Goal: Information Seeking & Learning: Learn about a topic

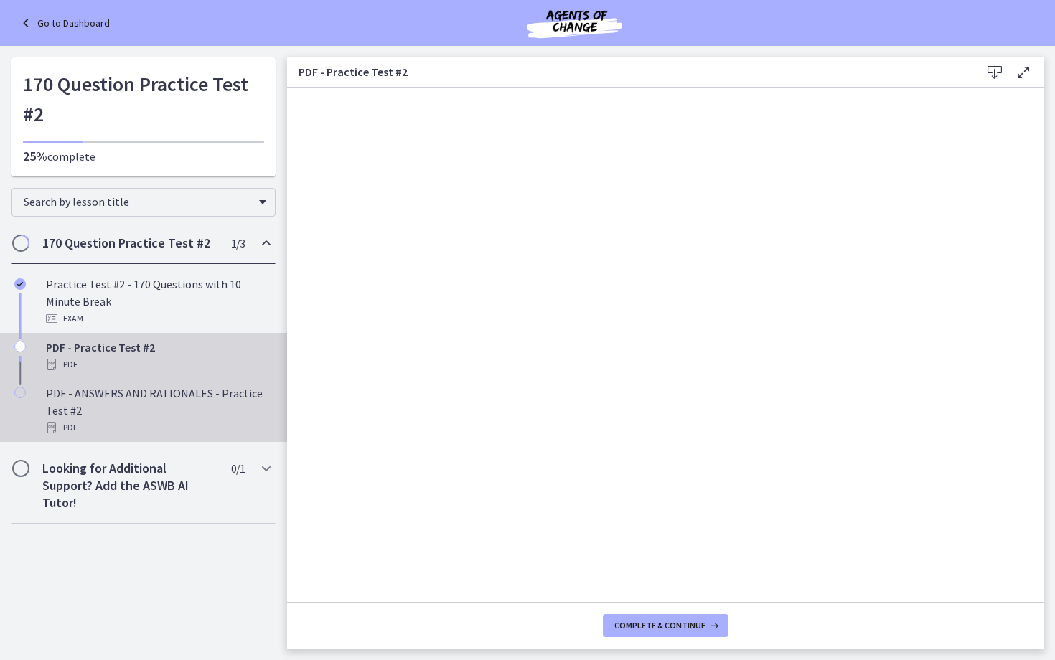
click at [136, 388] on div "PDF - ANSWERS AND RATIONALES - Practice Test #2 PDF" at bounding box center [158, 411] width 224 height 52
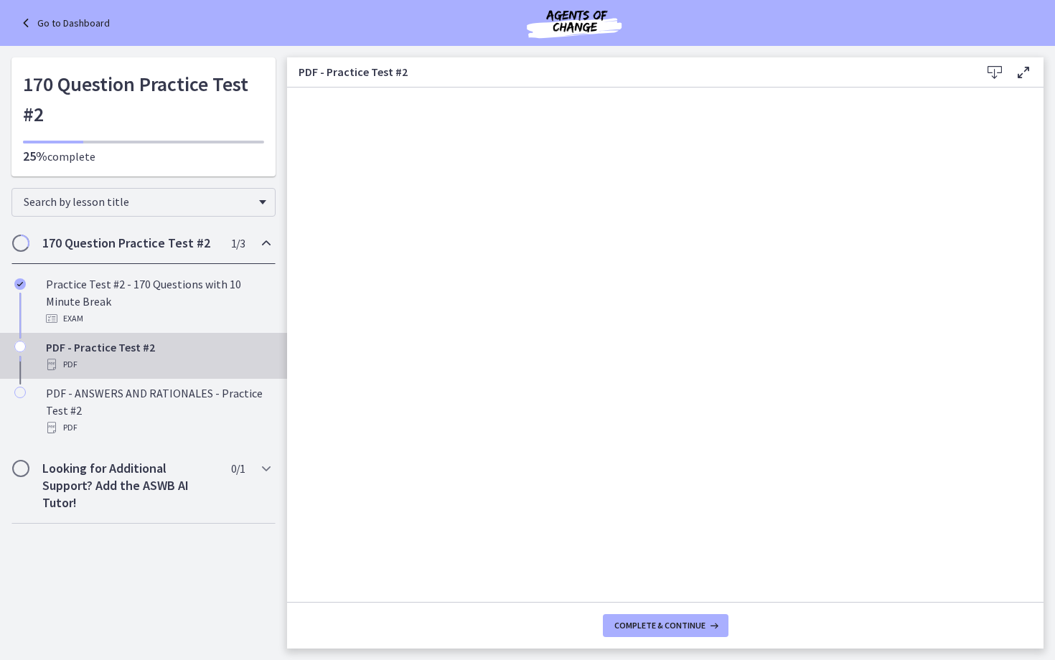
click at [26, 18] on icon at bounding box center [27, 22] width 20 height 17
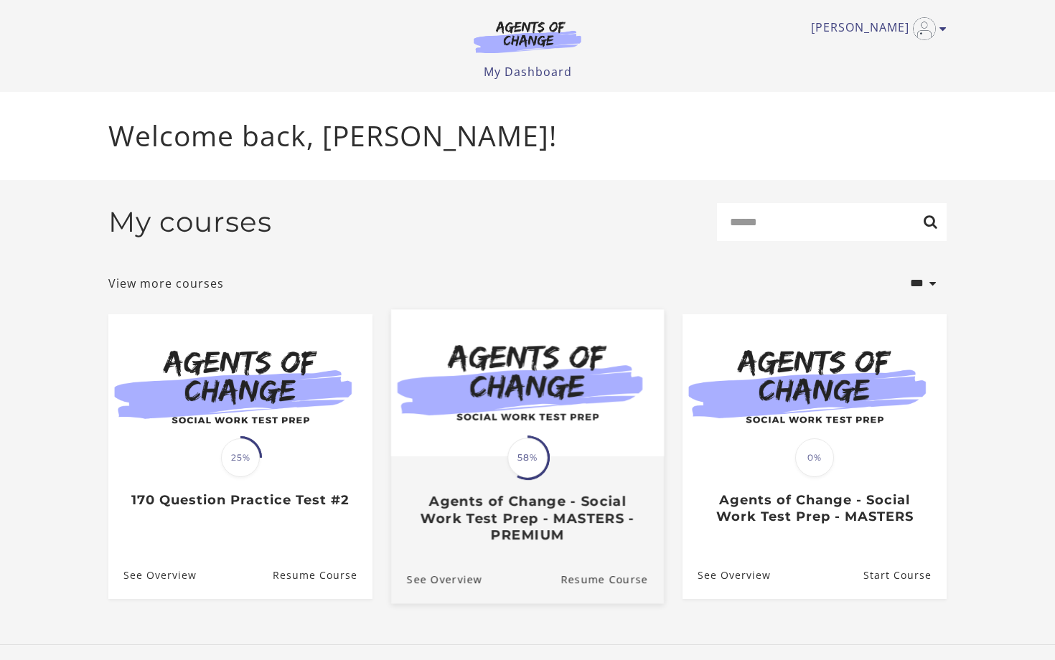
click at [547, 525] on h3 "Agents of Change - Social Work Test Prep - MASTERS - PREMIUM" at bounding box center [527, 518] width 241 height 50
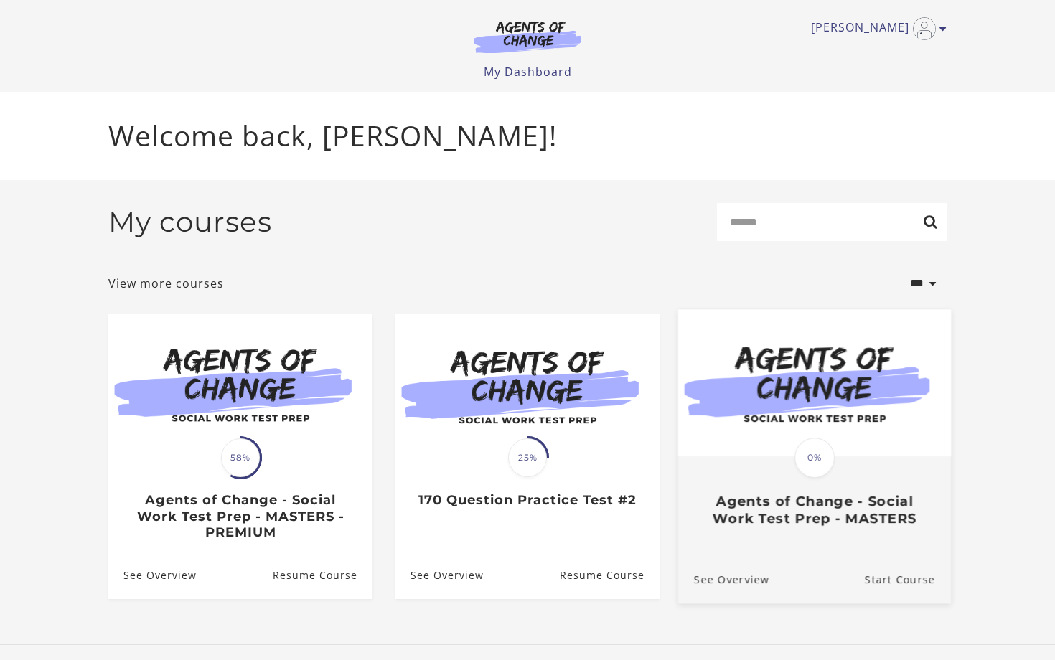
click at [818, 493] on div "Translation missing: en.liquid.partials.dashboard_course_card.progress_descript…" at bounding box center [814, 492] width 273 height 69
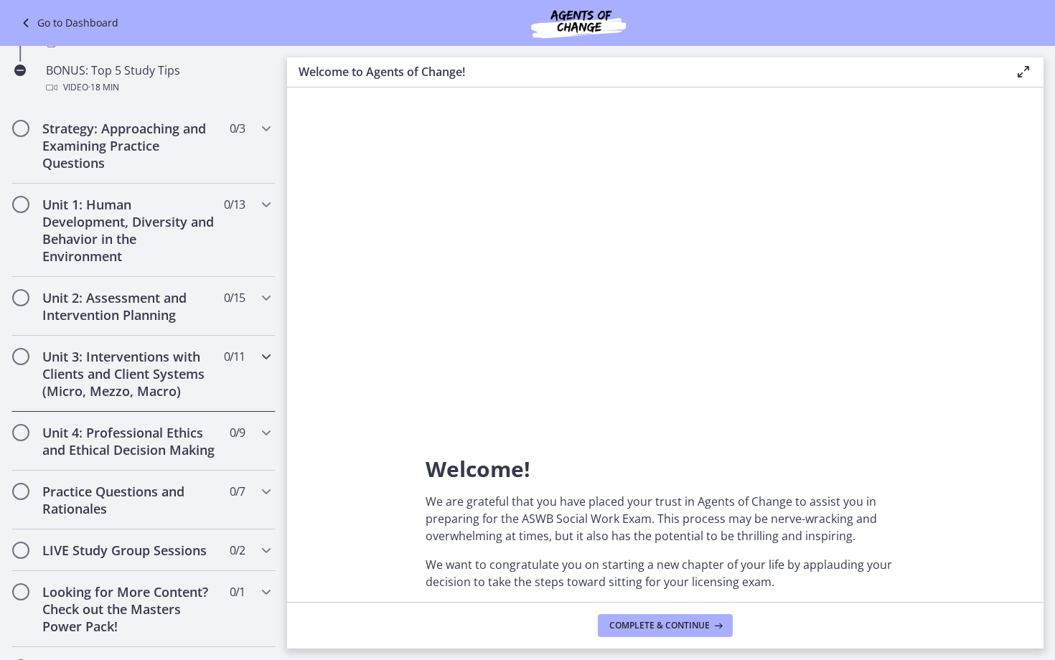
click at [268, 354] on icon "Chapters" at bounding box center [266, 356] width 17 height 17
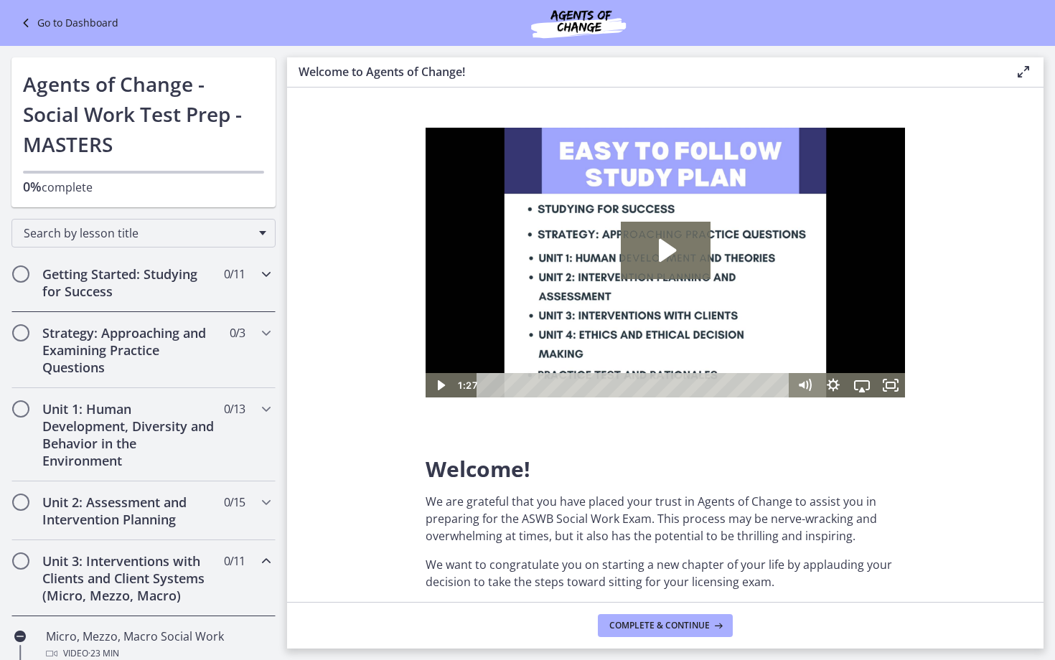
click at [268, 276] on icon "Chapters" at bounding box center [266, 273] width 17 height 17
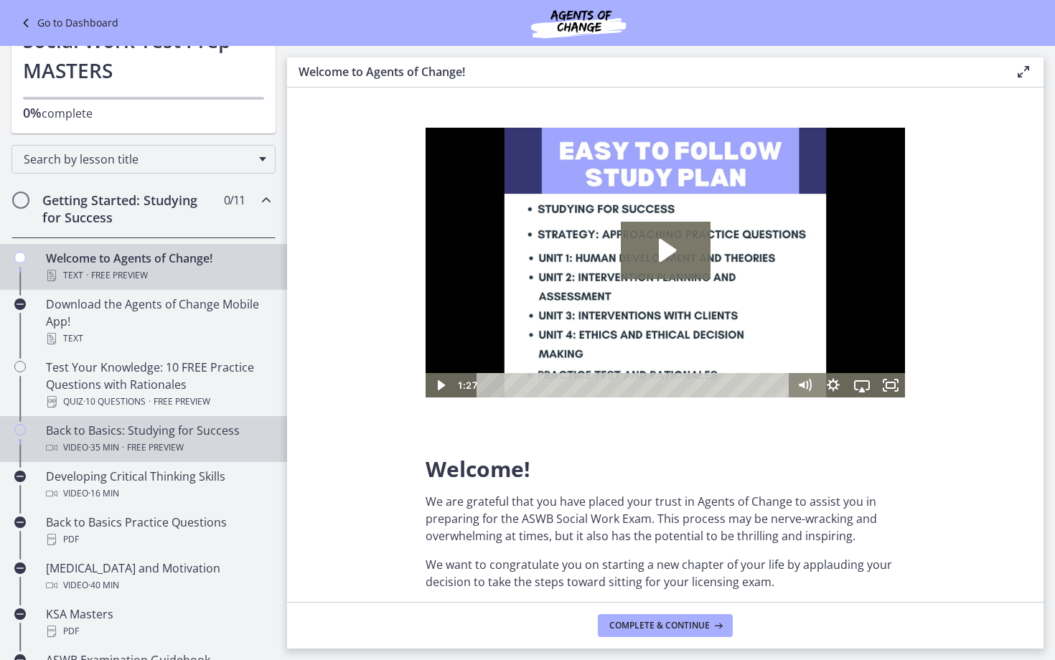
scroll to position [86, 0]
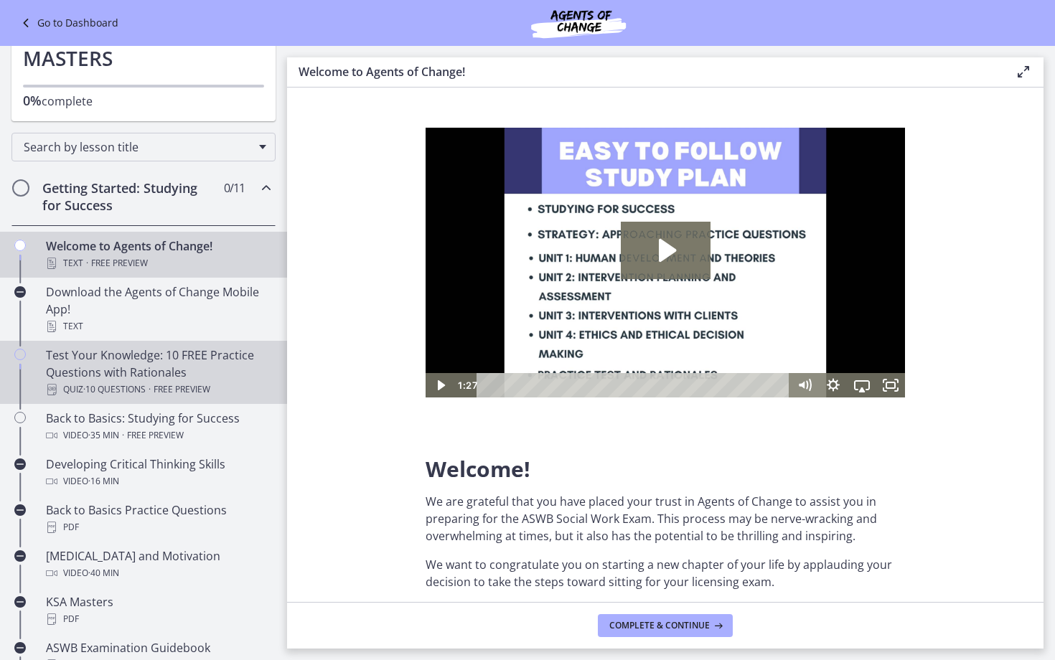
click at [179, 369] on div "Test Your Knowledge: 10 FREE Practice Questions with Rationales Quiz · 10 Quest…" at bounding box center [158, 373] width 224 height 52
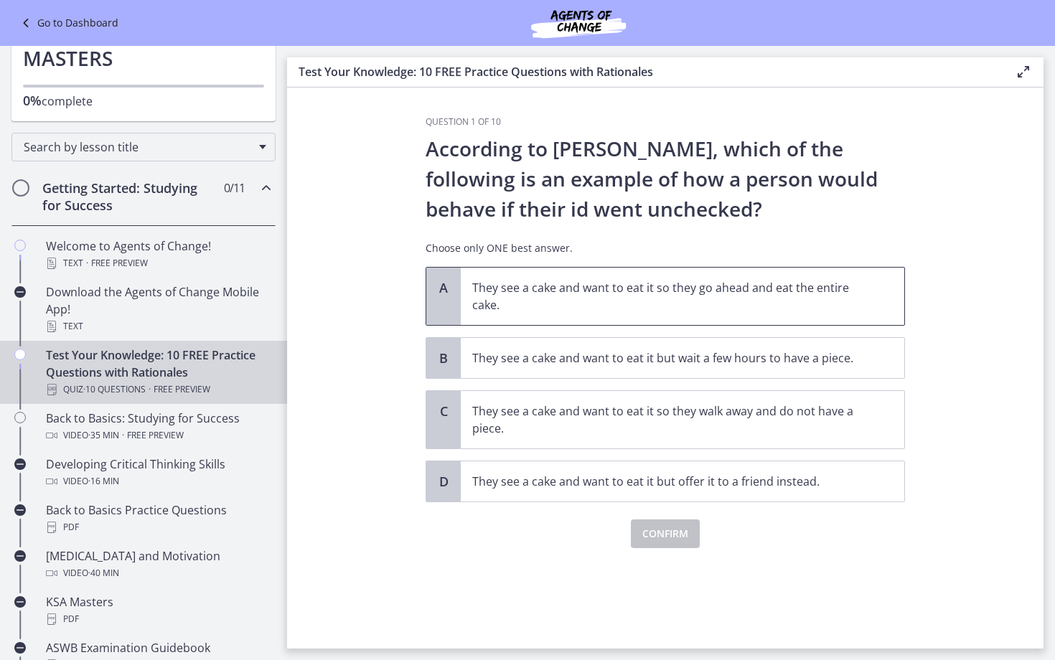
click at [554, 287] on p "They see a cake and want to eat it so they go ahead and eat the entire cake." at bounding box center [668, 296] width 392 height 34
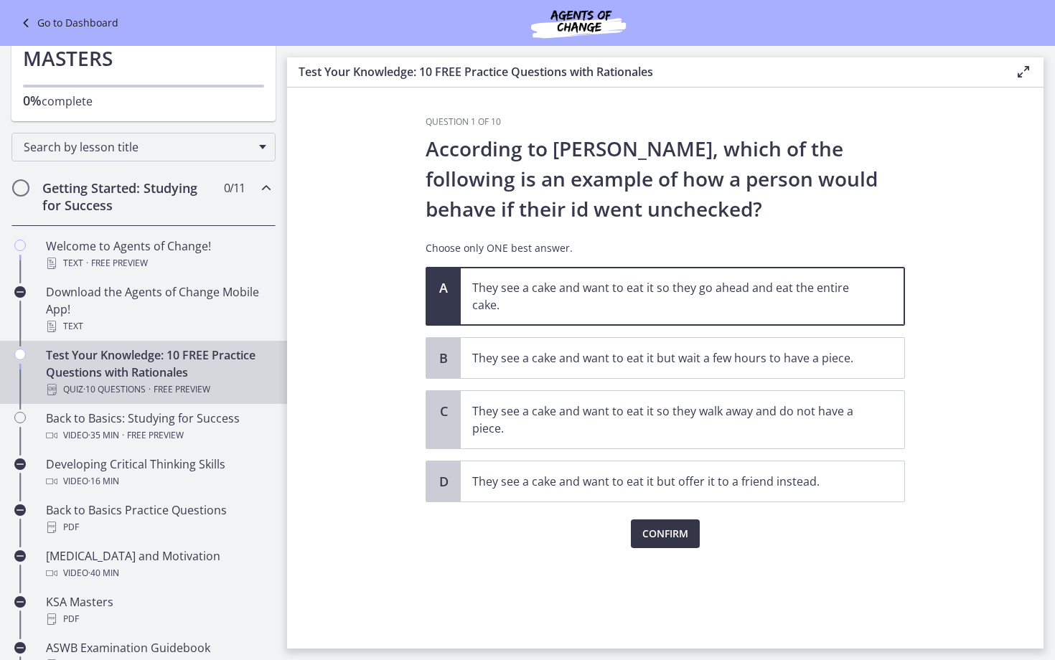
click at [664, 535] on span "Confirm" at bounding box center [665, 533] width 46 height 17
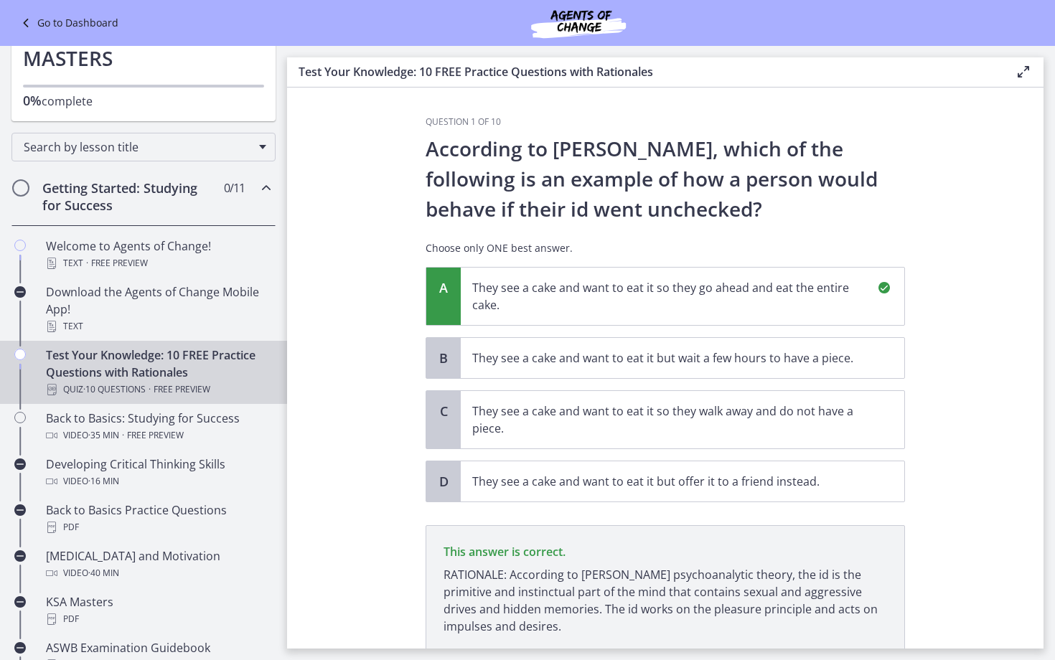
scroll to position [108, 0]
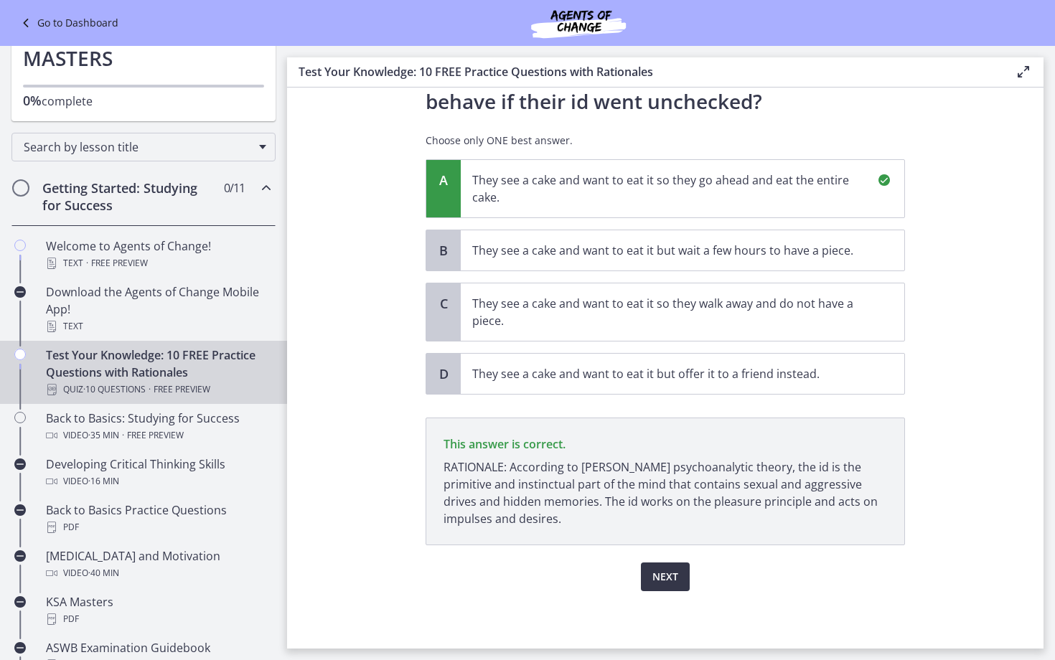
click at [672, 571] on span "Next" at bounding box center [665, 576] width 26 height 17
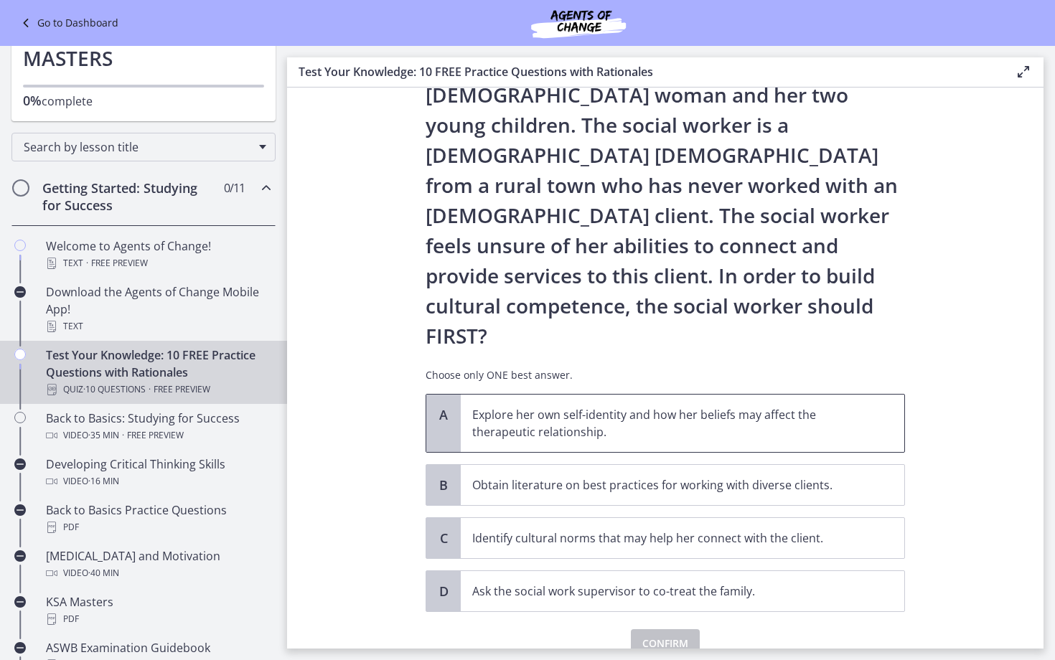
scroll to position [116, 0]
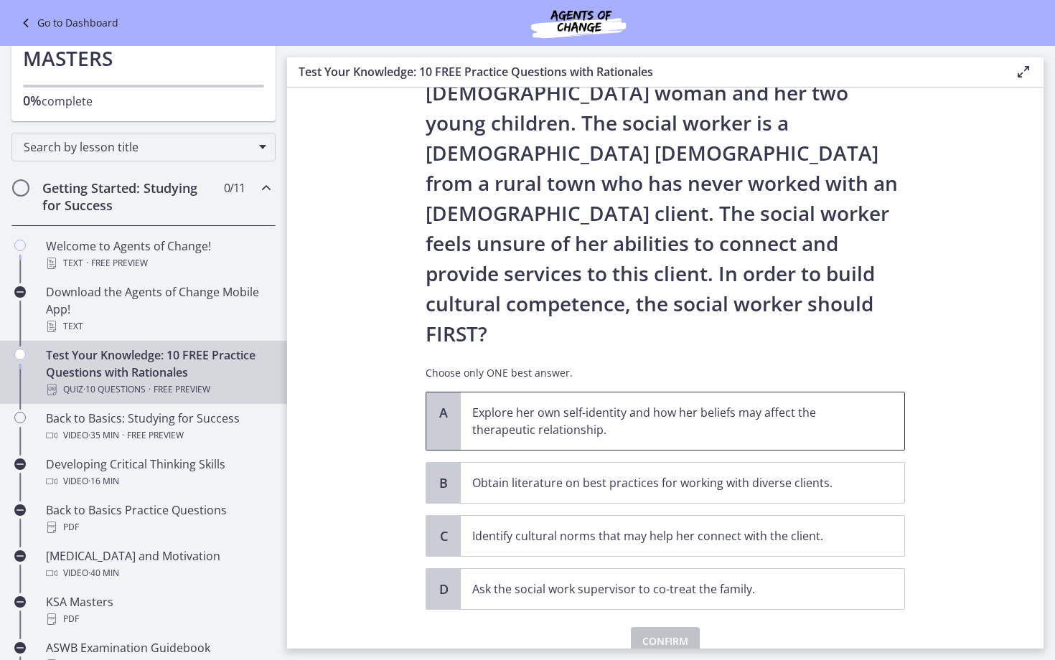
click at [550, 404] on p "Explore her own self-identity and how her beliefs may affect the therapeutic re…" at bounding box center [668, 421] width 392 height 34
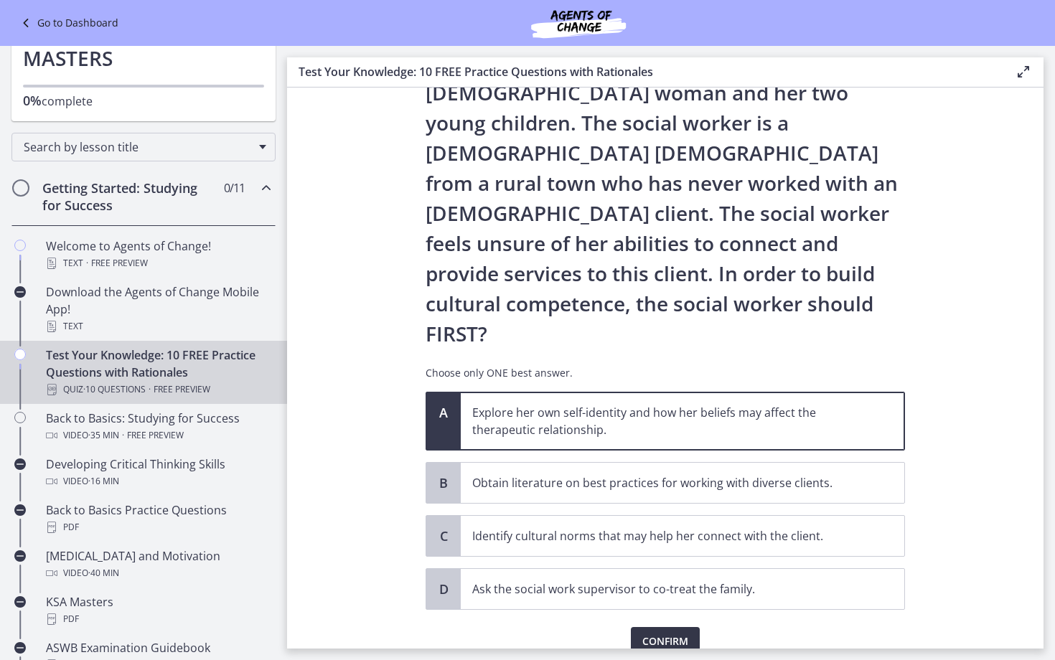
click at [652, 633] on span "Confirm" at bounding box center [665, 641] width 46 height 17
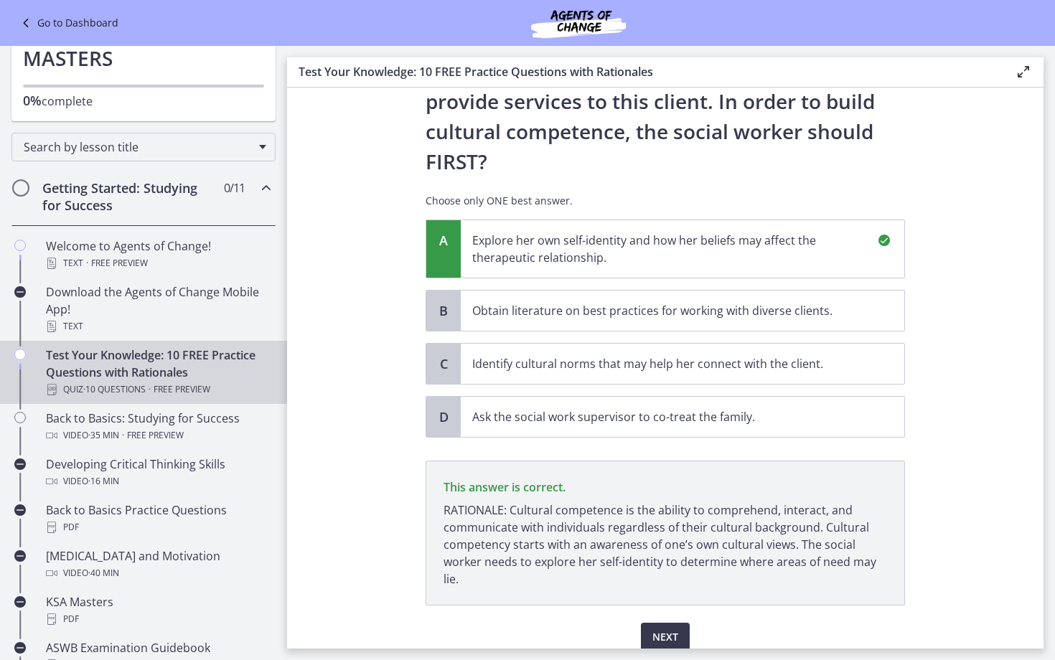
scroll to position [0, 0]
click at [662, 360] on div "Question 2 of 10 A new social worker at a Head Start program has been assigned …" at bounding box center [665, 94] width 502 height 532
click at [666, 623] on button "Next" at bounding box center [665, 637] width 49 height 29
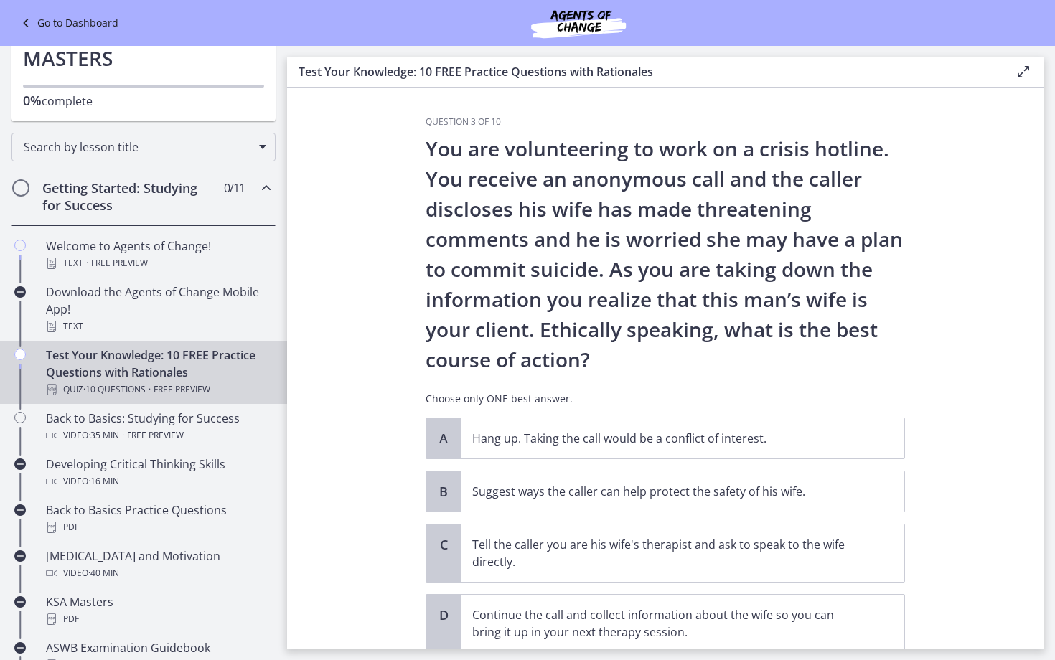
click at [27, 27] on icon at bounding box center [27, 22] width 20 height 17
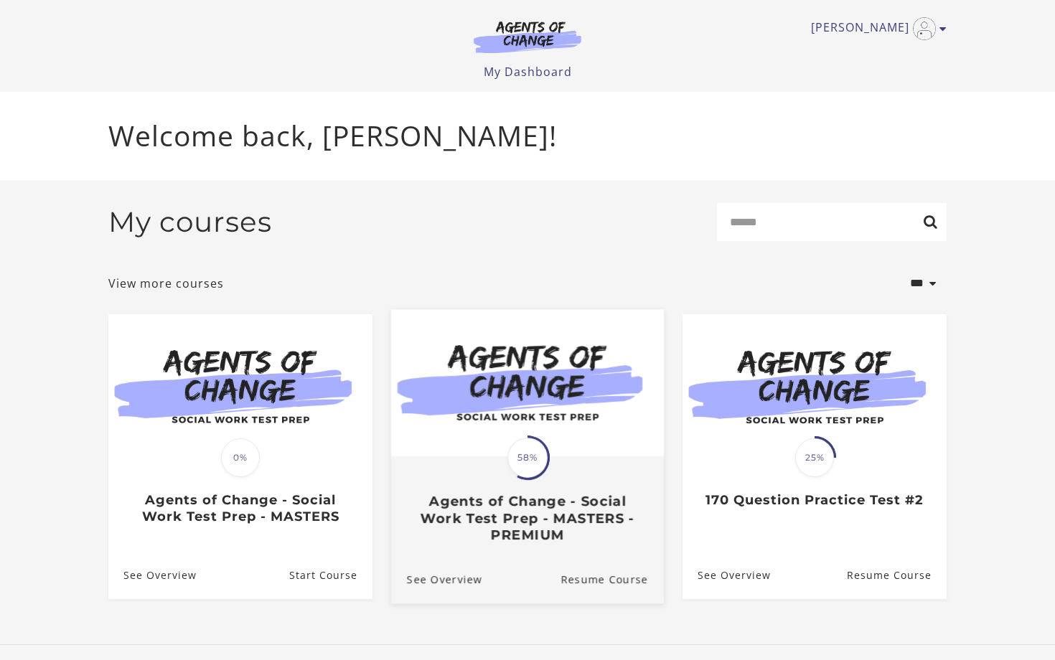
click at [525, 512] on h3 "Agents of Change - Social Work Test Prep - MASTERS - PREMIUM" at bounding box center [527, 518] width 241 height 50
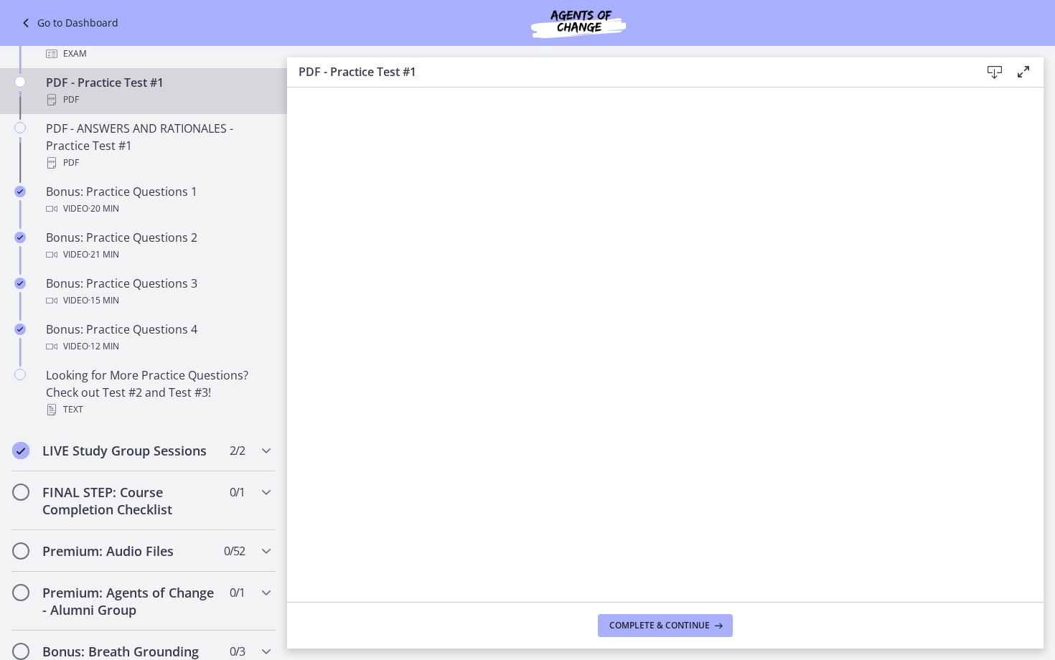
scroll to position [798, 0]
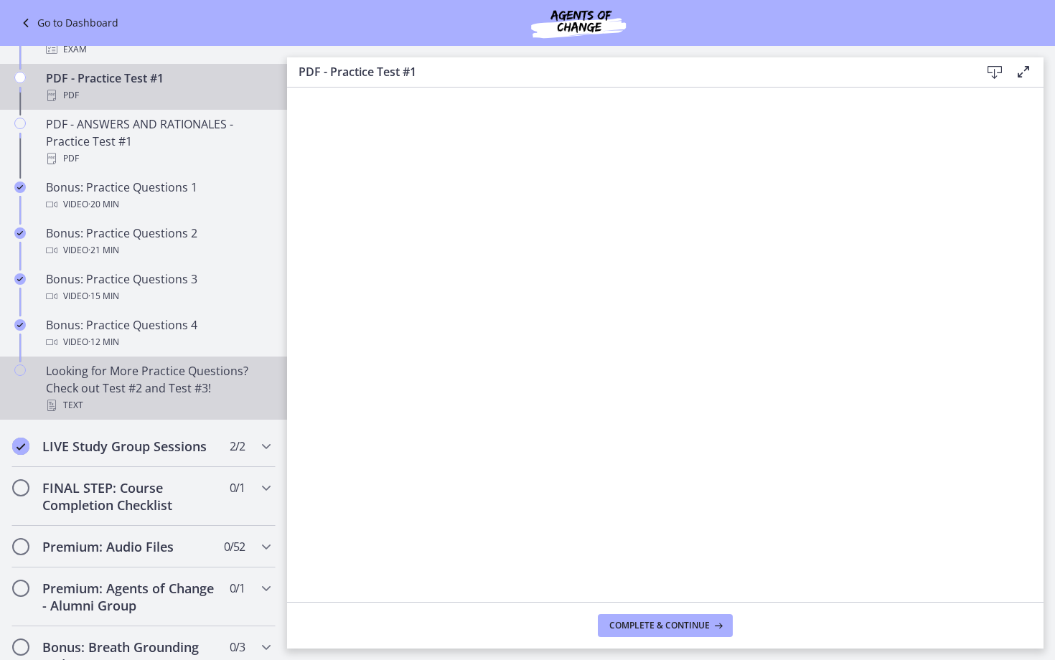
click at [173, 382] on div "Looking for More Practice Questions? Check out Test #2 and Test #3! Text" at bounding box center [158, 388] width 224 height 52
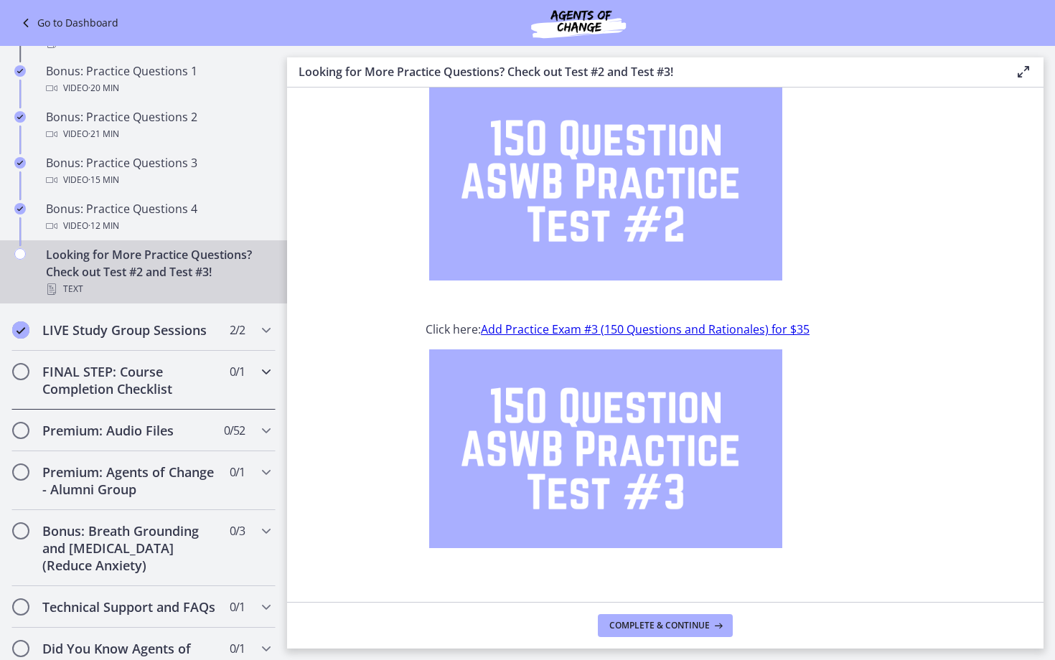
scroll to position [926, 0]
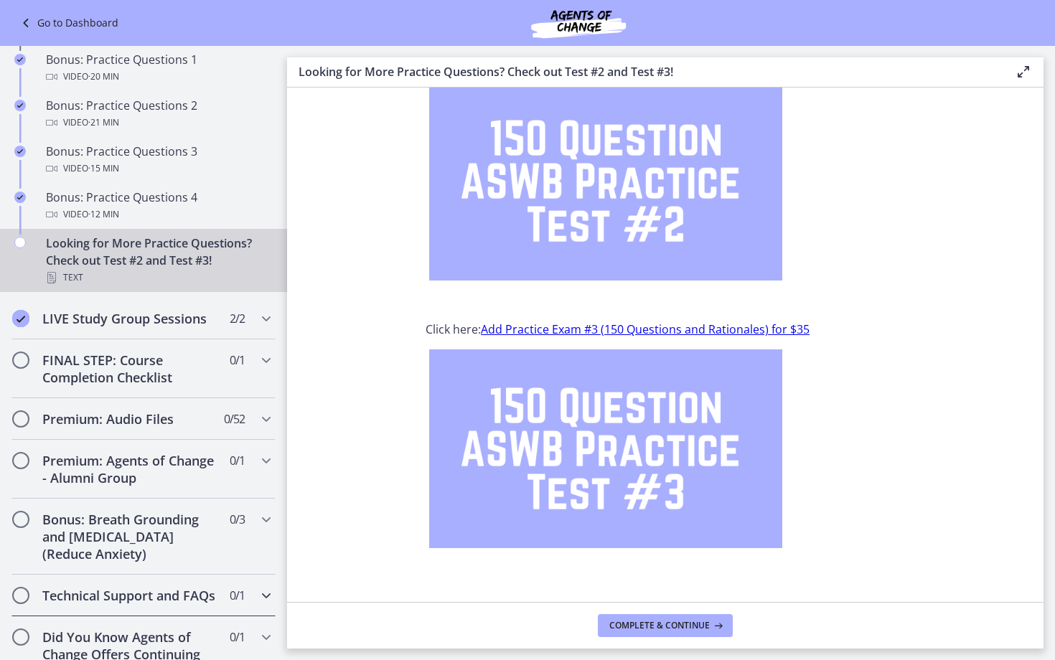
click at [266, 596] on icon "Chapters" at bounding box center [266, 595] width 17 height 17
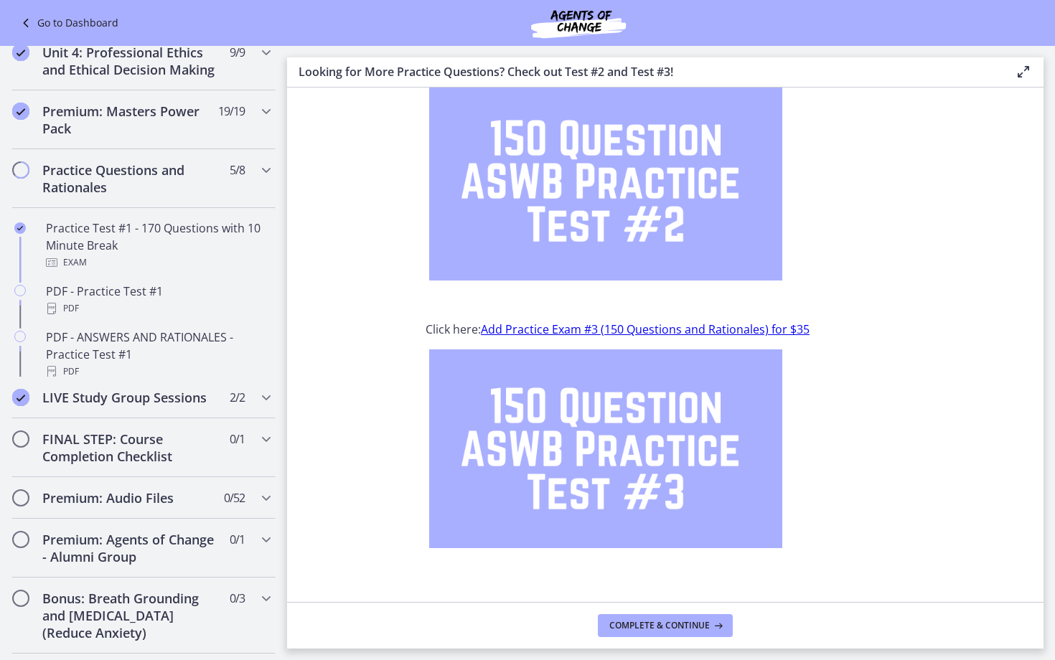
scroll to position [585, 0]
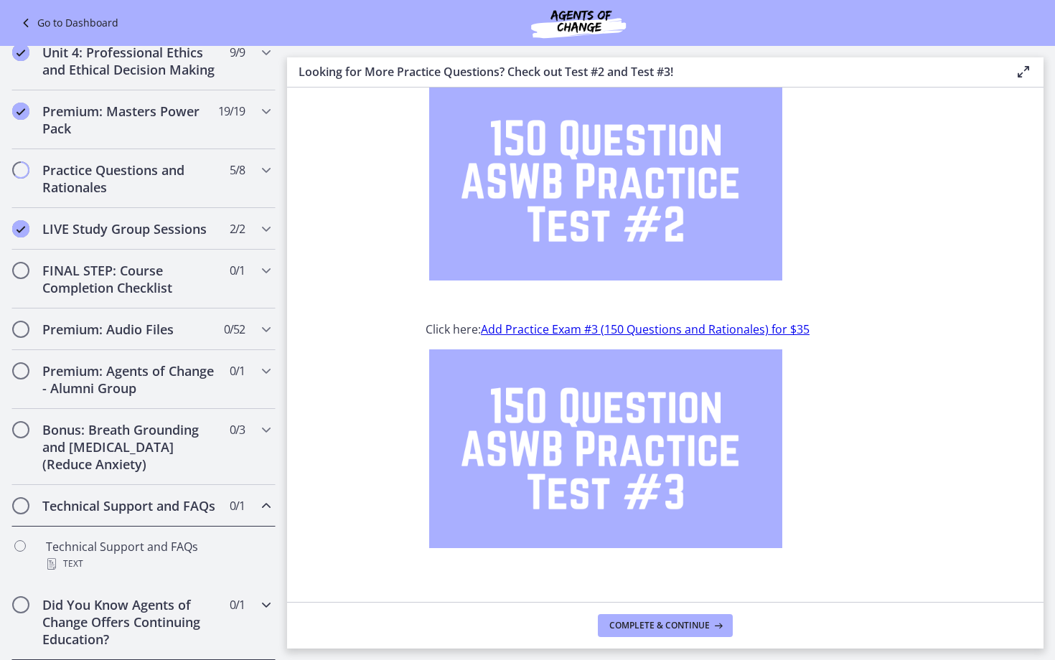
click at [268, 605] on icon "Chapters" at bounding box center [266, 604] width 17 height 17
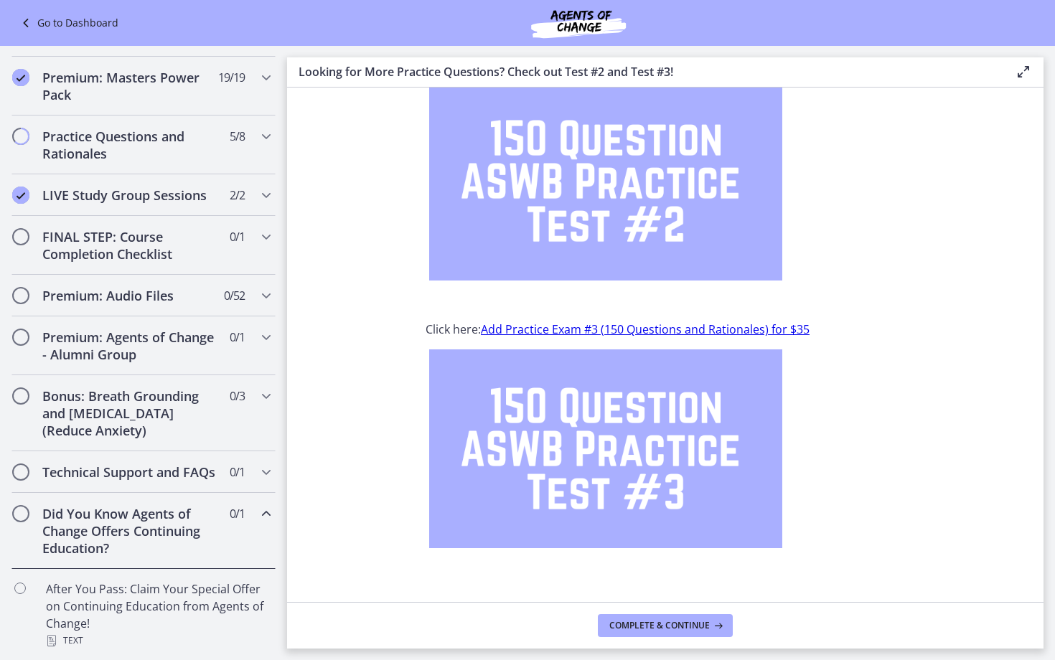
scroll to position [619, 0]
click at [266, 517] on icon "Chapters" at bounding box center [266, 512] width 17 height 17
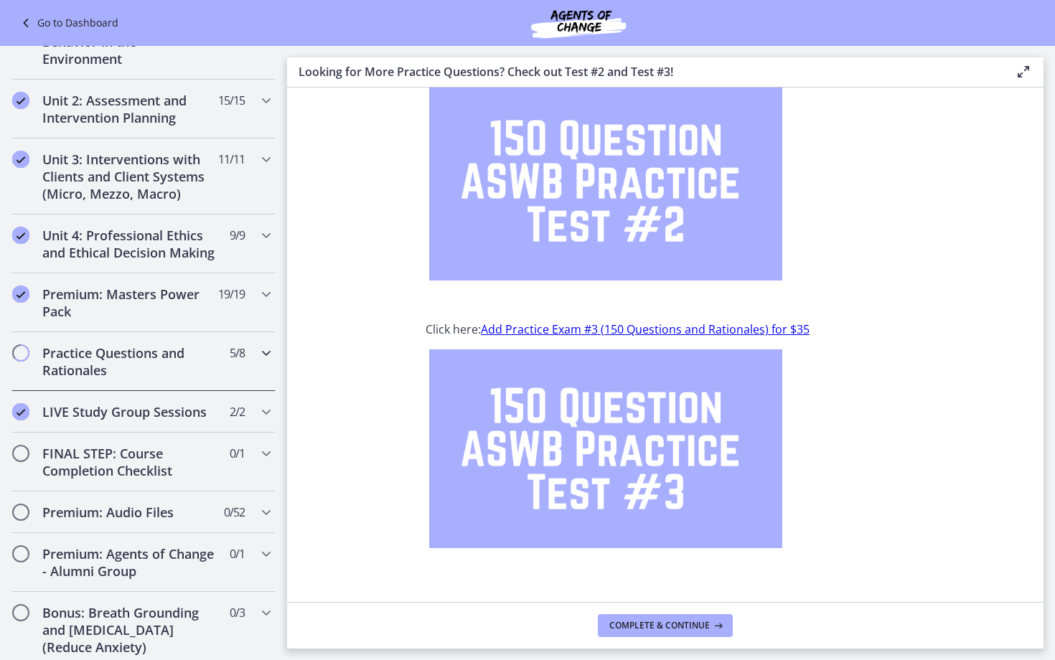
scroll to position [372, 0]
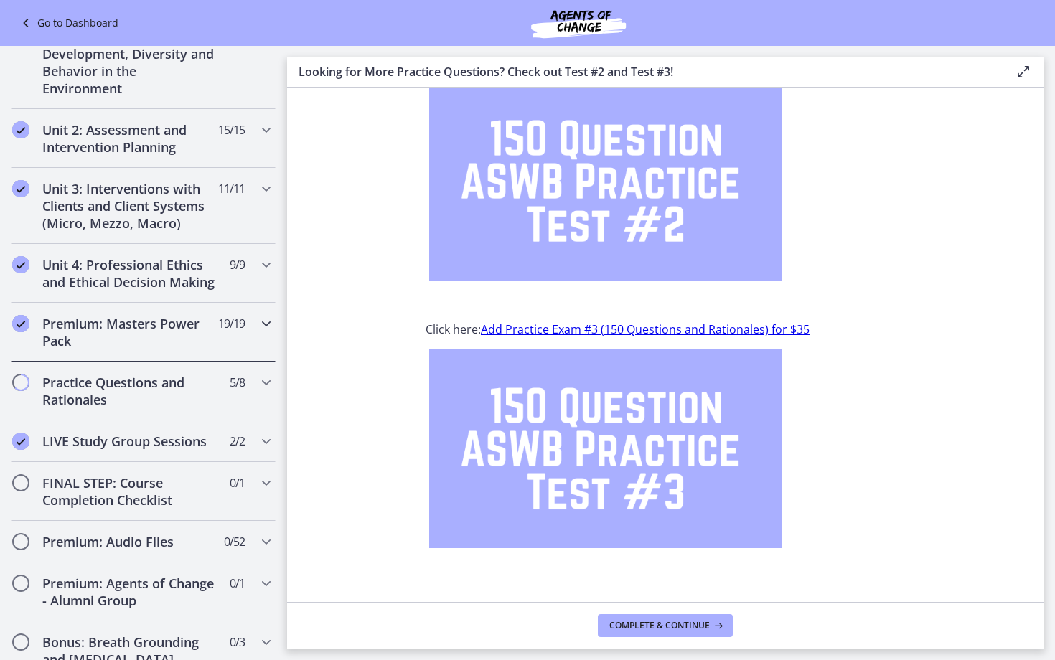
click at [268, 319] on icon "Chapters" at bounding box center [266, 323] width 17 height 17
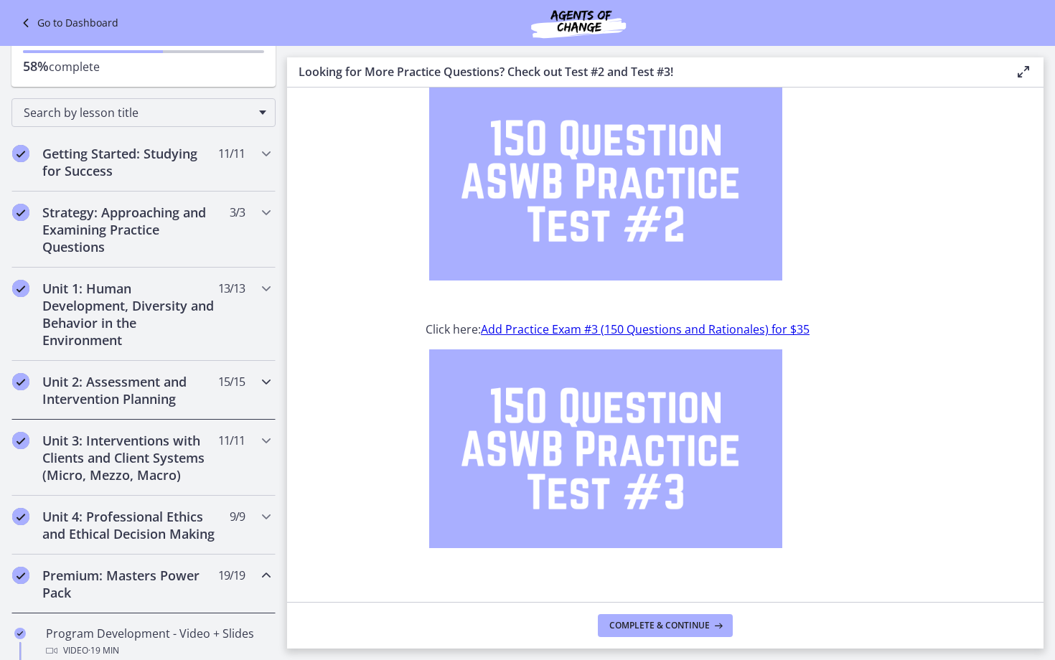
scroll to position [121, 0]
click at [262, 154] on icon "Chapters" at bounding box center [266, 152] width 17 height 17
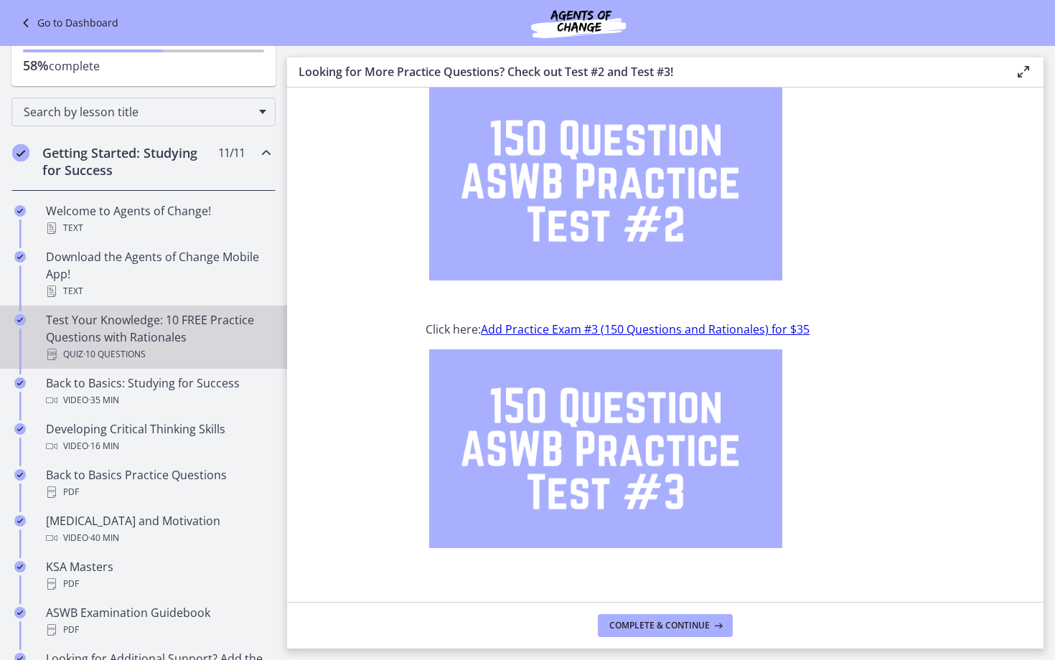
click at [214, 330] on div "Test Your Knowledge: 10 FREE Practice Questions with Rationales Quiz · 10 Quest…" at bounding box center [158, 337] width 224 height 52
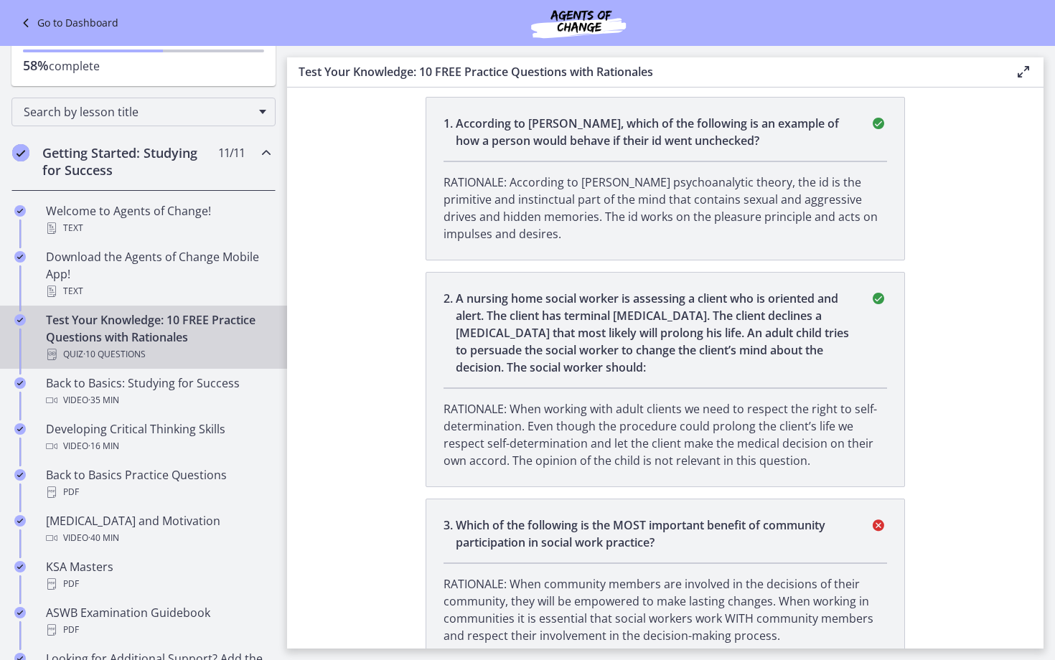
scroll to position [357, 0]
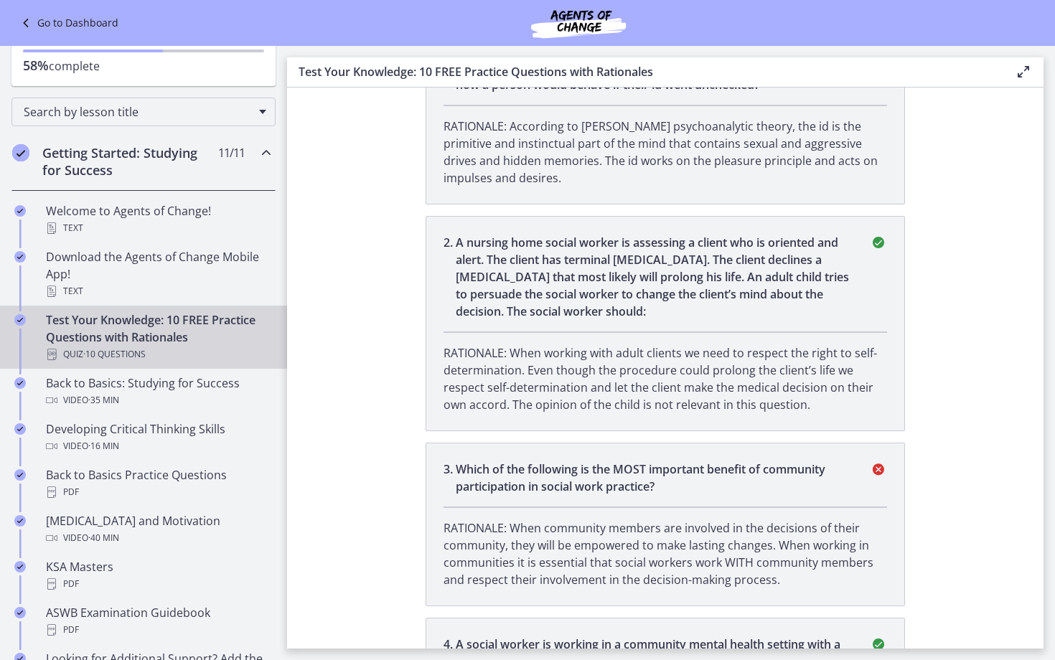
click at [583, 488] on p "Which of the following is the MOST important benefit of community participation…" at bounding box center [654, 478] width 397 height 34
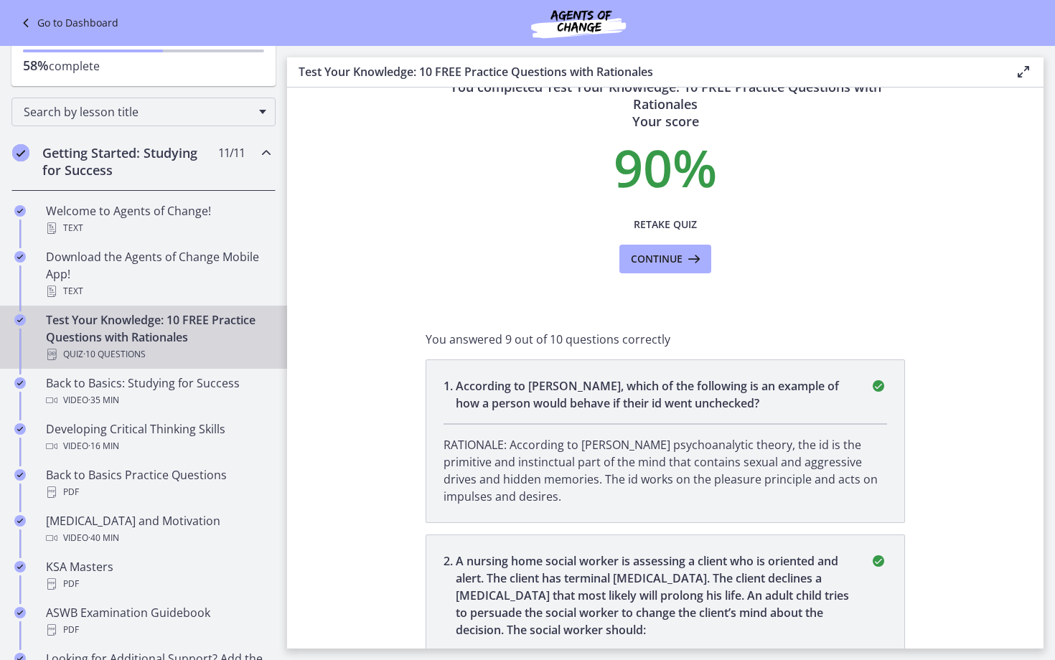
scroll to position [13, 0]
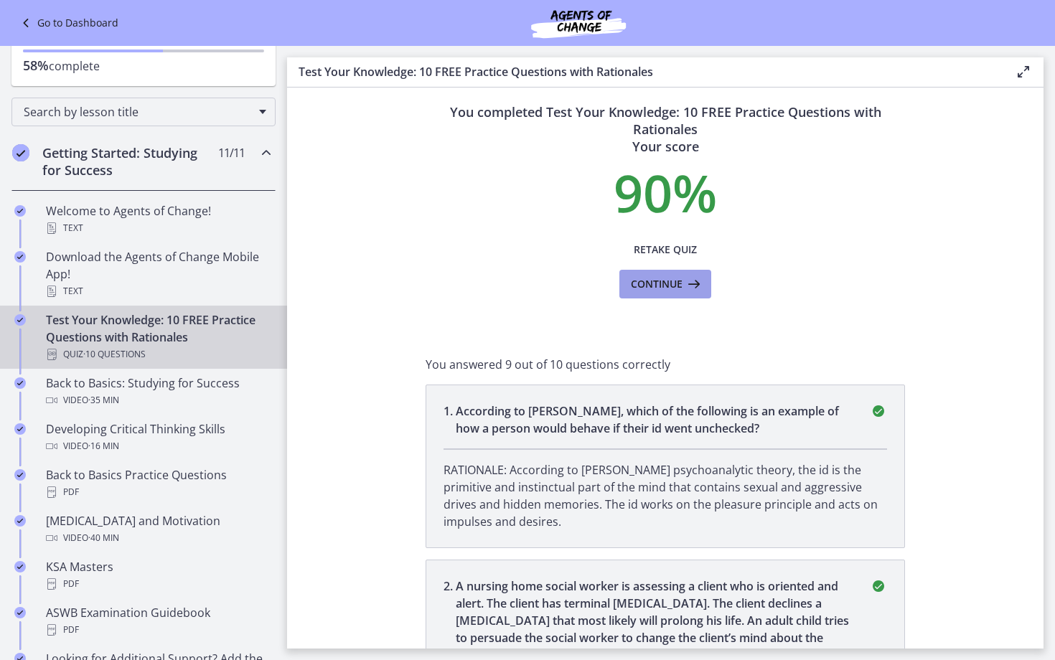
click at [663, 283] on span "Continue" at bounding box center [657, 284] width 52 height 17
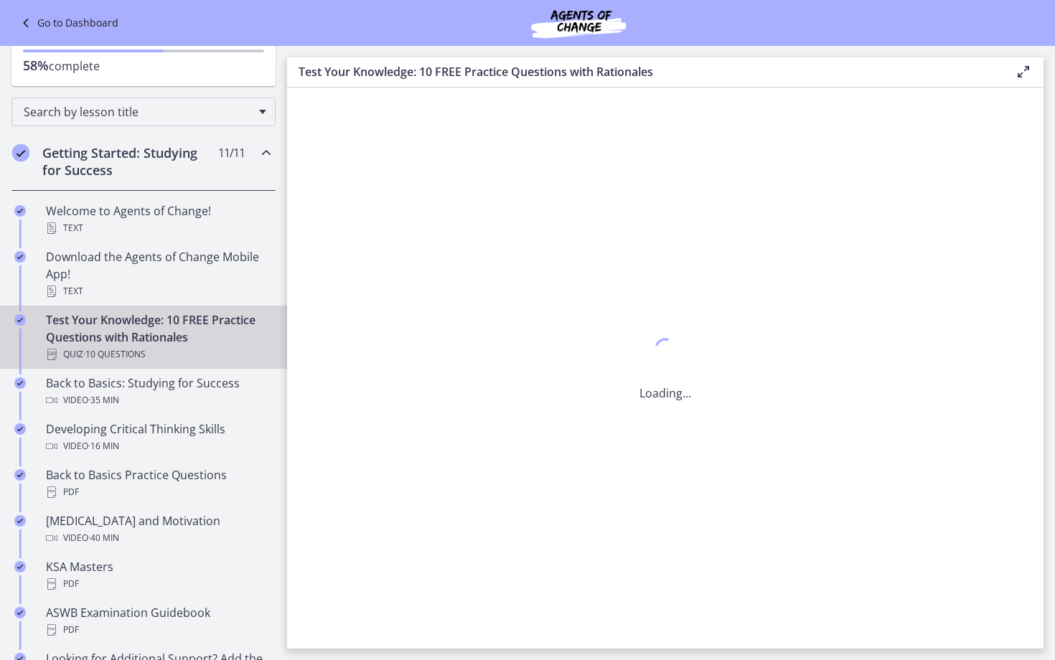
scroll to position [0, 0]
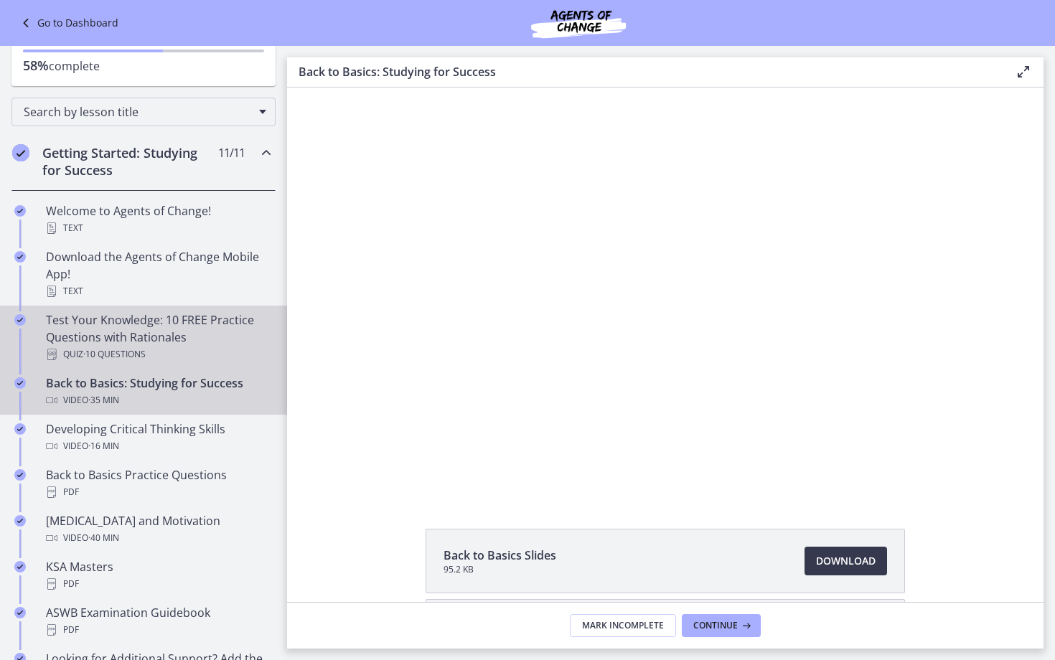
click at [194, 334] on div "Test Your Knowledge: 10 FREE Practice Questions with Rationales Quiz · 10 Quest…" at bounding box center [158, 337] width 224 height 52
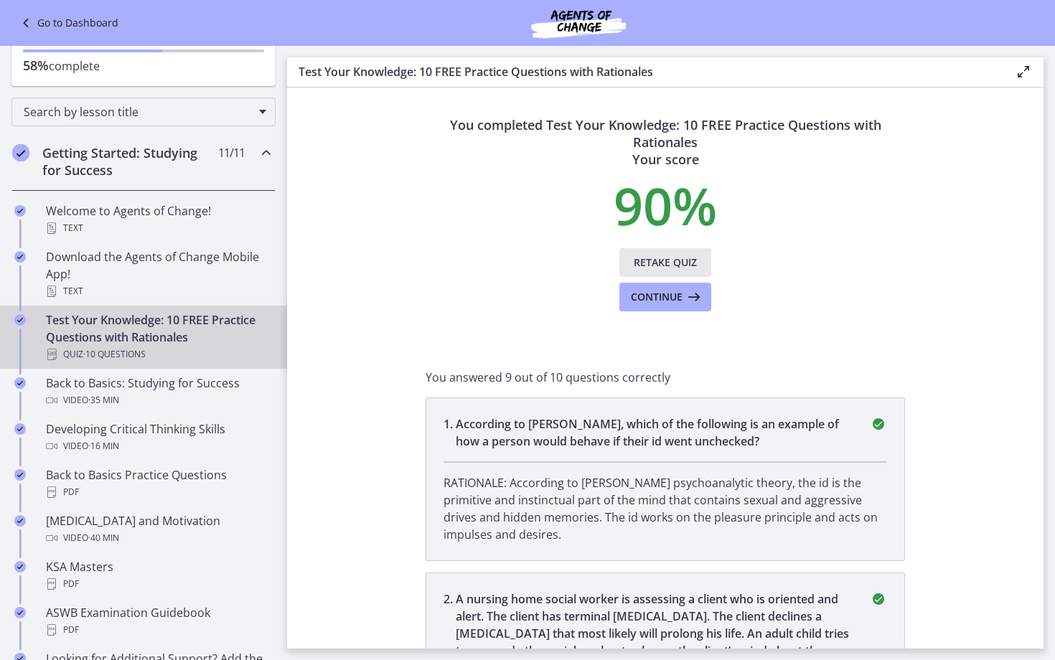
click at [667, 257] on span "Retake Quiz" at bounding box center [665, 262] width 63 height 17
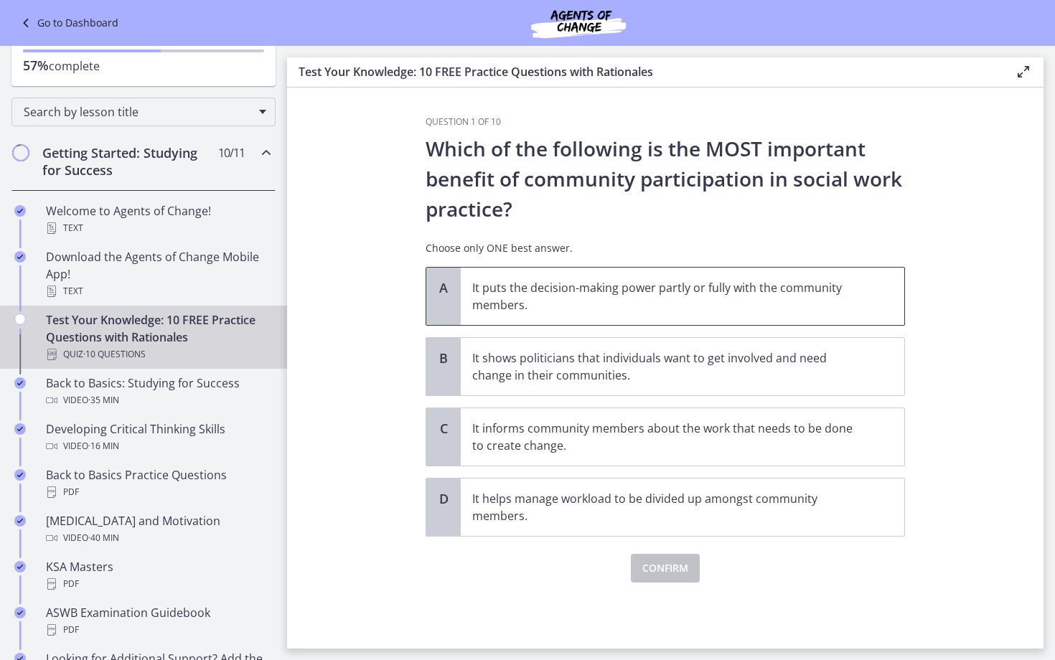
click at [537, 316] on span "It puts the decision-making power partly or fully with the community members." at bounding box center [682, 296] width 443 height 57
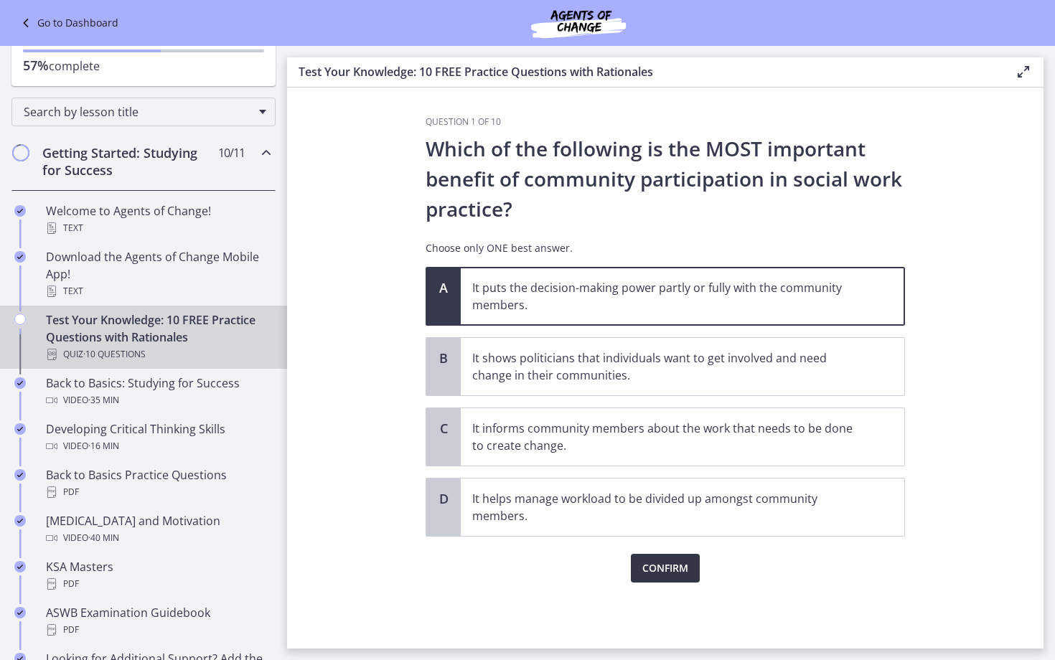
click at [672, 565] on span "Confirm" at bounding box center [665, 568] width 46 height 17
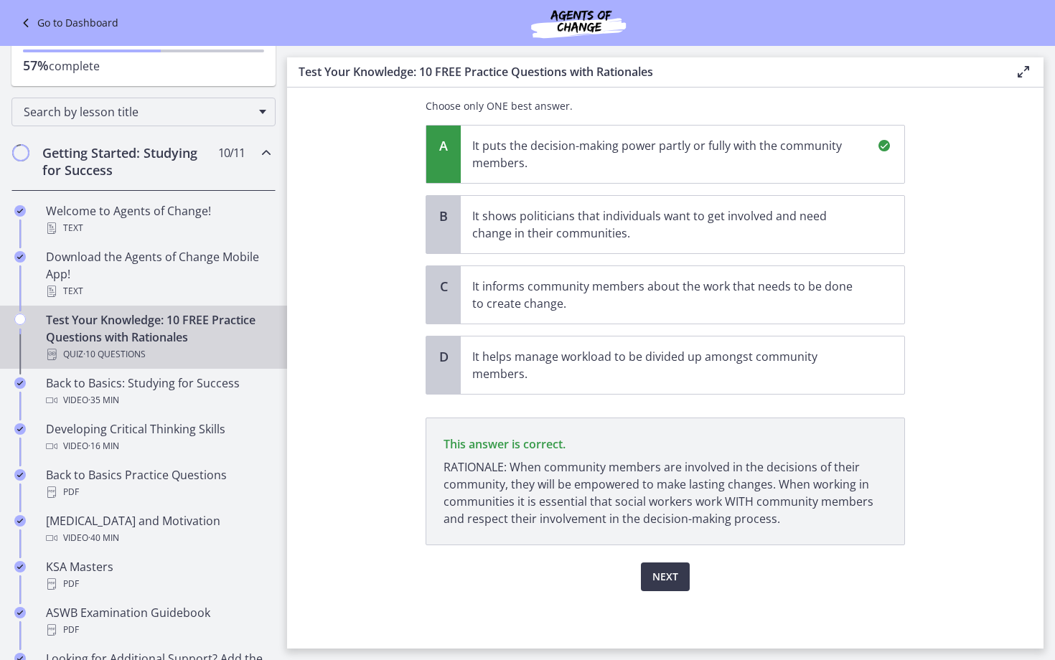
scroll to position [142, 0]
click at [685, 567] on button "Next" at bounding box center [665, 577] width 49 height 29
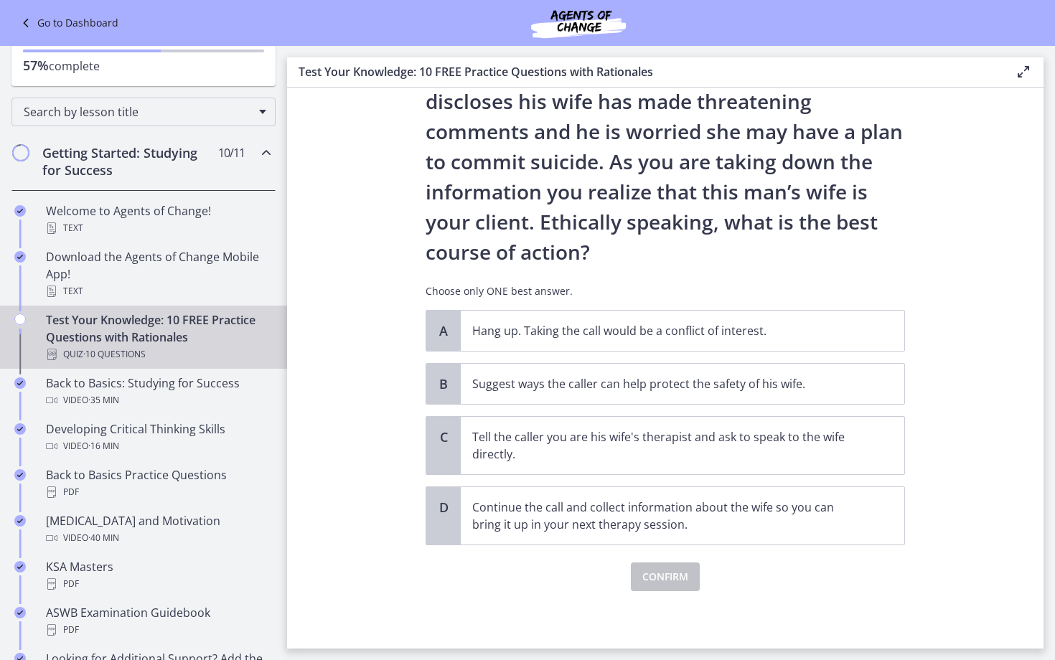
scroll to position [108, 0]
click at [567, 370] on span "Suggest ways the caller can help protect the safety of his wife." at bounding box center [682, 384] width 443 height 40
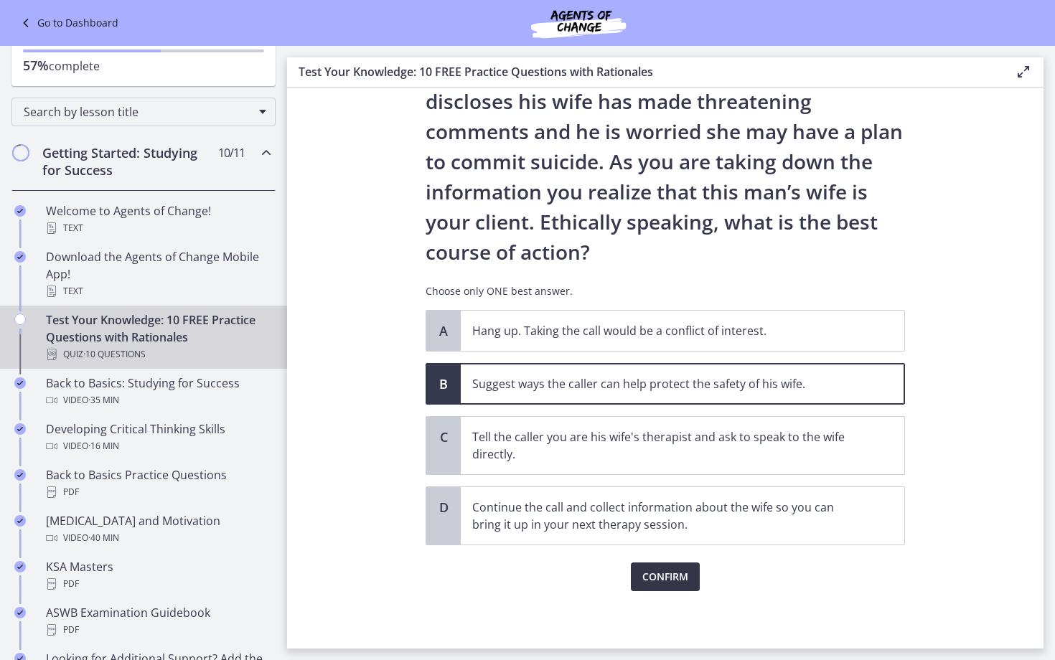
click at [646, 586] on button "Confirm" at bounding box center [665, 577] width 69 height 29
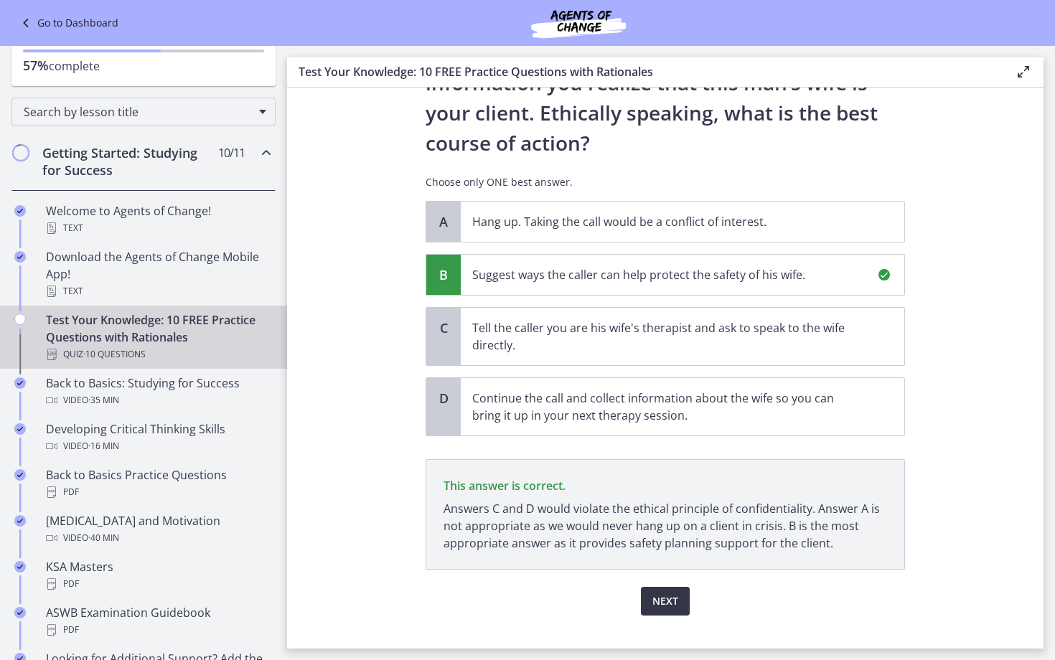
scroll to position [241, 0]
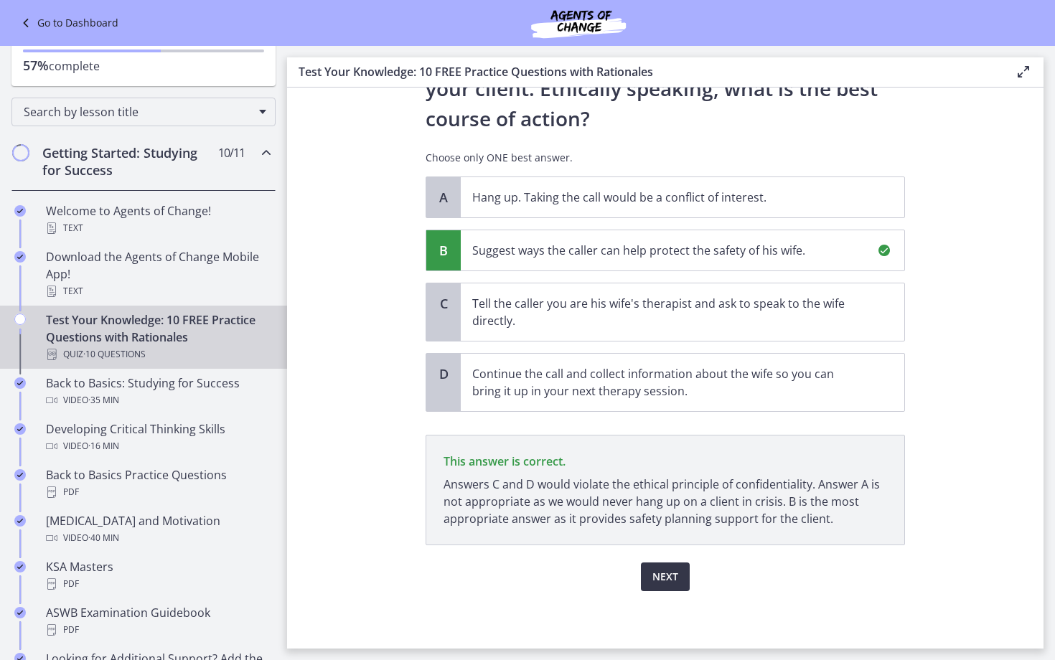
click at [658, 574] on span "Next" at bounding box center [665, 576] width 26 height 17
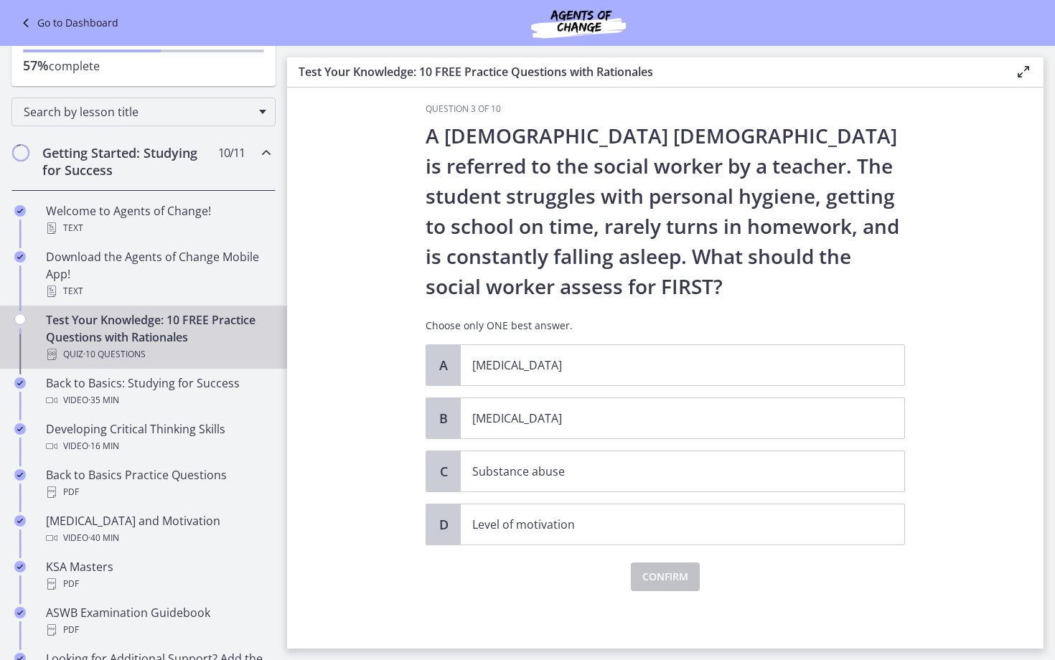
scroll to position [0, 0]
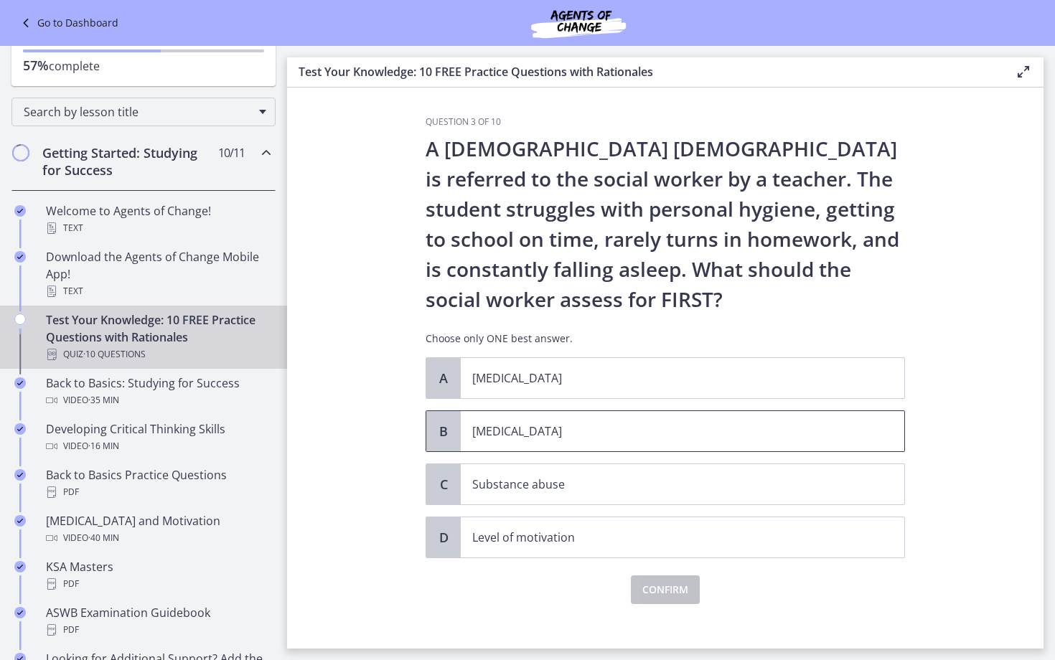
click at [648, 438] on p "Child neglect" at bounding box center [668, 431] width 392 height 17
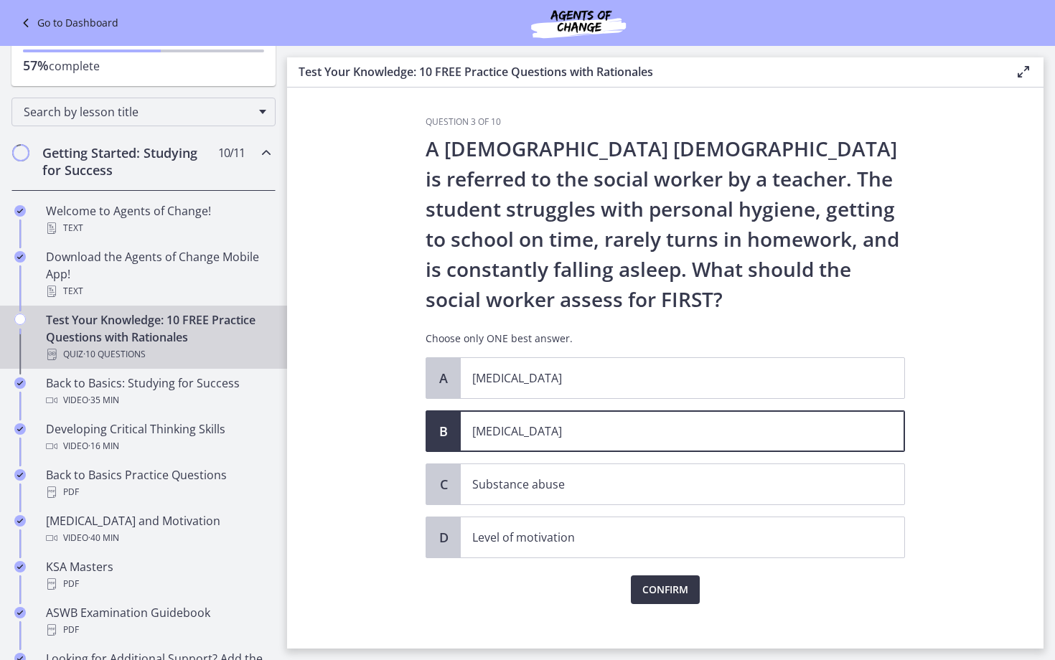
click at [687, 601] on button "Confirm" at bounding box center [665, 589] width 69 height 29
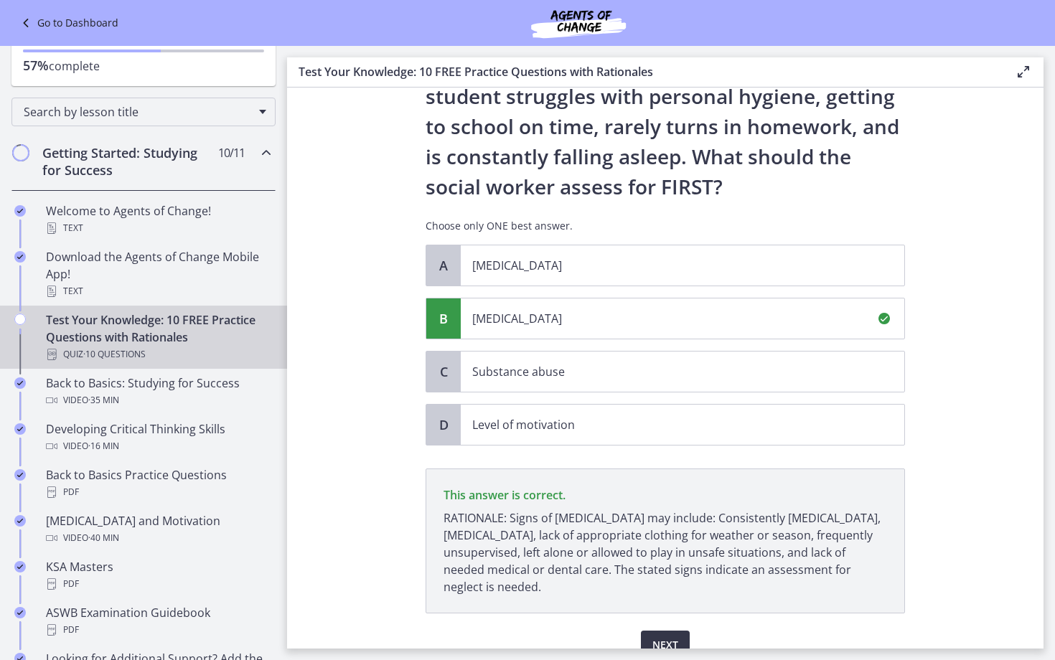
scroll to position [181, 0]
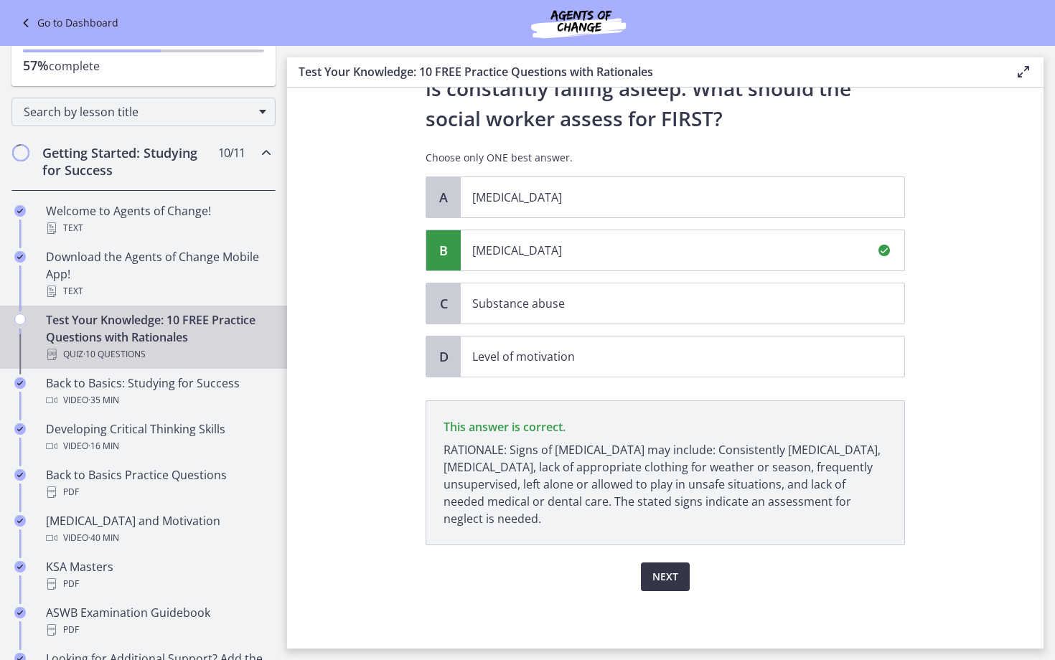
click at [680, 583] on button "Next" at bounding box center [665, 577] width 49 height 29
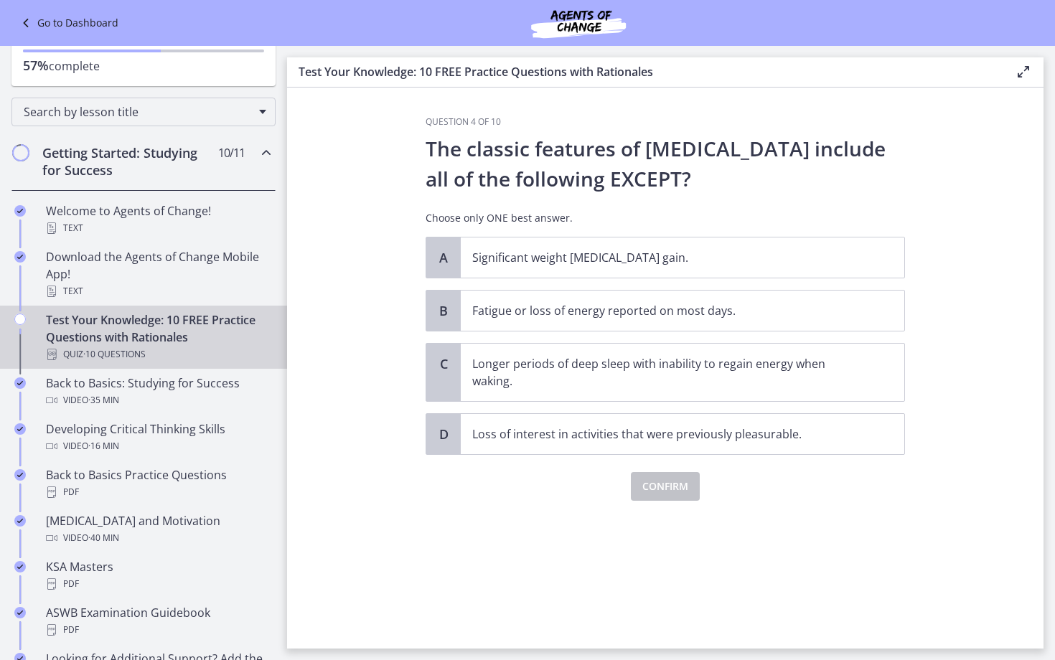
scroll to position [0, 0]
click at [576, 365] on p "Longer periods of deep sleep with inability to regain energy when waking." at bounding box center [668, 372] width 392 height 34
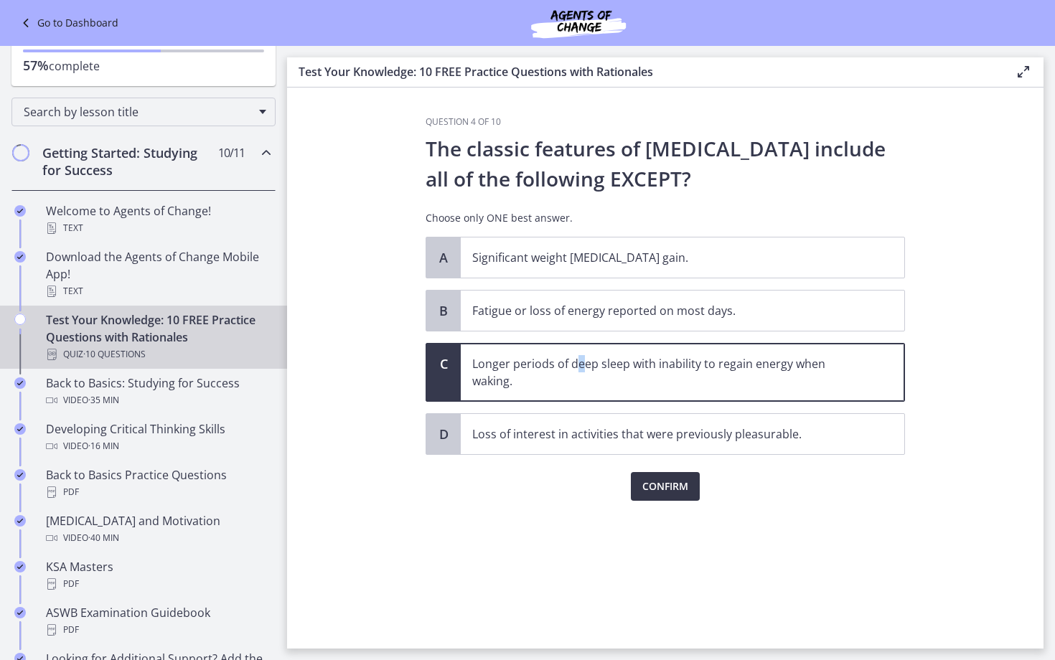
click at [673, 492] on span "Confirm" at bounding box center [665, 486] width 46 height 17
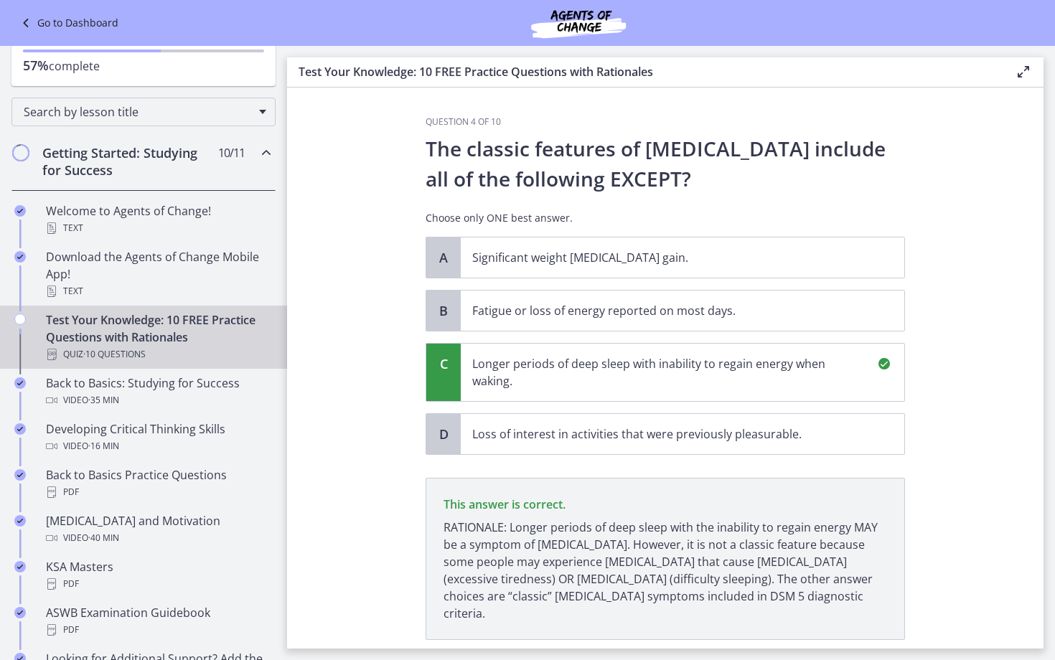
scroll to position [77, 0]
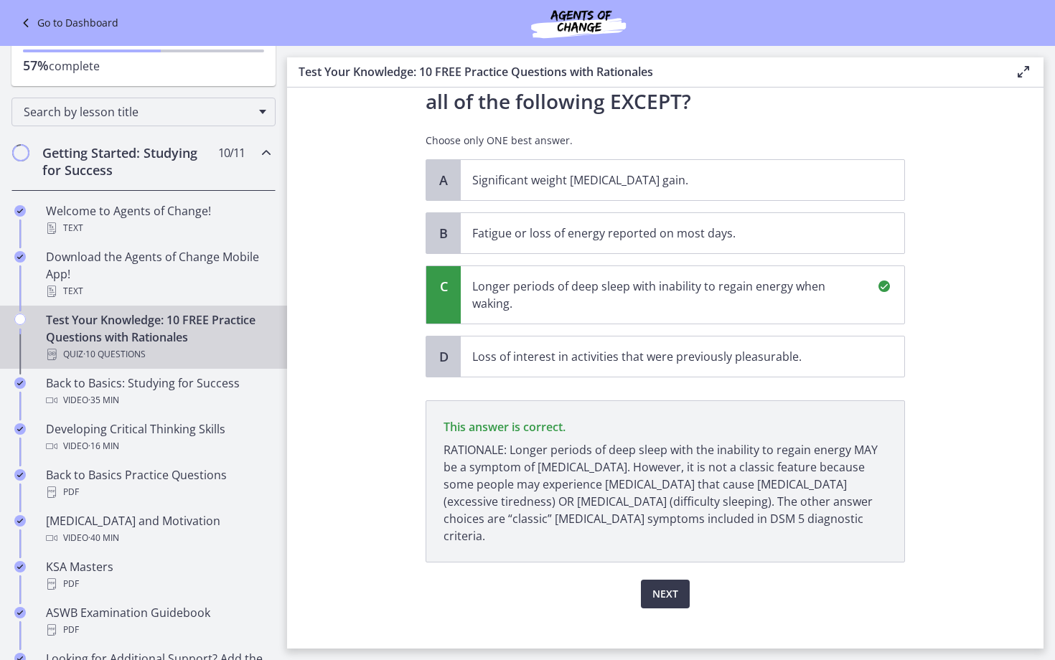
click at [684, 563] on div "Next" at bounding box center [664, 586] width 479 height 46
click at [682, 563] on div "Next" at bounding box center [664, 586] width 479 height 46
click at [679, 580] on button "Next" at bounding box center [665, 594] width 49 height 29
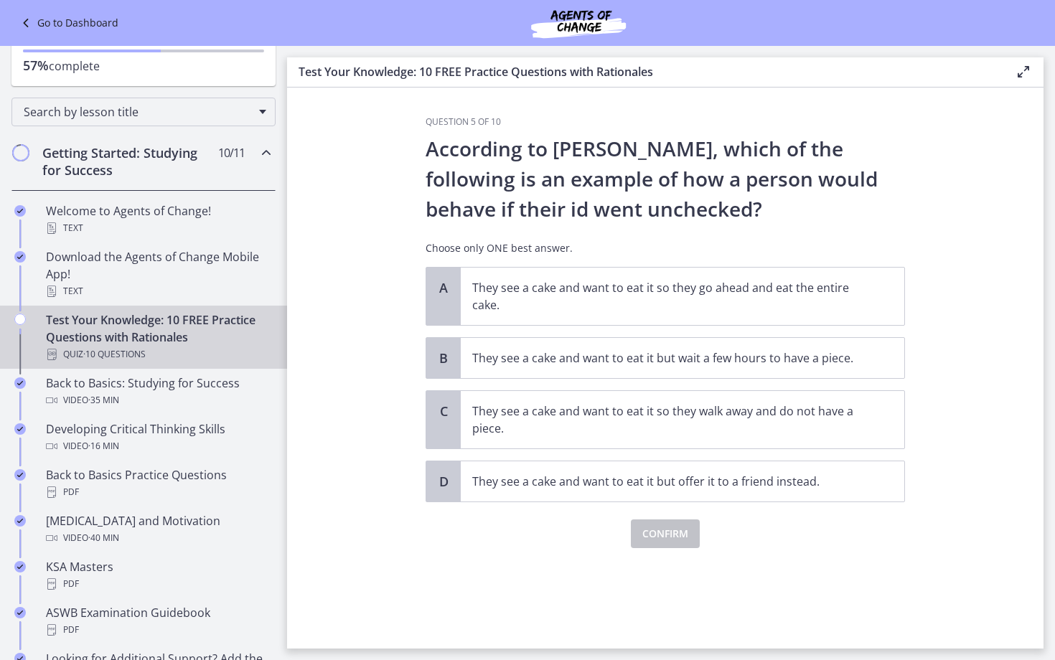
scroll to position [0, 0]
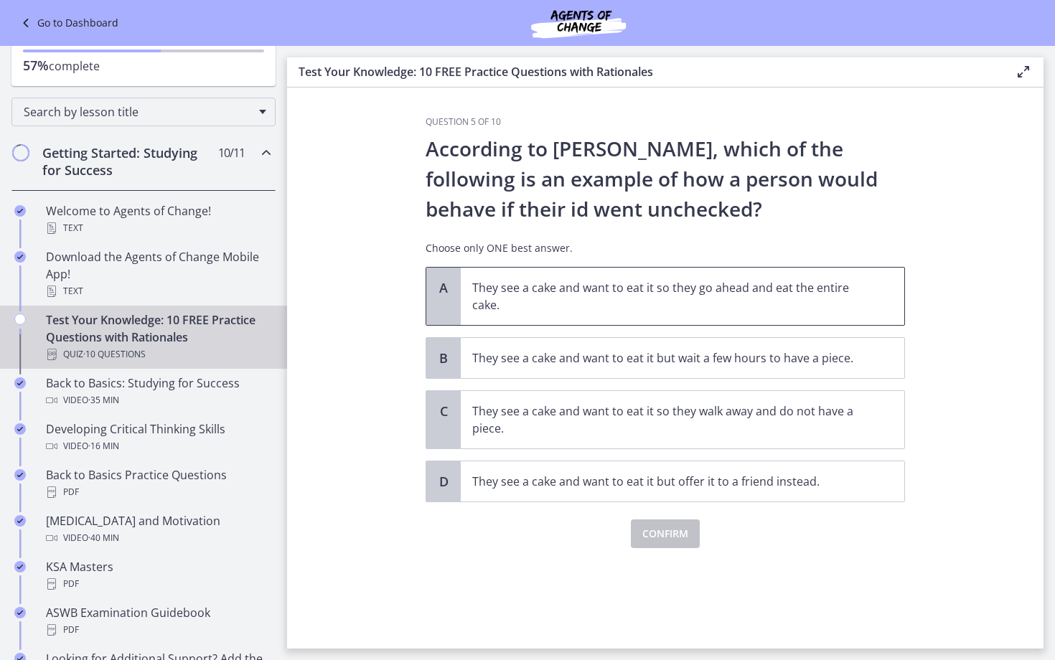
click at [533, 293] on p "They see a cake and want to eat it so they go ahead and eat the entire cake." at bounding box center [668, 296] width 392 height 34
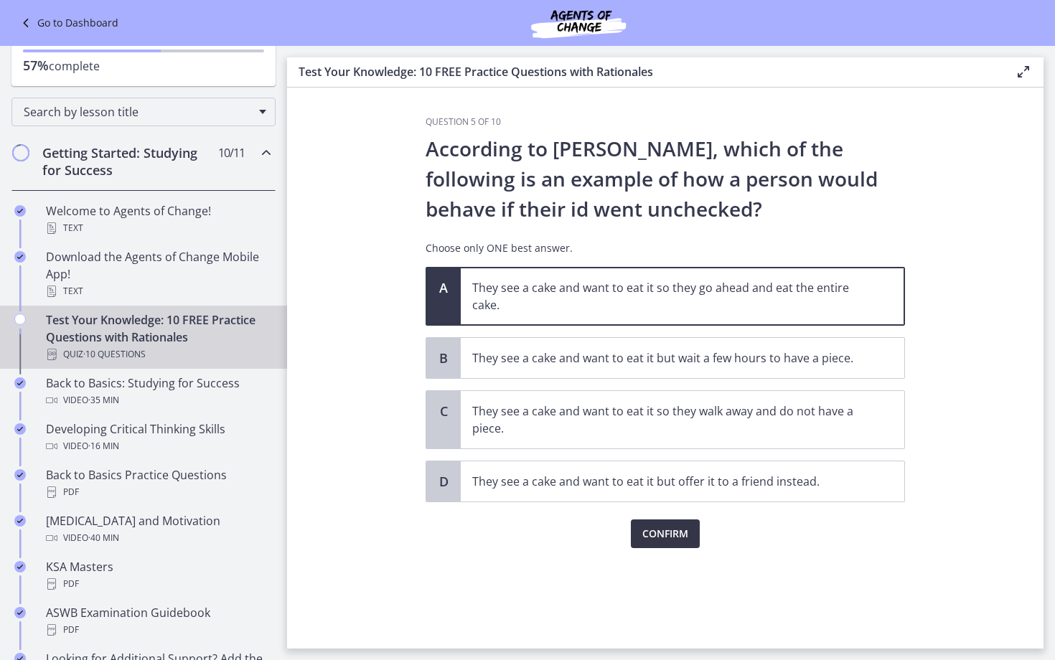
click at [661, 532] on span "Confirm" at bounding box center [665, 533] width 46 height 17
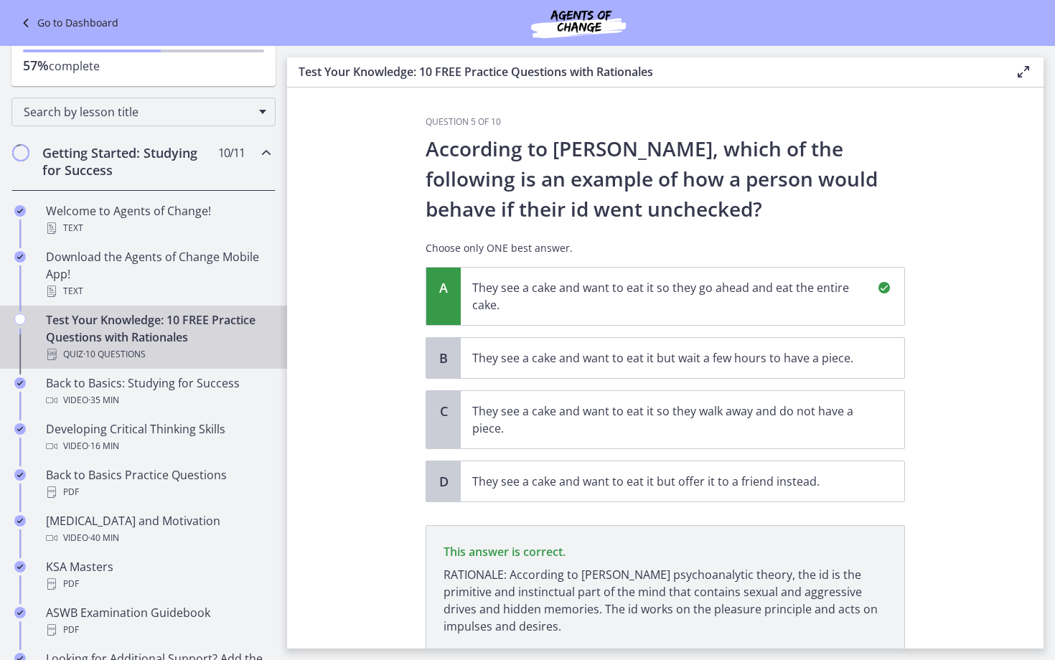
scroll to position [108, 0]
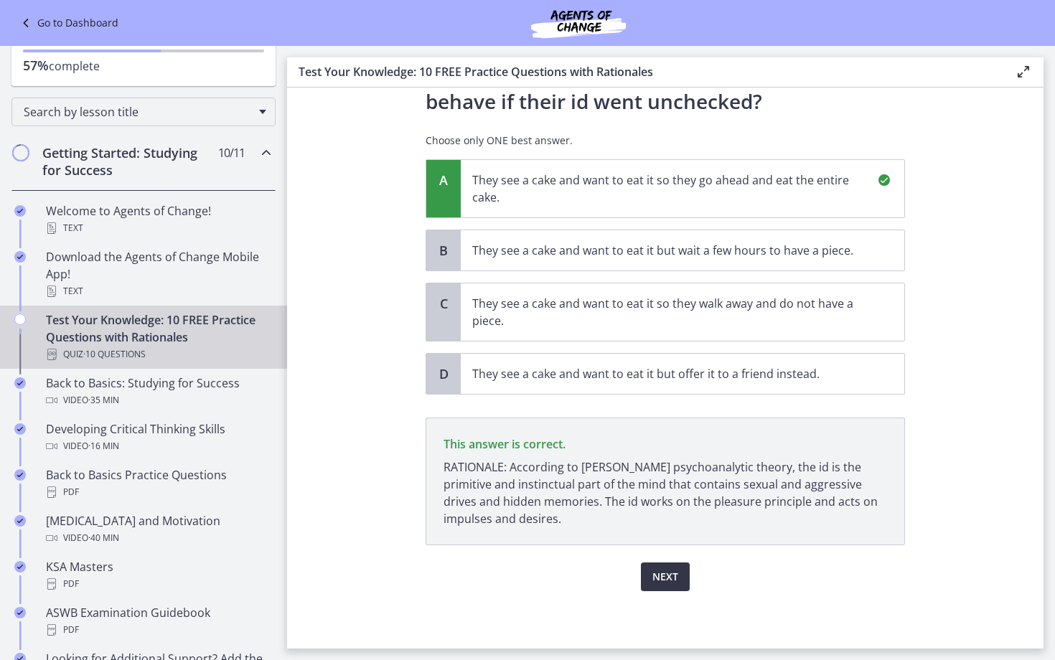
click at [683, 569] on button "Next" at bounding box center [665, 577] width 49 height 29
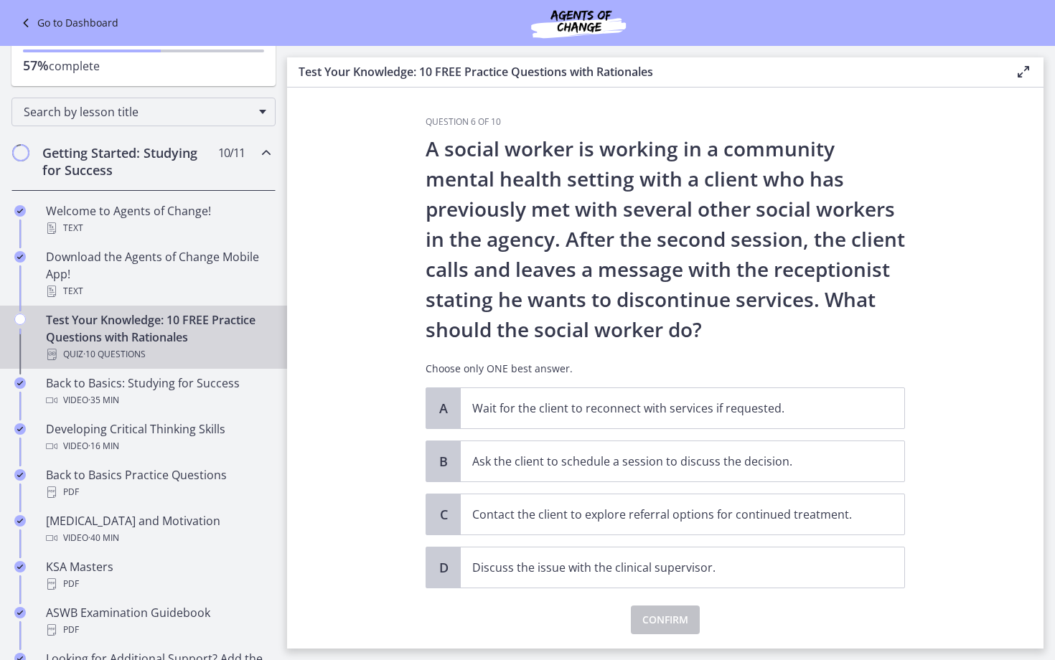
scroll to position [1, 0]
click at [524, 473] on span "Ask the client to schedule a session to discuss the decision." at bounding box center [682, 461] width 443 height 40
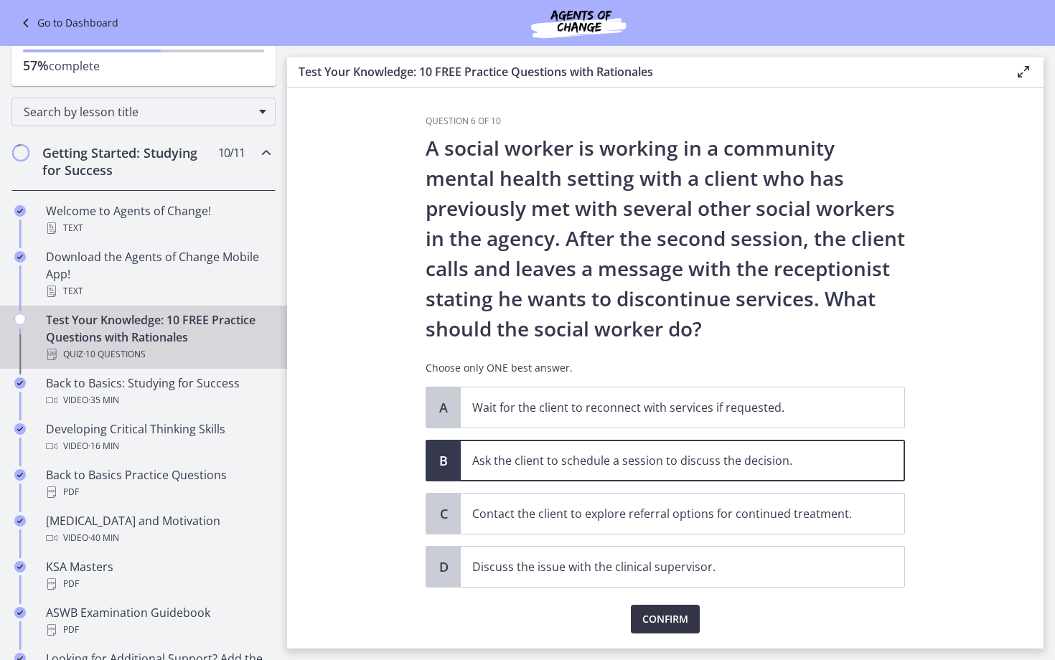
click at [651, 611] on span "Confirm" at bounding box center [665, 619] width 46 height 17
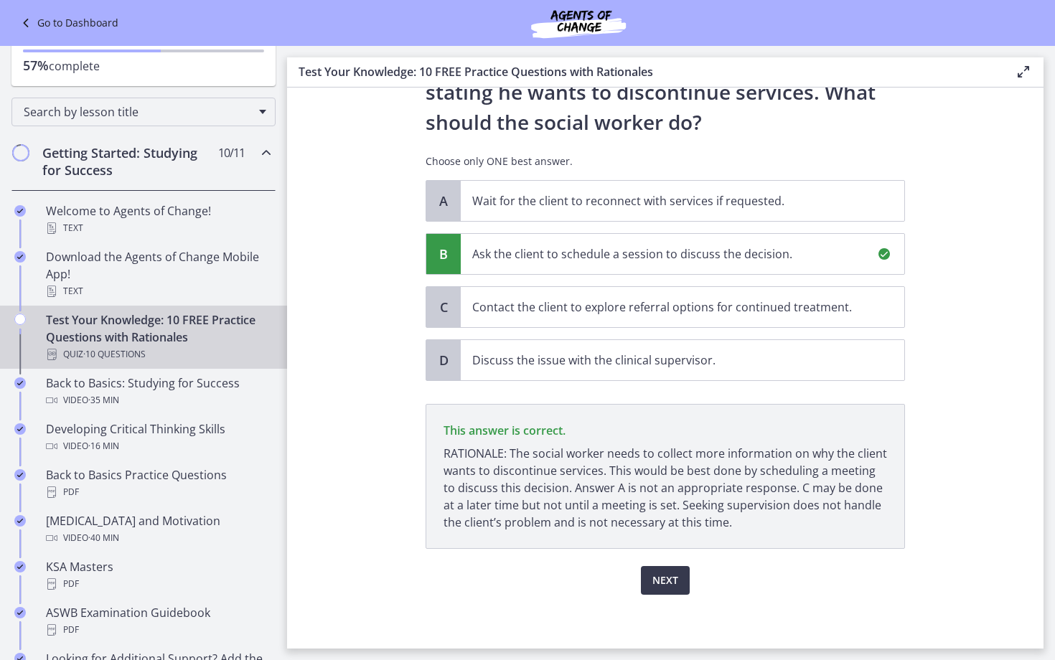
scroll to position [0, 0]
click at [674, 573] on span "Next" at bounding box center [665, 580] width 26 height 17
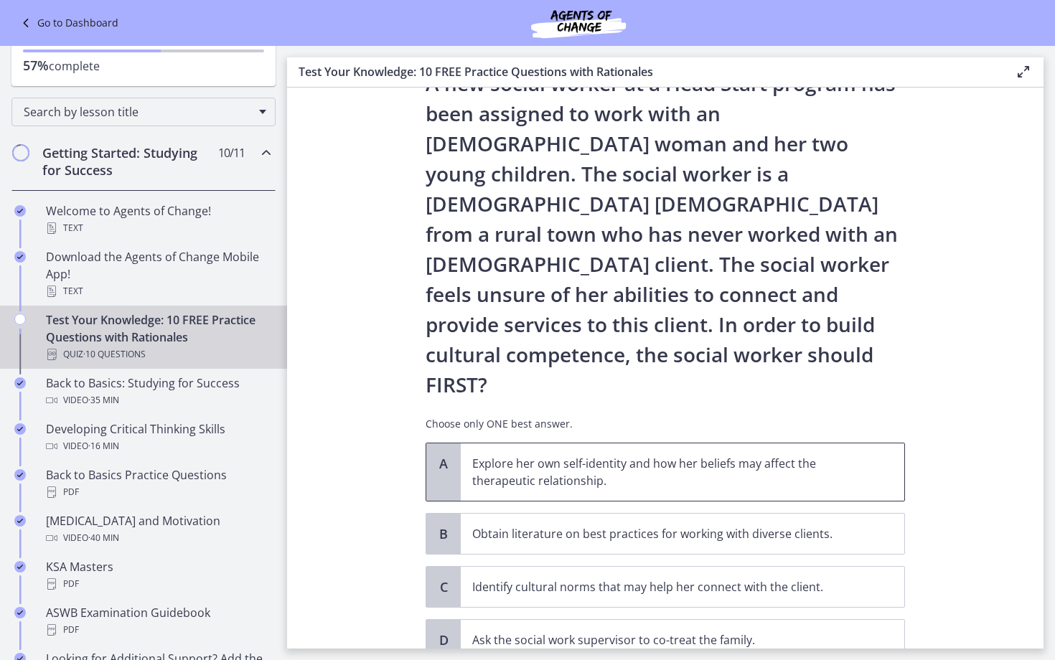
scroll to position [94, 0]
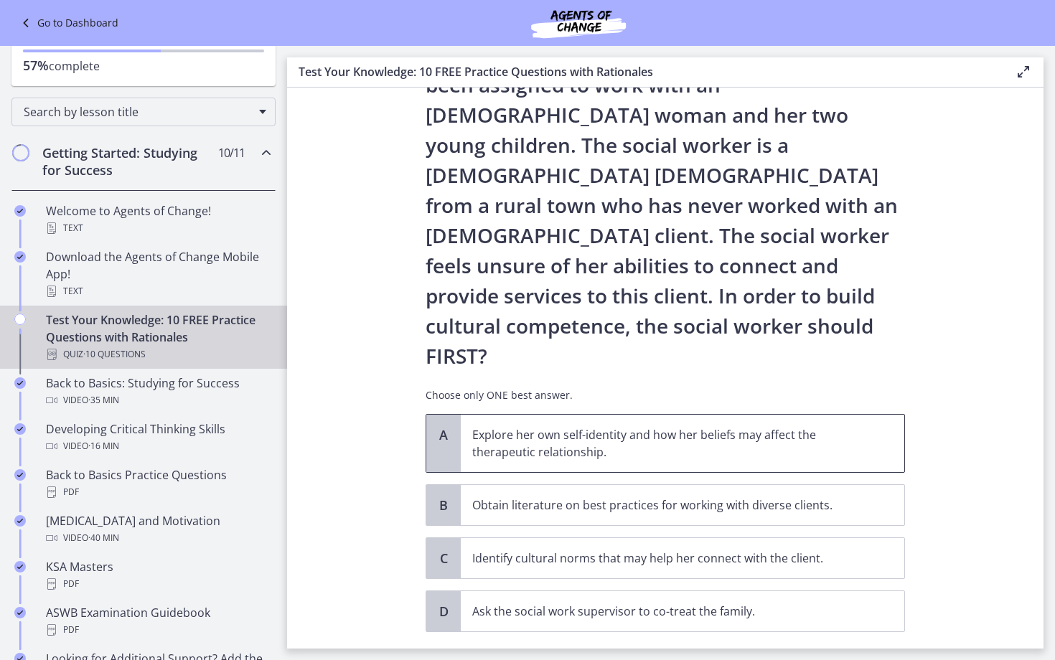
click at [580, 426] on p "Explore her own self-identity and how her beliefs may affect the therapeutic re…" at bounding box center [668, 443] width 392 height 34
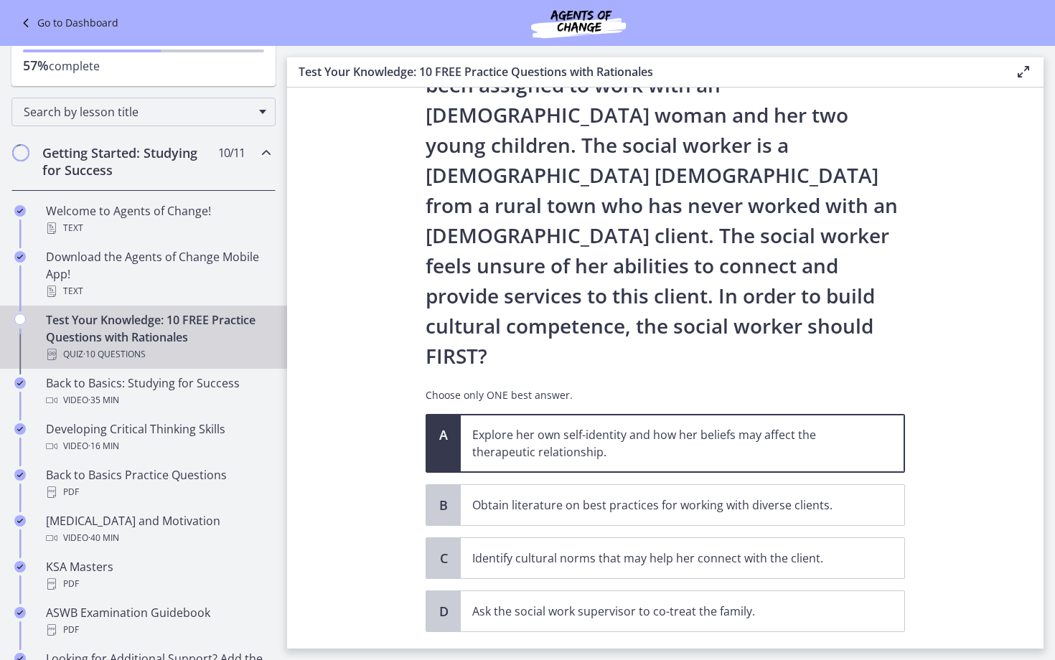
click at [675, 655] on span "Confirm" at bounding box center [665, 663] width 46 height 17
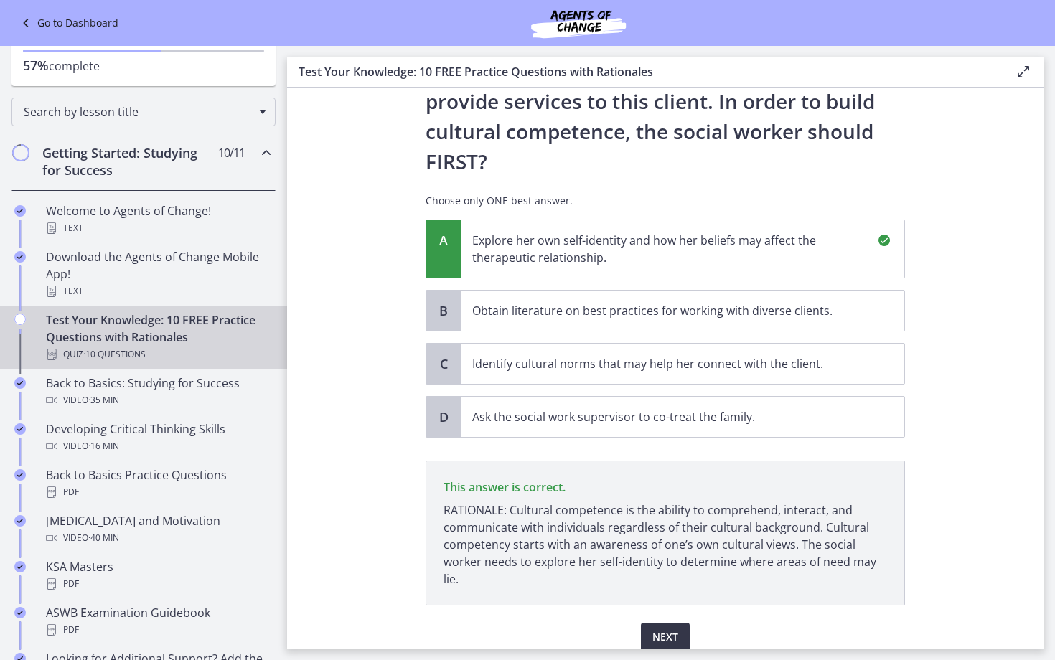
scroll to position [288, 0]
click at [670, 623] on button "Next" at bounding box center [665, 637] width 49 height 29
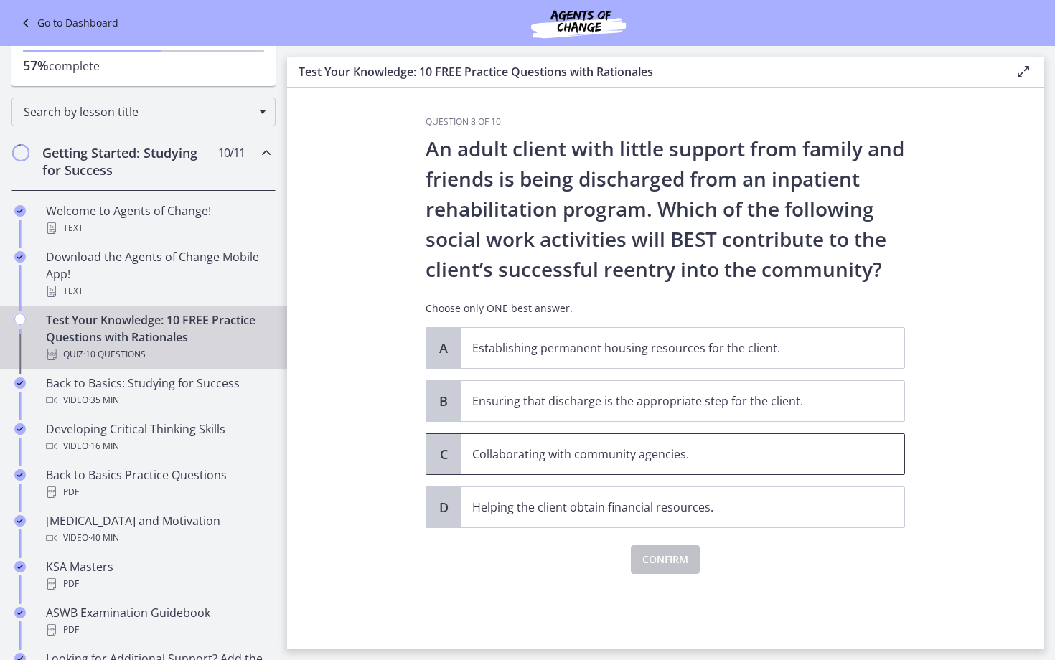
click at [511, 458] on p "Collaborating with community agencies." at bounding box center [668, 454] width 392 height 17
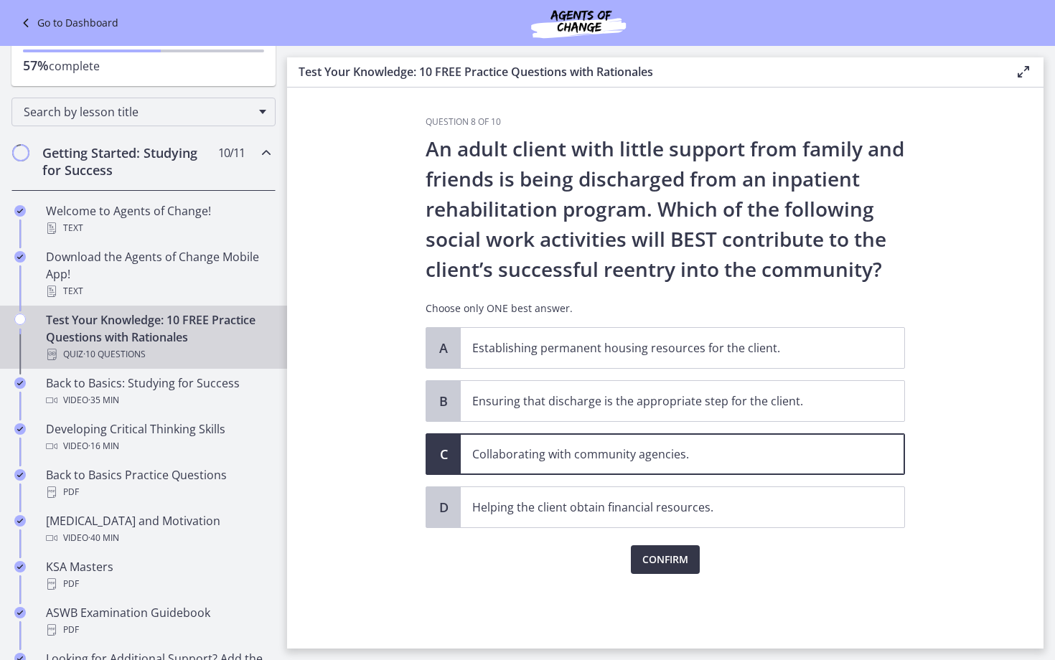
click at [659, 558] on span "Confirm" at bounding box center [665, 559] width 46 height 17
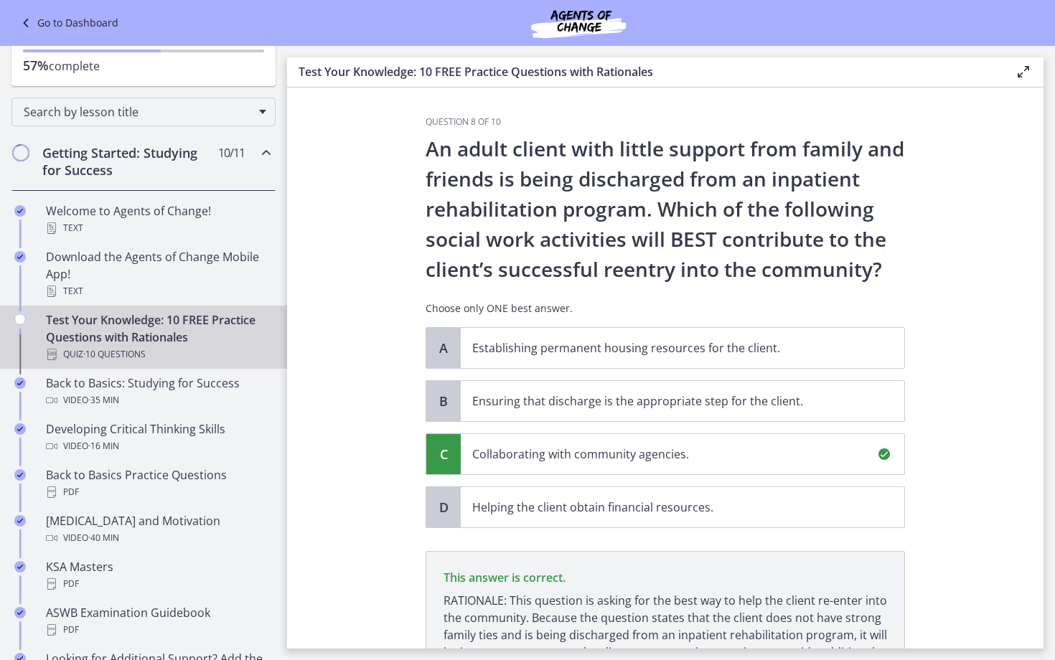
scroll to position [151, 0]
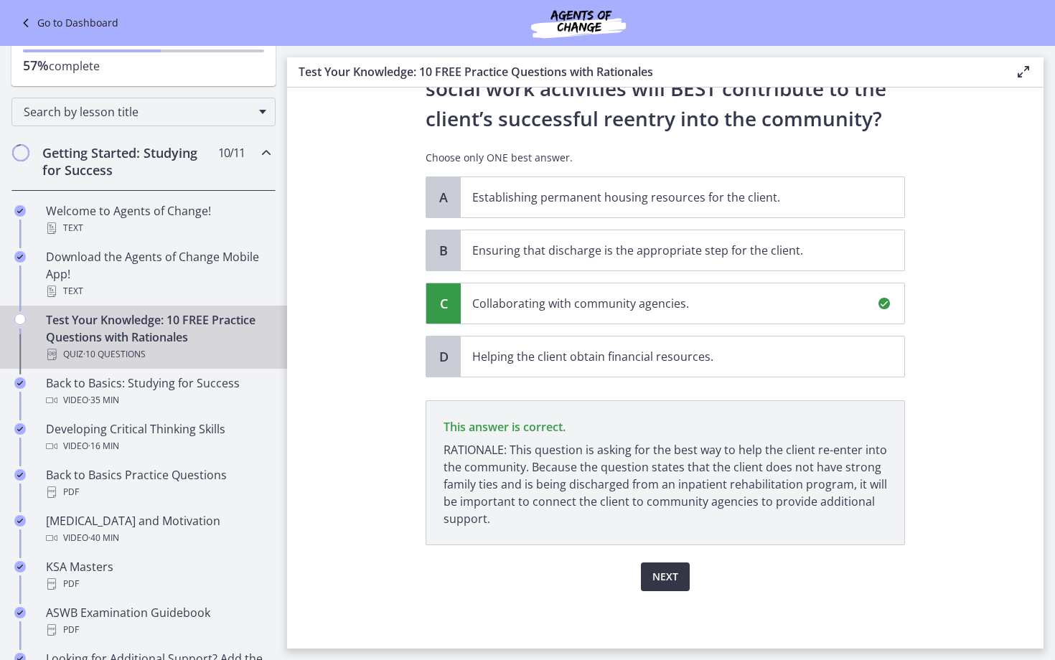
click at [677, 578] on span "Next" at bounding box center [665, 576] width 26 height 17
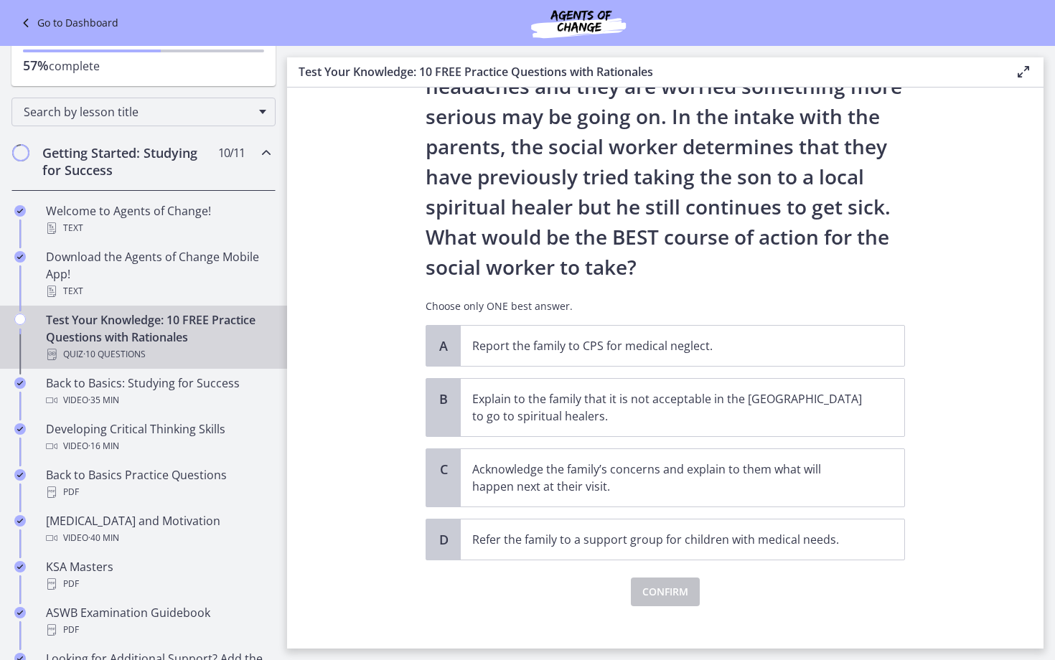
scroll to position [184, 0]
click at [507, 474] on p "Acknowledge the family’s concerns and explain to them what will happen next at …" at bounding box center [668, 477] width 392 height 34
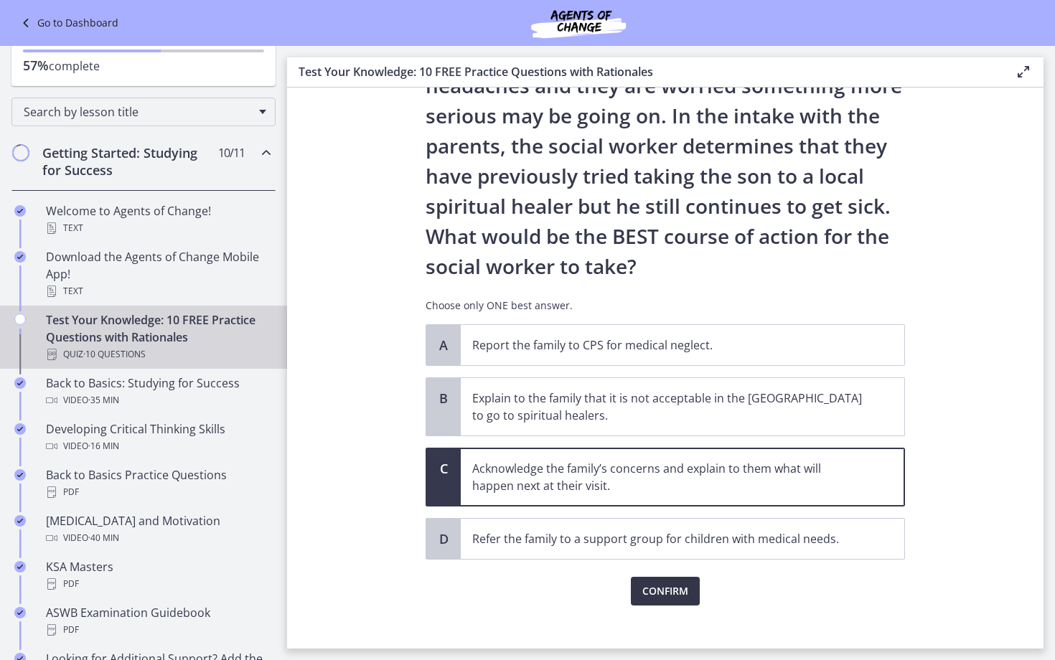
click at [679, 596] on span "Confirm" at bounding box center [665, 591] width 46 height 17
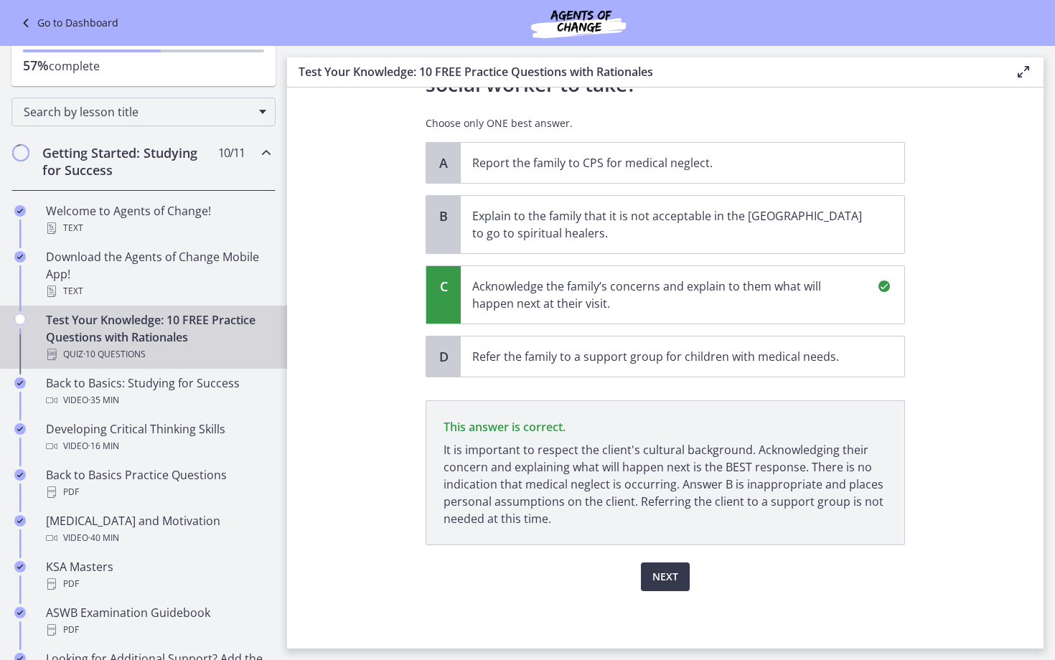
scroll to position [366, 0]
click at [677, 583] on span "Next" at bounding box center [665, 576] width 26 height 17
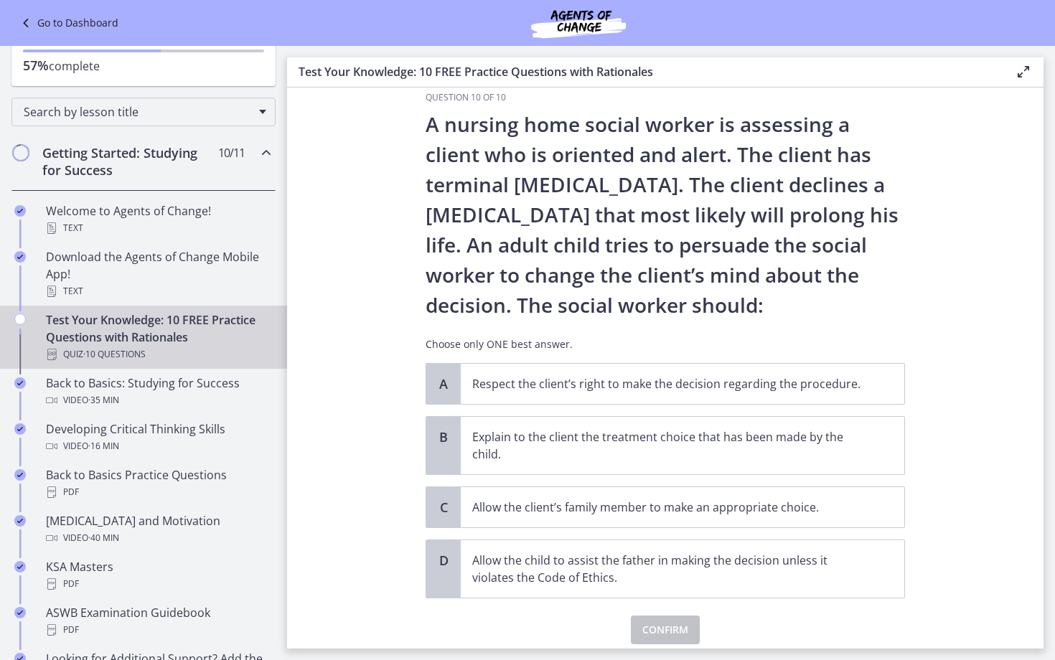
scroll to position [25, 0]
click at [522, 385] on p "Respect the client’s right to make the decision regarding the procedure." at bounding box center [668, 383] width 392 height 17
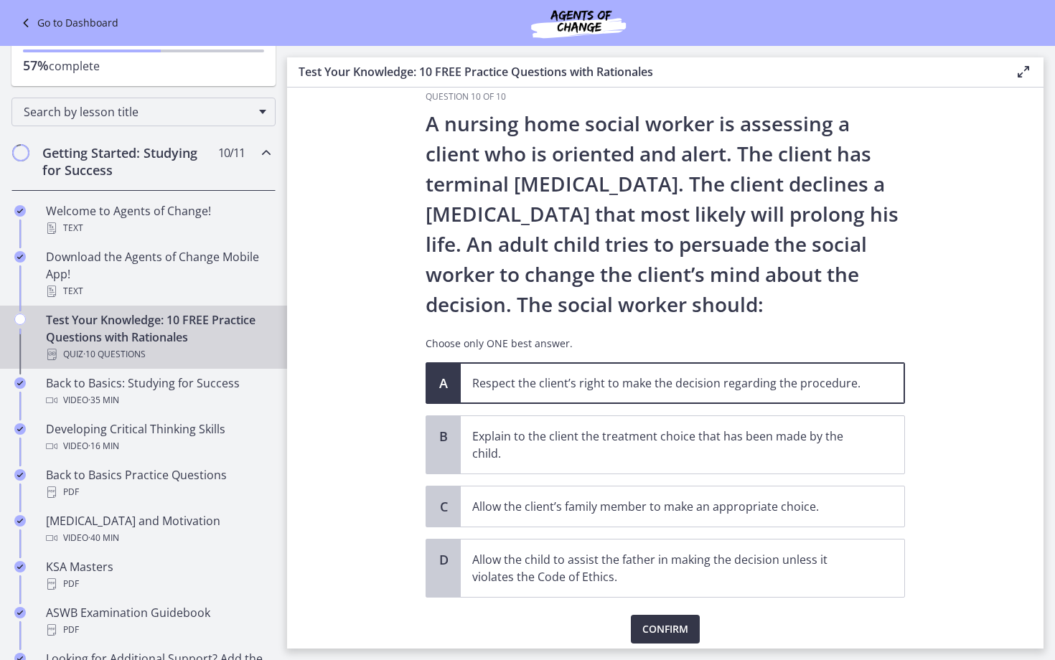
click at [667, 621] on span "Confirm" at bounding box center [665, 629] width 46 height 17
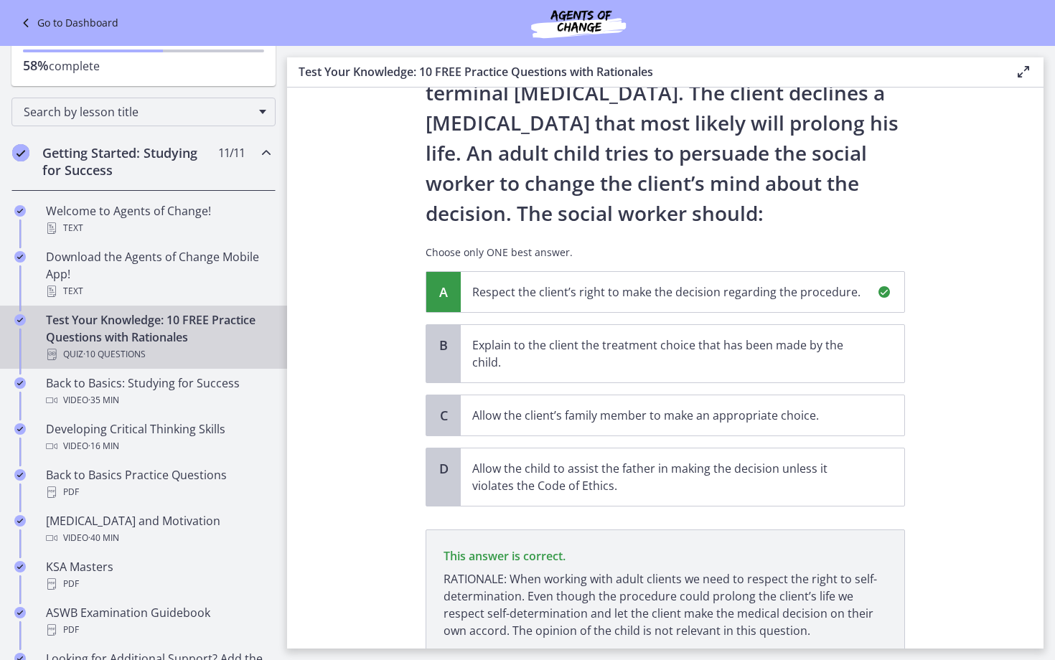
scroll to position [228, 0]
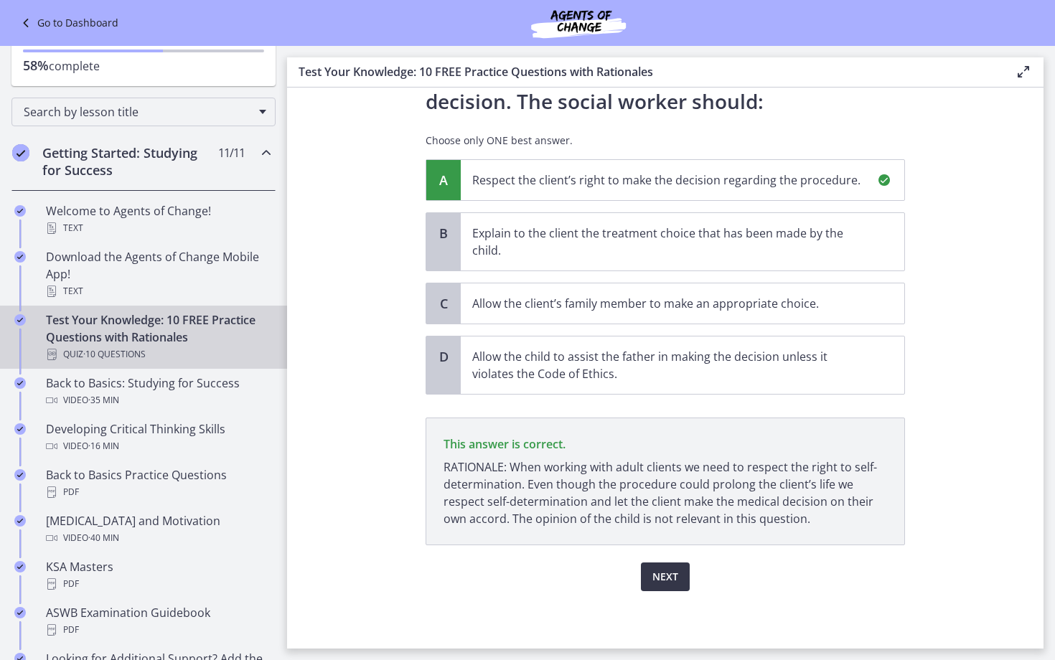
click at [677, 569] on span "Next" at bounding box center [665, 576] width 26 height 17
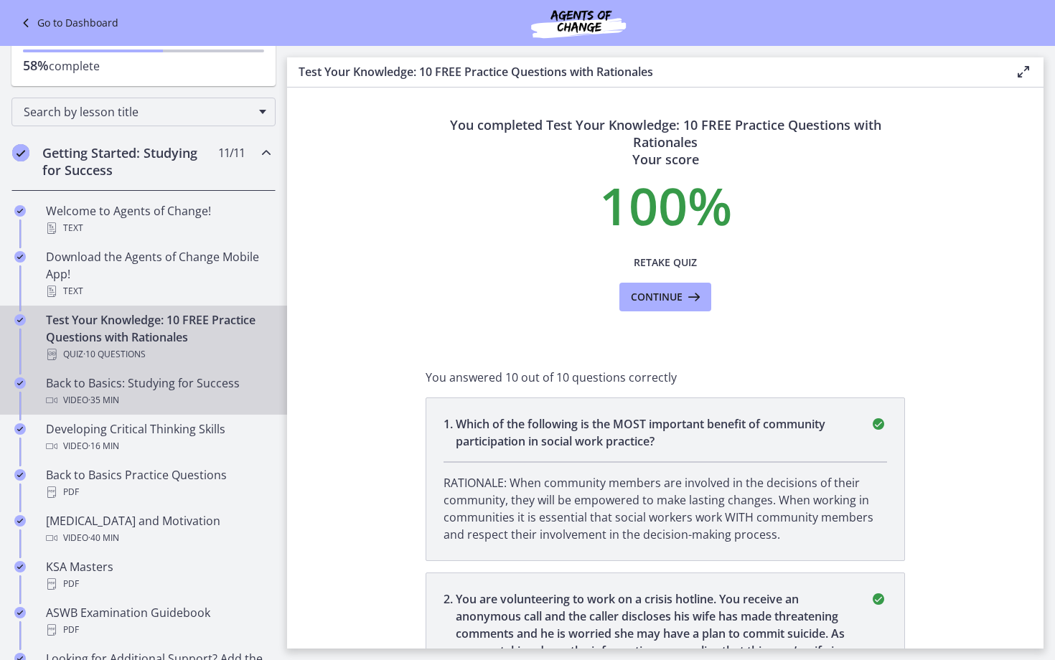
click at [207, 397] on div "Video · 35 min" at bounding box center [158, 400] width 224 height 17
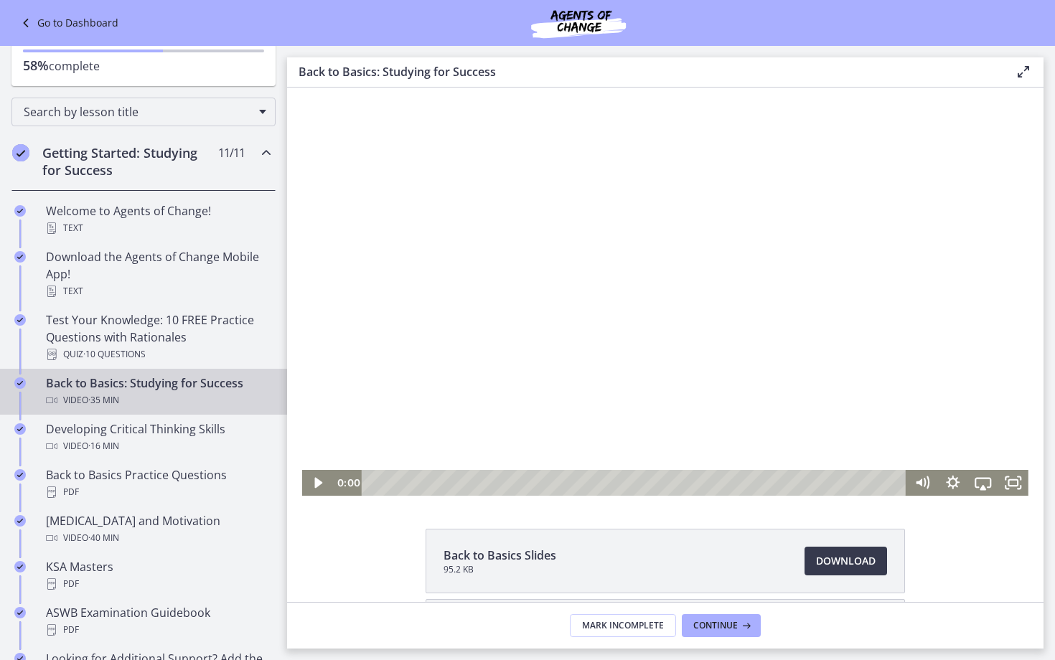
click at [349, 485] on div "0:00" at bounding box center [619, 483] width 575 height 26
click at [653, 277] on div at bounding box center [665, 292] width 726 height 408
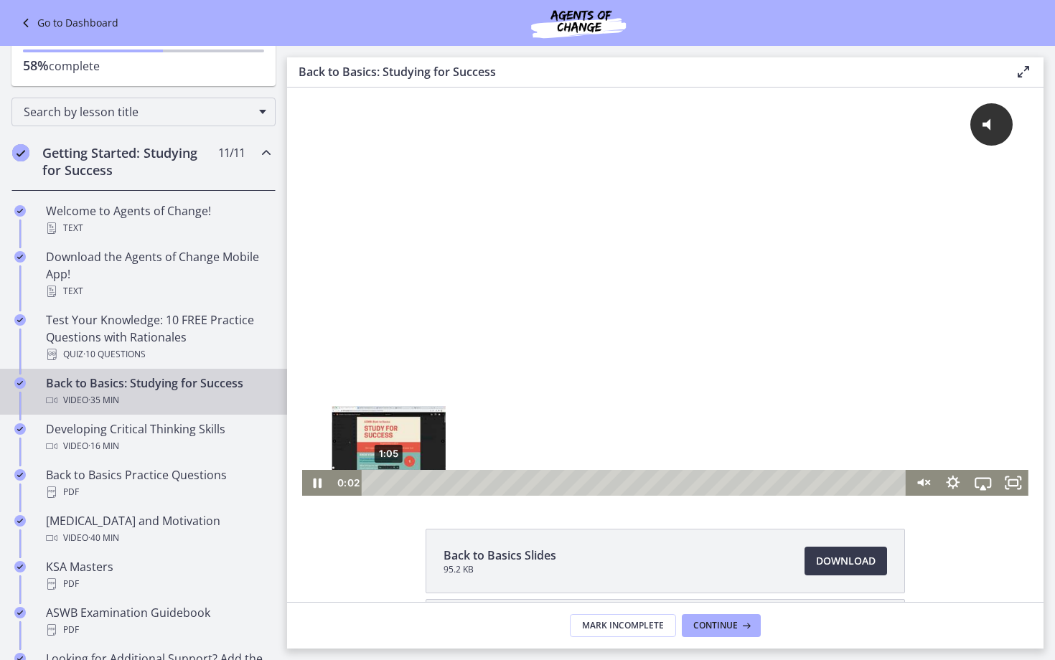
click at [389, 481] on div "1:05" at bounding box center [635, 483] width 527 height 26
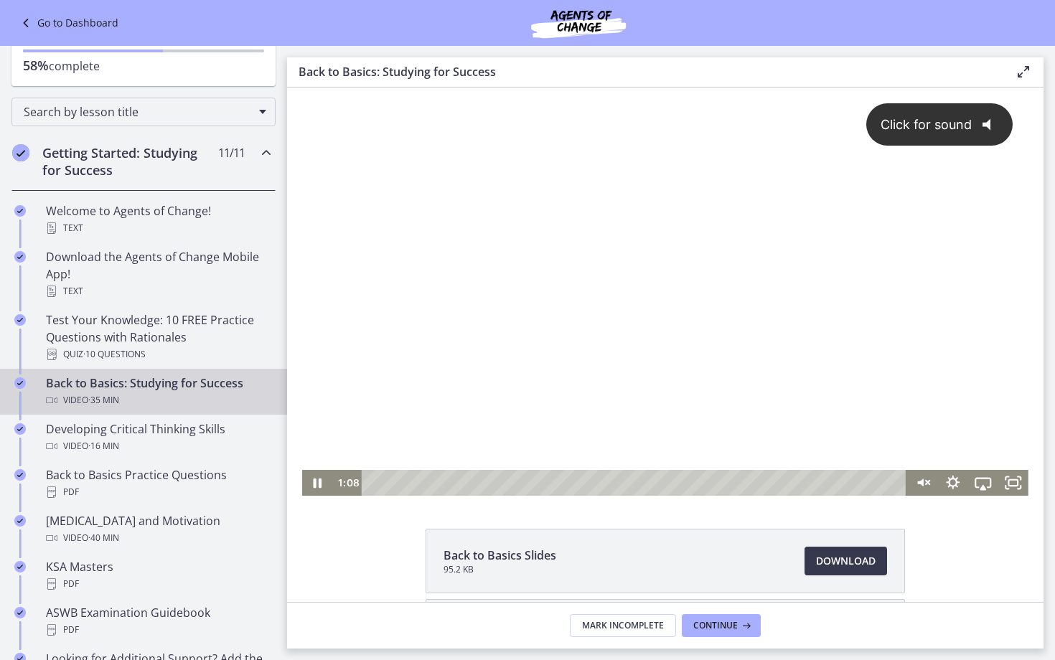
click at [486, 324] on div "Click for sound @keyframes VOLUME_SMALL_WAVE_FLASH { 0% { opacity: 0; } 33% { o…" at bounding box center [665, 279] width 726 height 382
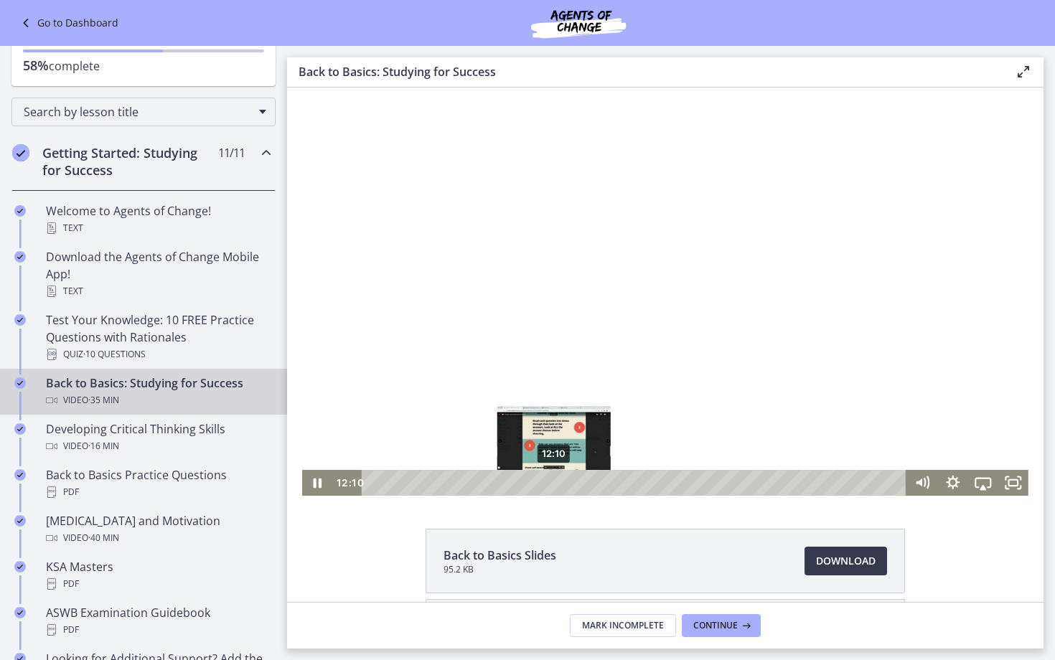
click at [554, 486] on div "12:10" at bounding box center [635, 483] width 527 height 26
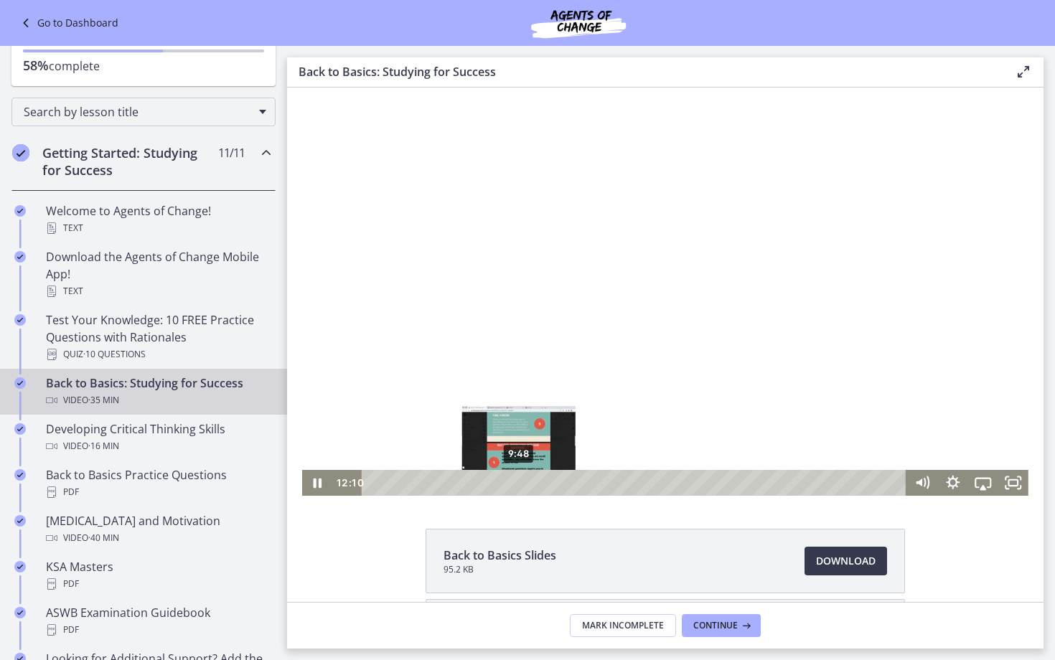
click at [519, 483] on div "9:48" at bounding box center [635, 483] width 527 height 26
click at [502, 484] on div "8:45" at bounding box center [635, 483] width 527 height 26
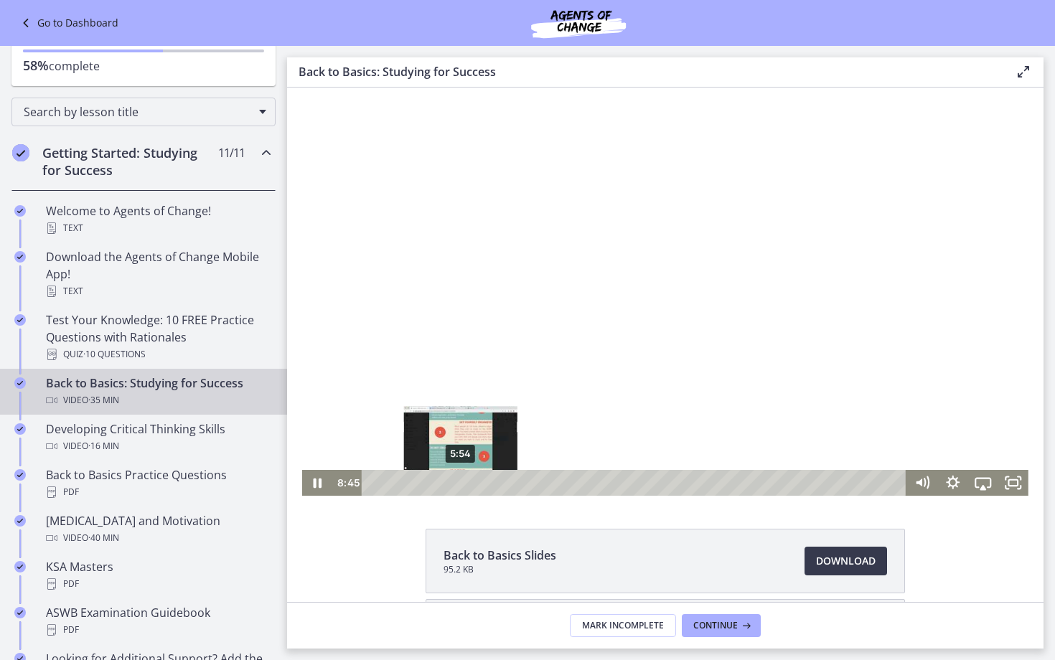
click at [461, 485] on div "5:54" at bounding box center [635, 483] width 527 height 26
click at [441, 395] on div at bounding box center [665, 292] width 726 height 408
click at [436, 301] on div at bounding box center [665, 292] width 726 height 408
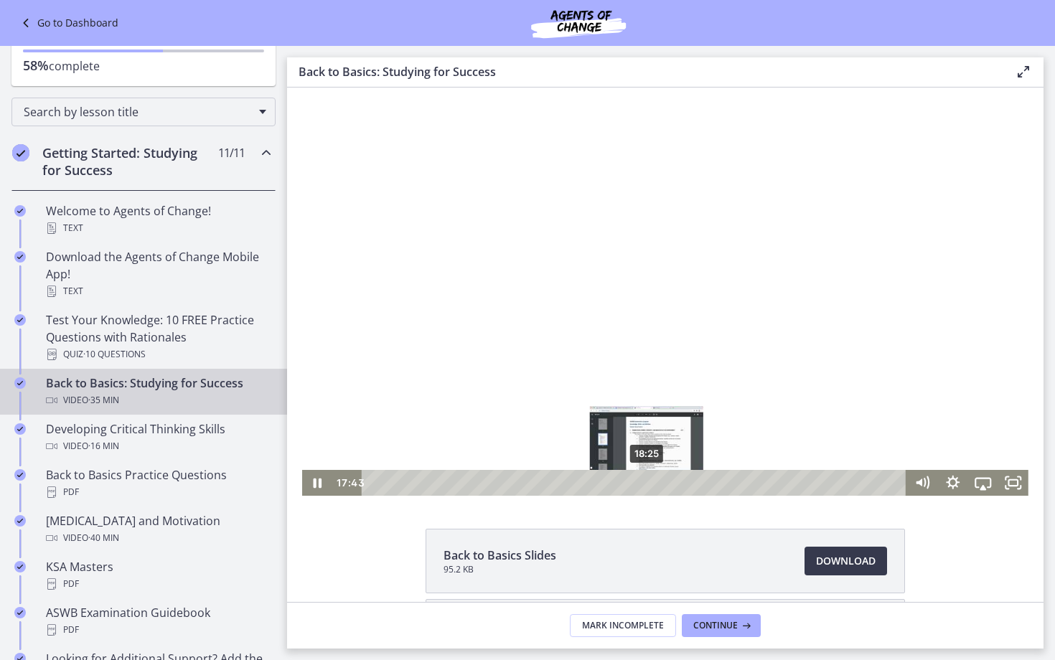
click at [647, 484] on div "18:25" at bounding box center [635, 483] width 527 height 26
click at [663, 484] on div "19:29" at bounding box center [635, 483] width 527 height 26
click at [677, 483] on div "20:27" at bounding box center [635, 483] width 527 height 26
click at [667, 484] on div "19:46" at bounding box center [635, 483] width 527 height 26
click at [654, 482] on div "18:54" at bounding box center [635, 483] width 527 height 26
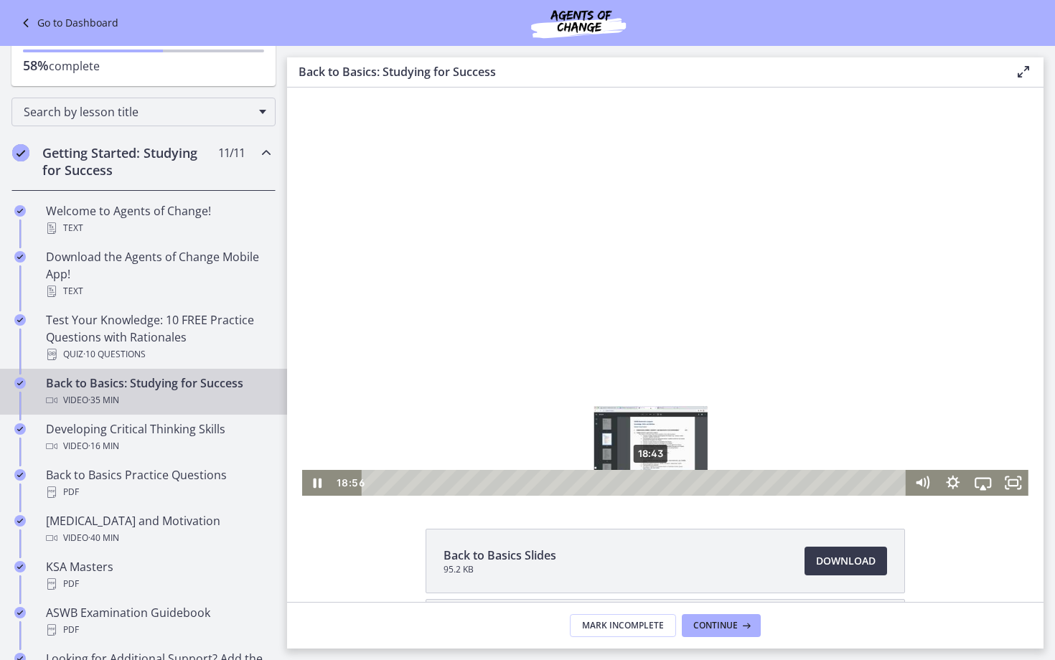
click at [652, 483] on div "Playbar" at bounding box center [654, 483] width 9 height 9
click at [669, 481] on div "19:52" at bounding box center [635, 483] width 527 height 26
click at [728, 216] on div at bounding box center [665, 292] width 726 height 408
click at [720, 293] on div at bounding box center [665, 292] width 726 height 408
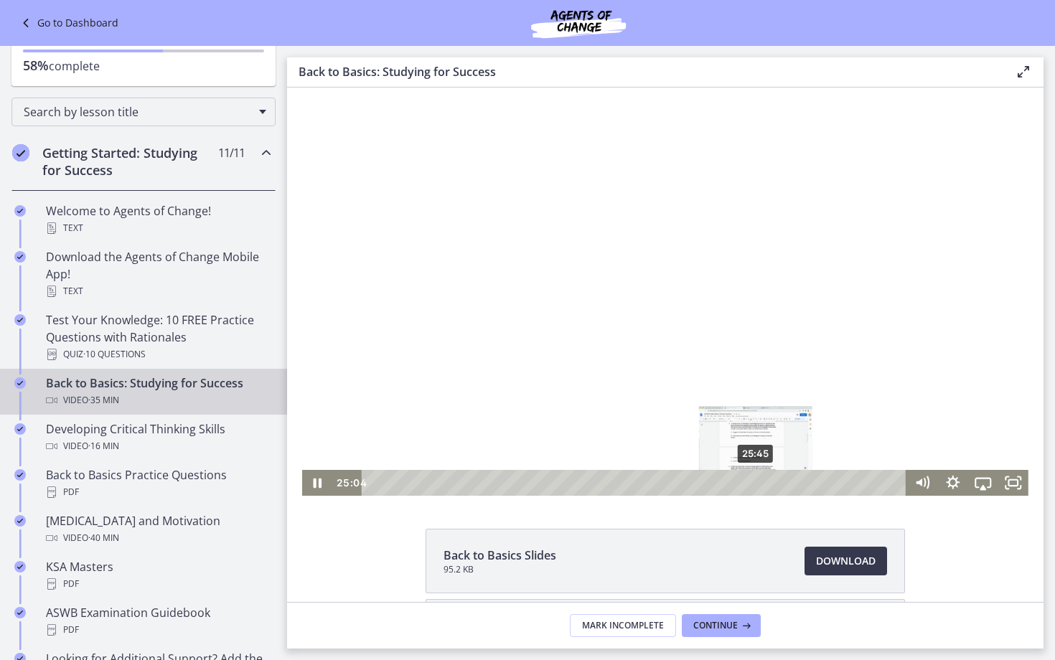
click at [756, 486] on div "25:45" at bounding box center [635, 483] width 527 height 26
click at [738, 404] on div at bounding box center [665, 292] width 726 height 408
click at [874, 258] on div at bounding box center [665, 292] width 726 height 408
click at [756, 271] on div at bounding box center [665, 292] width 726 height 408
click at [870, 380] on div at bounding box center [665, 292] width 726 height 408
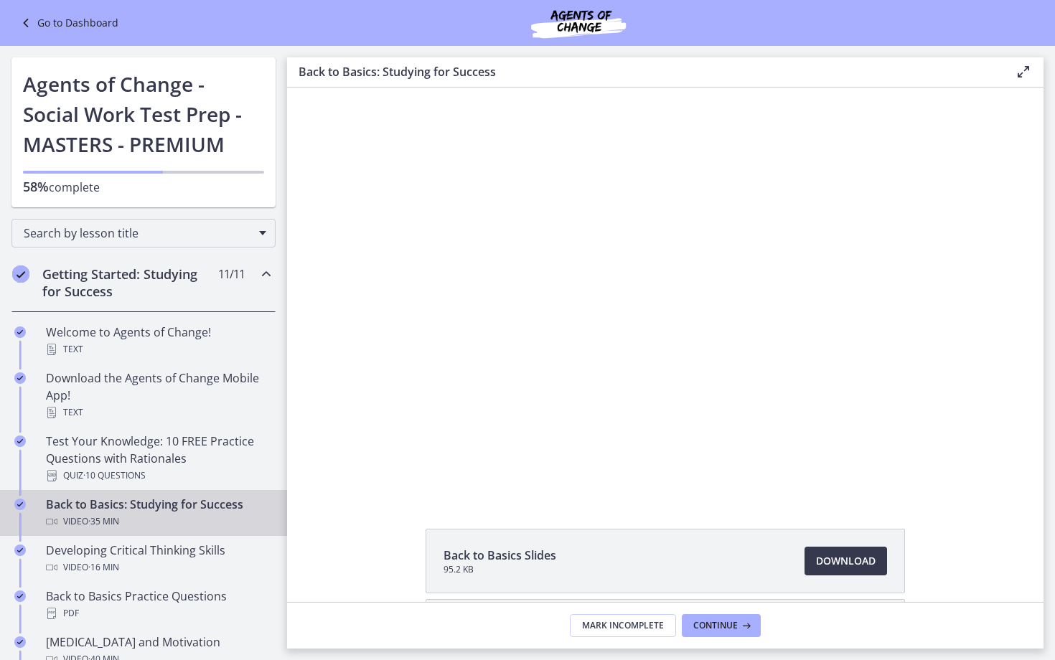
click at [677, 301] on div at bounding box center [665, 292] width 726 height 408
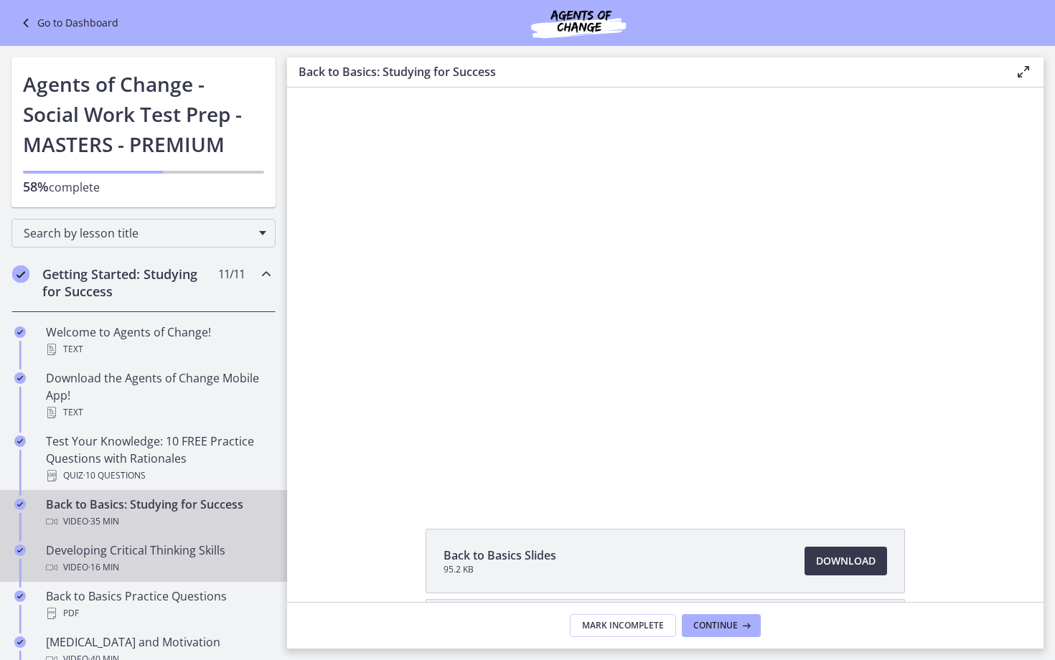
click at [149, 558] on div "Developing Critical Thinking Skills Video · 16 min" at bounding box center [158, 559] width 224 height 34
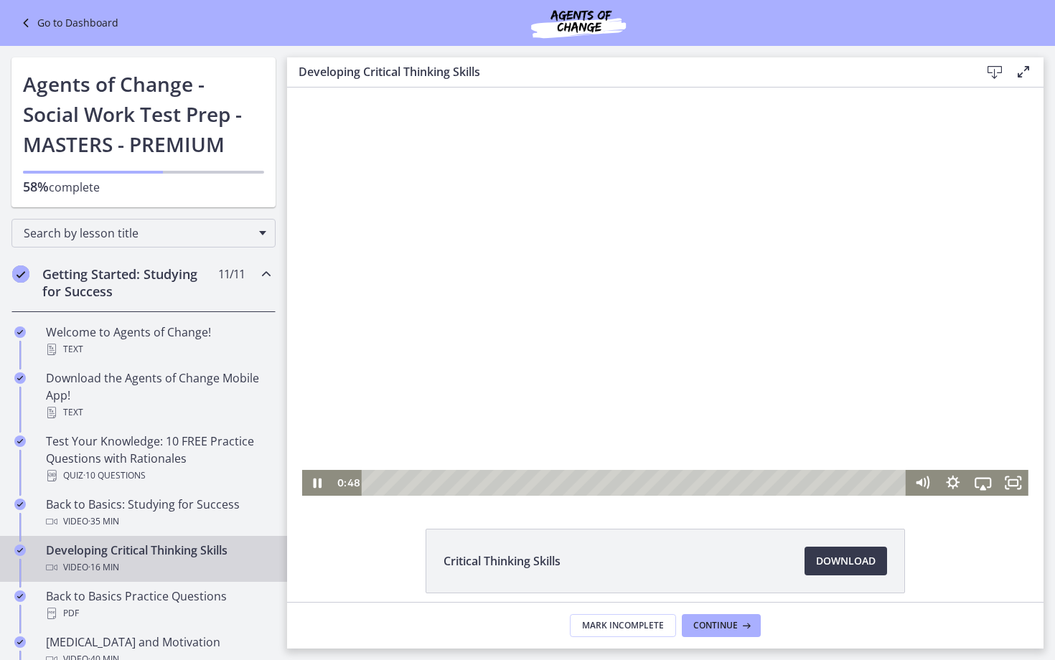
click at [823, 347] on div at bounding box center [665, 292] width 726 height 408
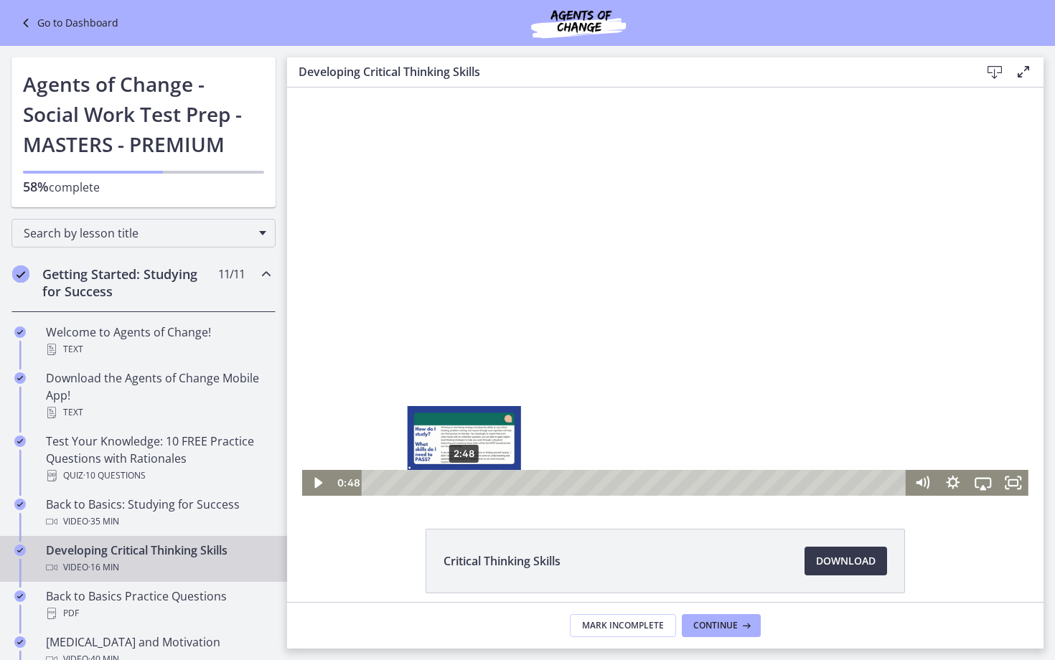
click at [464, 482] on div "2:48" at bounding box center [635, 483] width 527 height 26
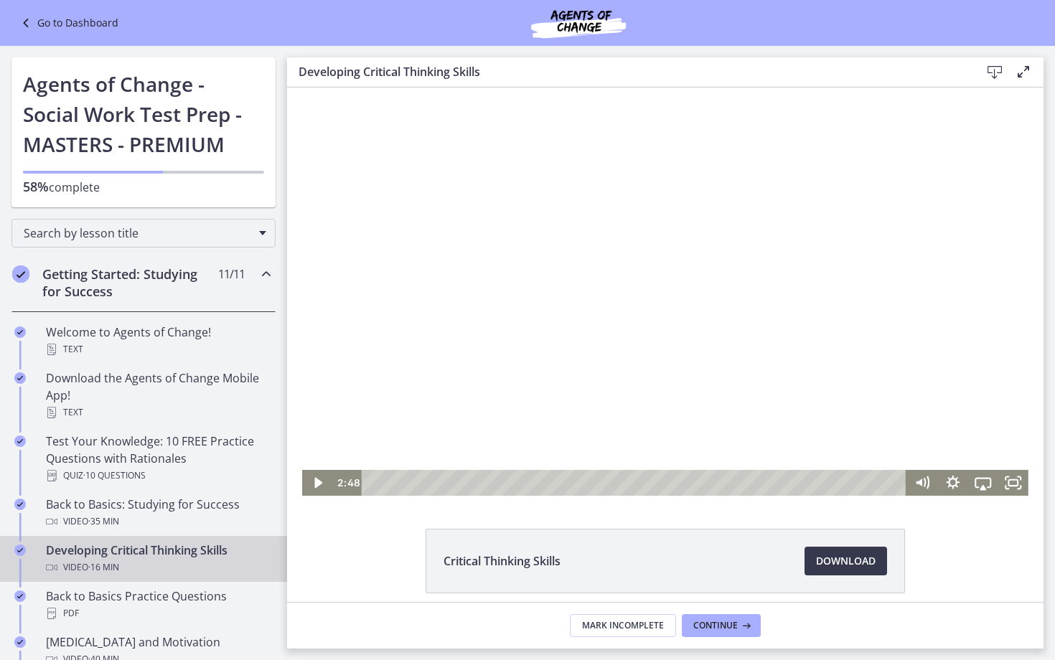
click at [477, 385] on div at bounding box center [665, 292] width 726 height 408
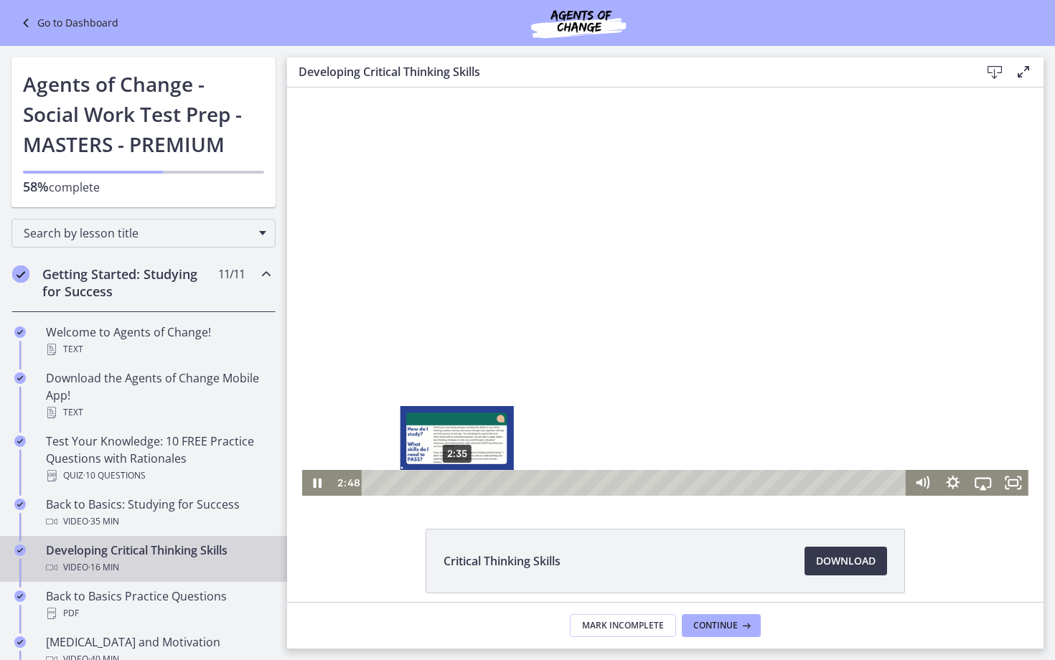
click at [456, 483] on div "2:35" at bounding box center [635, 483] width 527 height 26
click at [433, 483] on div "1:51" at bounding box center [635, 483] width 527 height 26
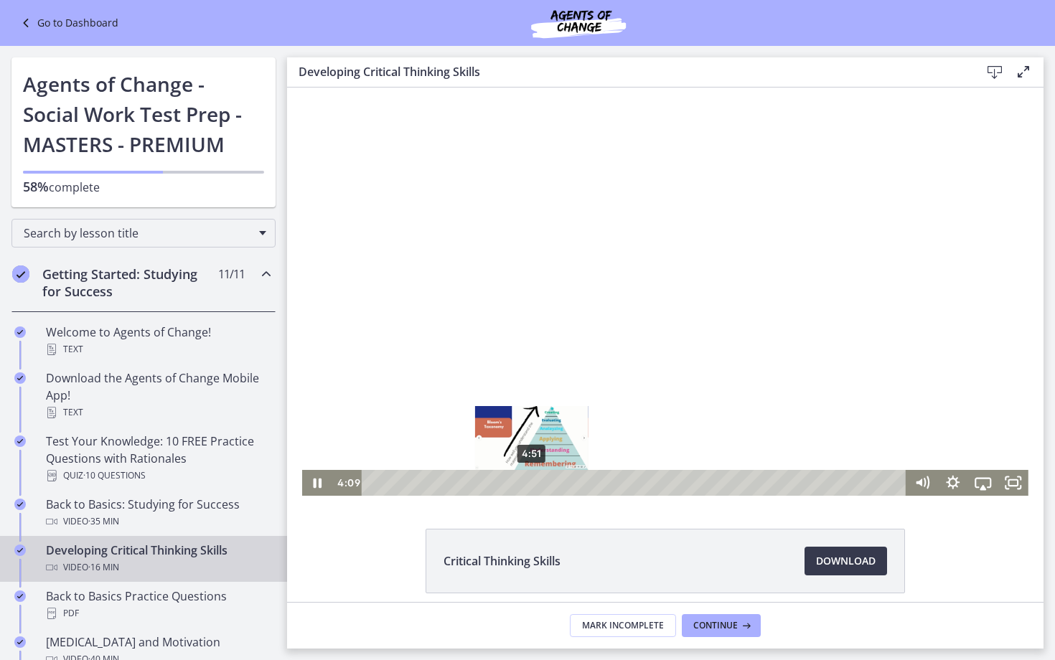
click at [532, 481] on div "4:51" at bounding box center [635, 483] width 527 height 26
click at [586, 485] on div "6:31" at bounding box center [635, 483] width 527 height 26
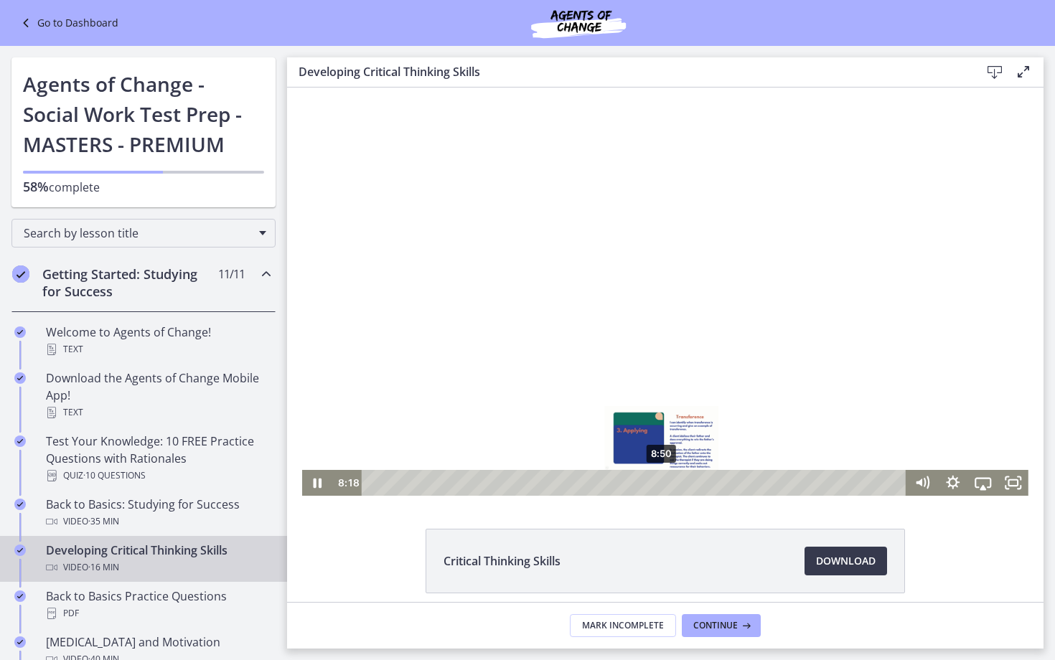
click at [662, 485] on div "8:50" at bounding box center [635, 483] width 527 height 26
click at [707, 482] on div "10:13" at bounding box center [635, 483] width 527 height 26
click at [698, 359] on div at bounding box center [665, 292] width 726 height 408
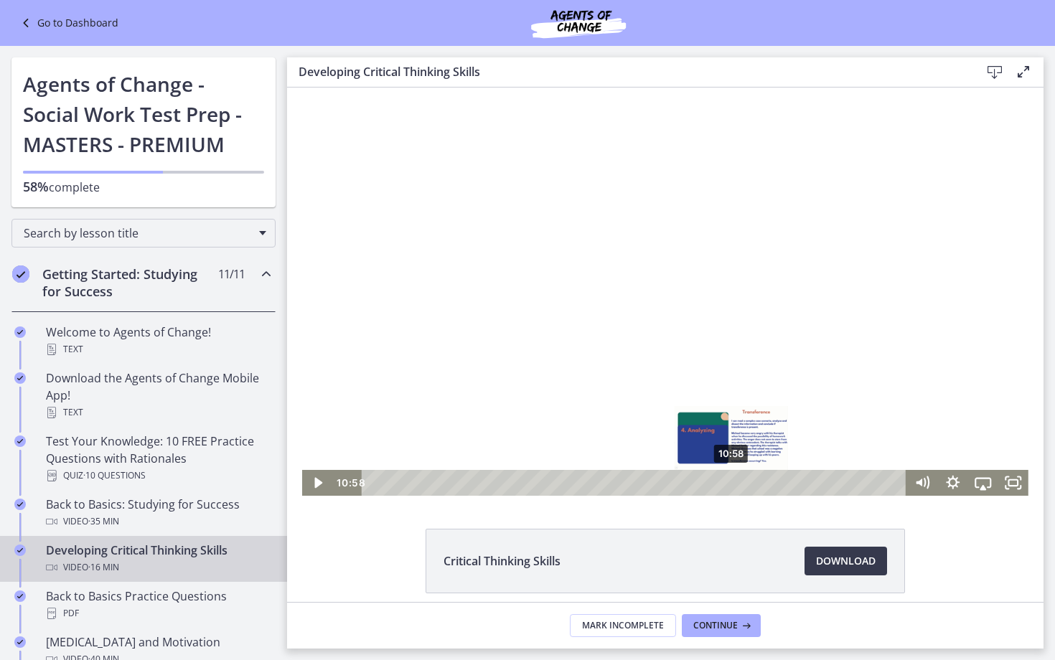
click at [732, 485] on div "10:58" at bounding box center [635, 483] width 527 height 26
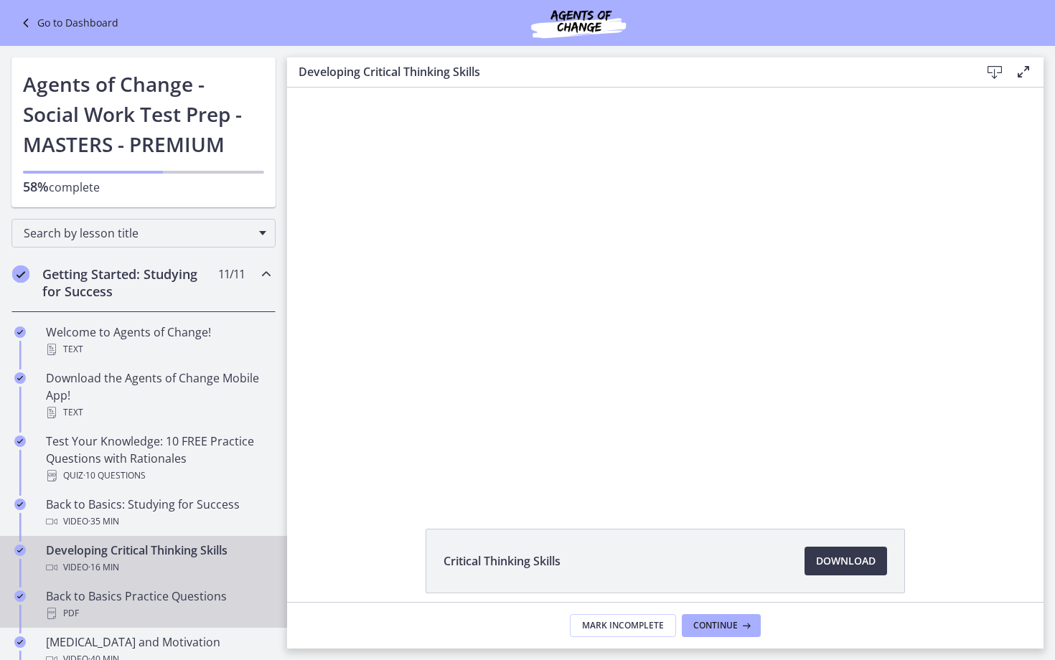
click at [110, 605] on div "PDF" at bounding box center [158, 613] width 224 height 17
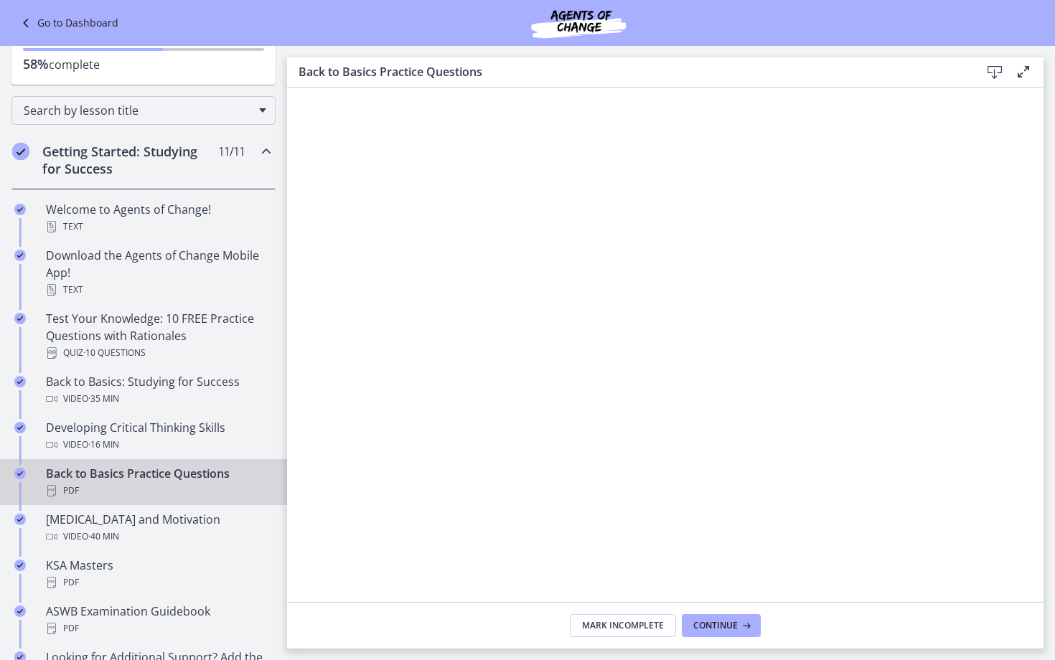
scroll to position [123, 0]
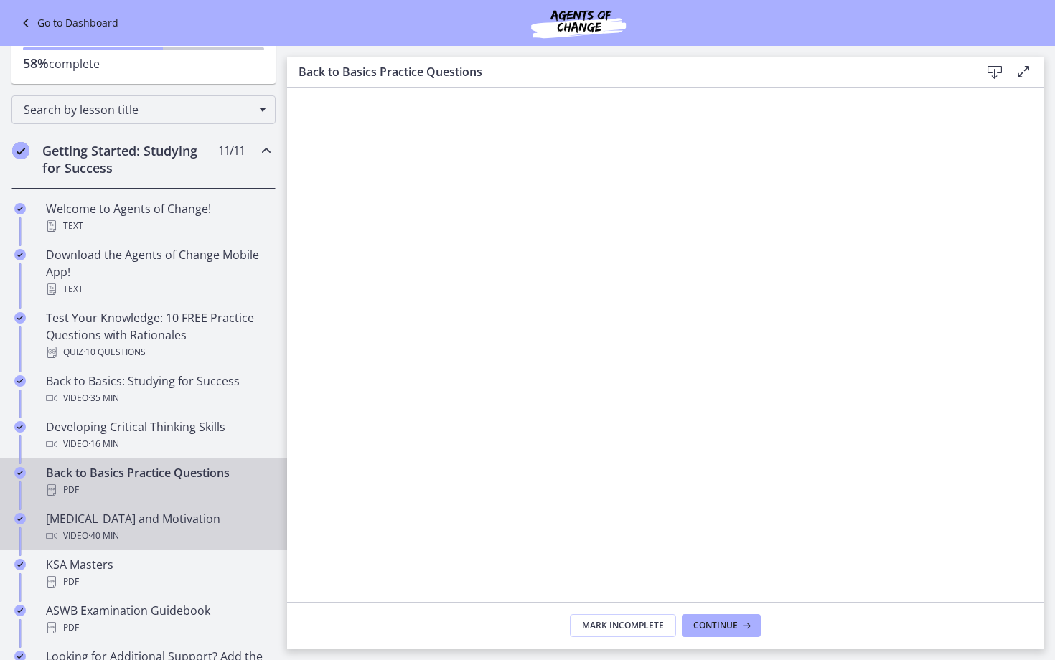
click at [159, 530] on div "Video · 40 min" at bounding box center [158, 535] width 224 height 17
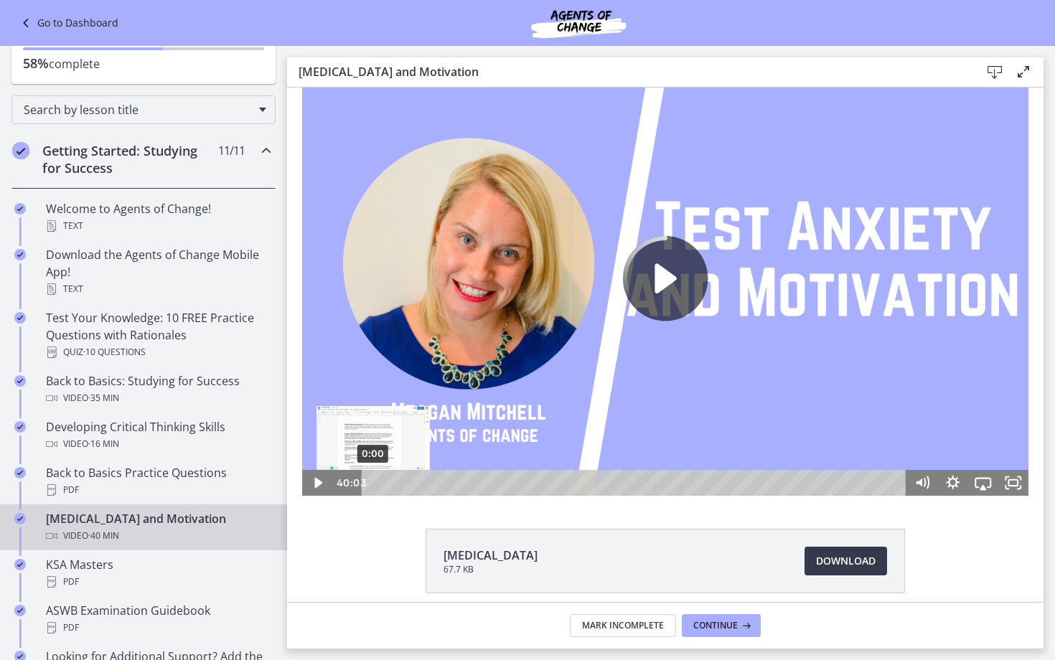
click at [371, 479] on div "Playbar" at bounding box center [373, 483] width 9 height 9
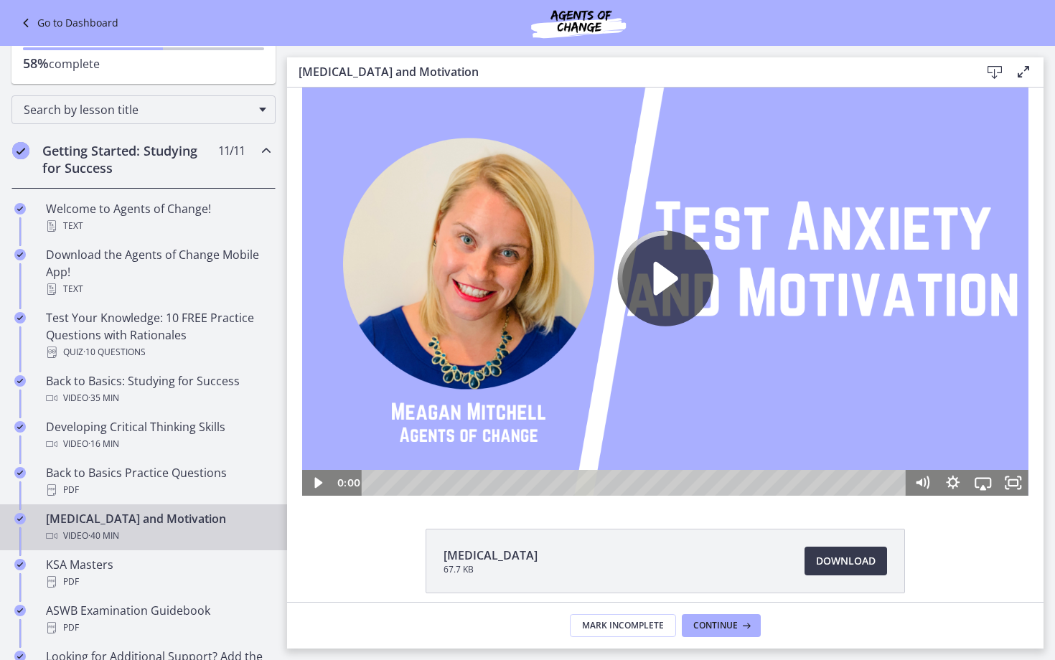
click at [680, 263] on icon "Play Video" at bounding box center [665, 278] width 95 height 95
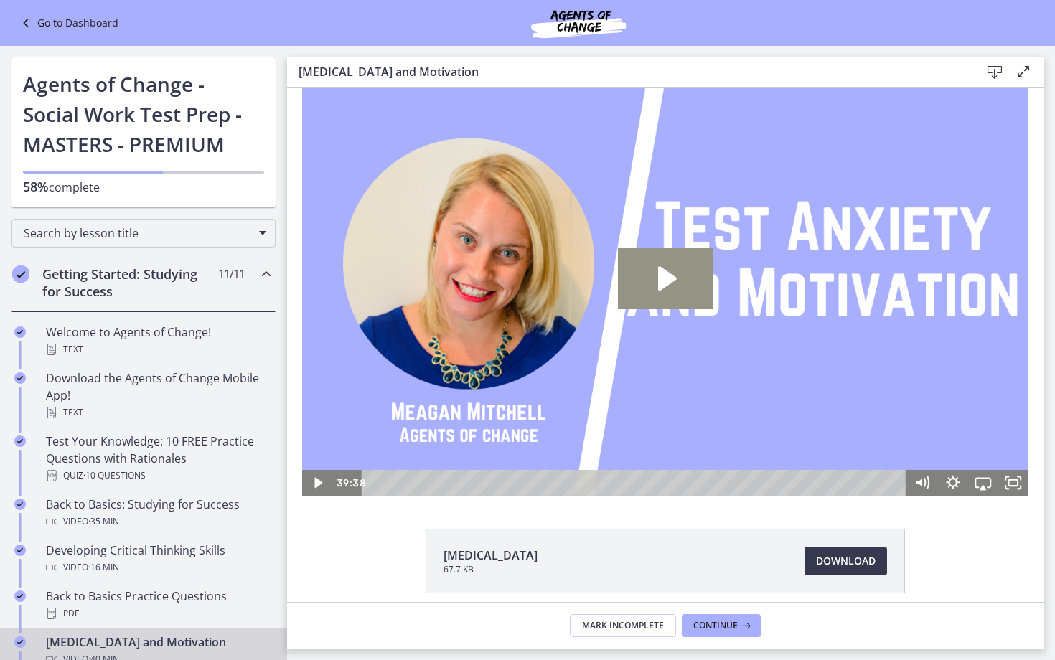
click at [657, 302] on icon "Play Video: ctfe73eqvn4c72r5t540.mp4" at bounding box center [665, 278] width 95 height 60
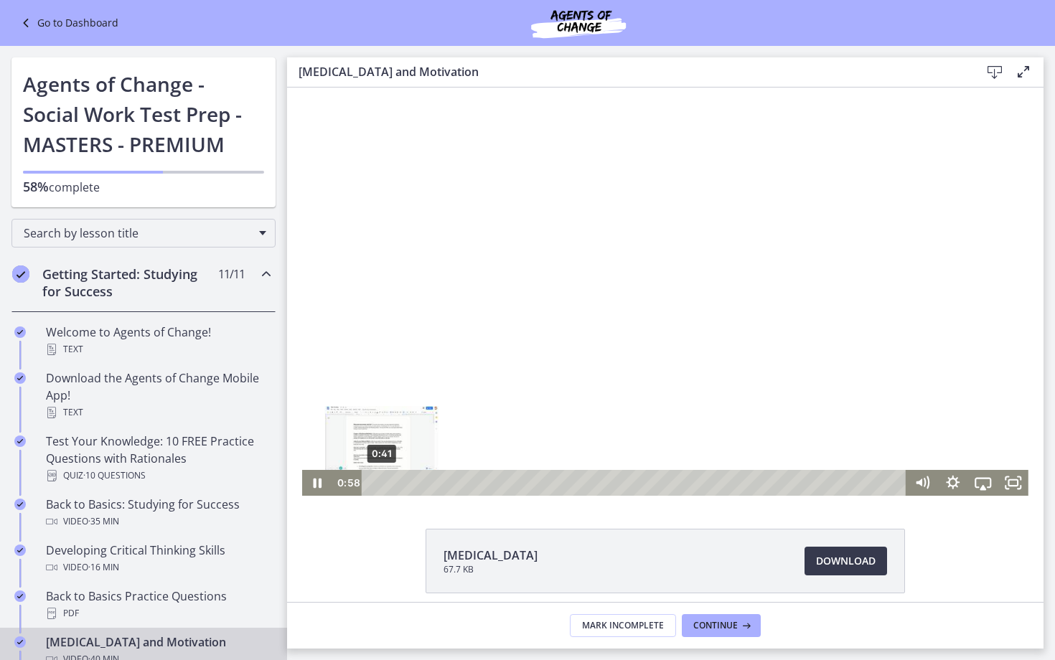
click at [382, 481] on div "Playbar" at bounding box center [385, 483] width 9 height 9
click at [372, 420] on div at bounding box center [665, 292] width 726 height 408
click at [436, 480] on div "4:50" at bounding box center [635, 483] width 527 height 26
click at [461, 484] on div "5:55" at bounding box center [635, 483] width 527 height 26
click at [481, 412] on div at bounding box center [665, 292] width 726 height 408
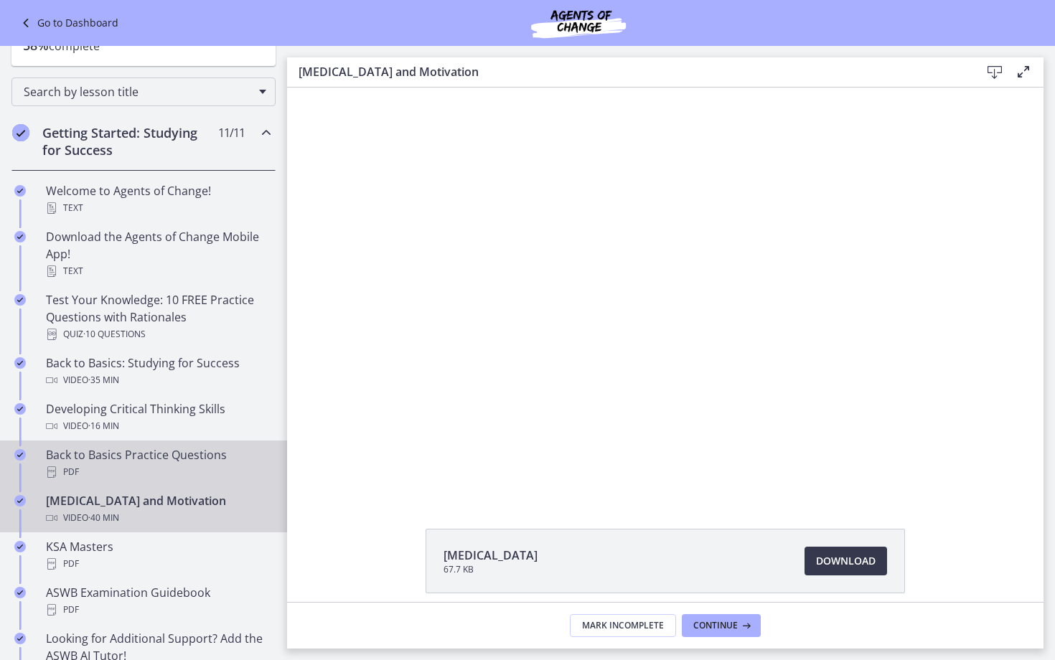
scroll to position [72, 0]
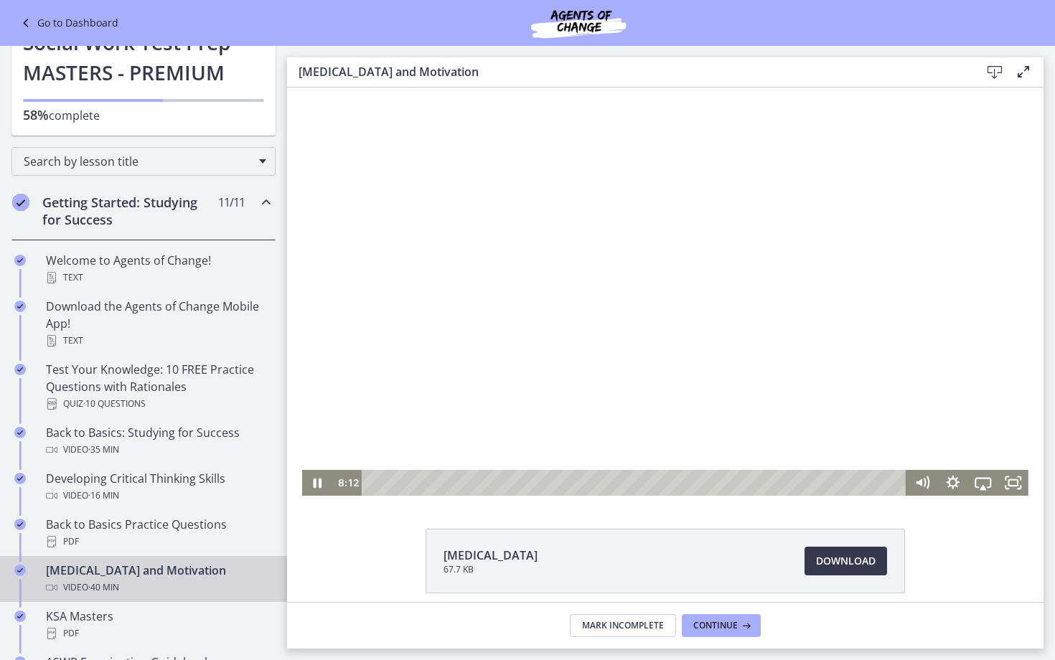
click at [558, 288] on div at bounding box center [665, 292] width 726 height 408
click at [573, 338] on div at bounding box center [665, 292] width 726 height 408
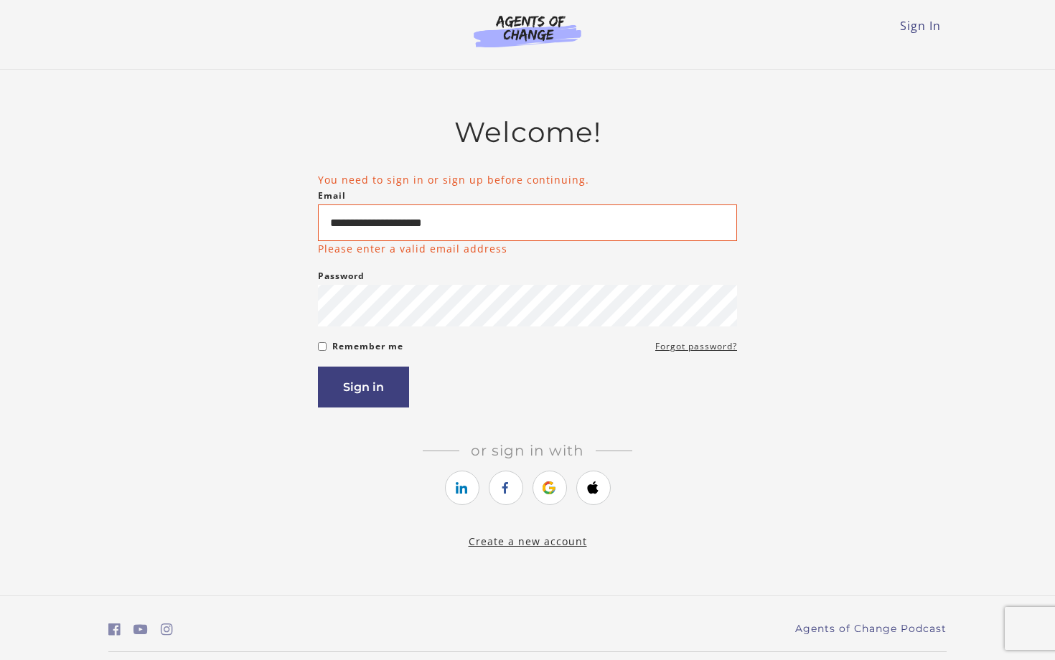
type input "**********"
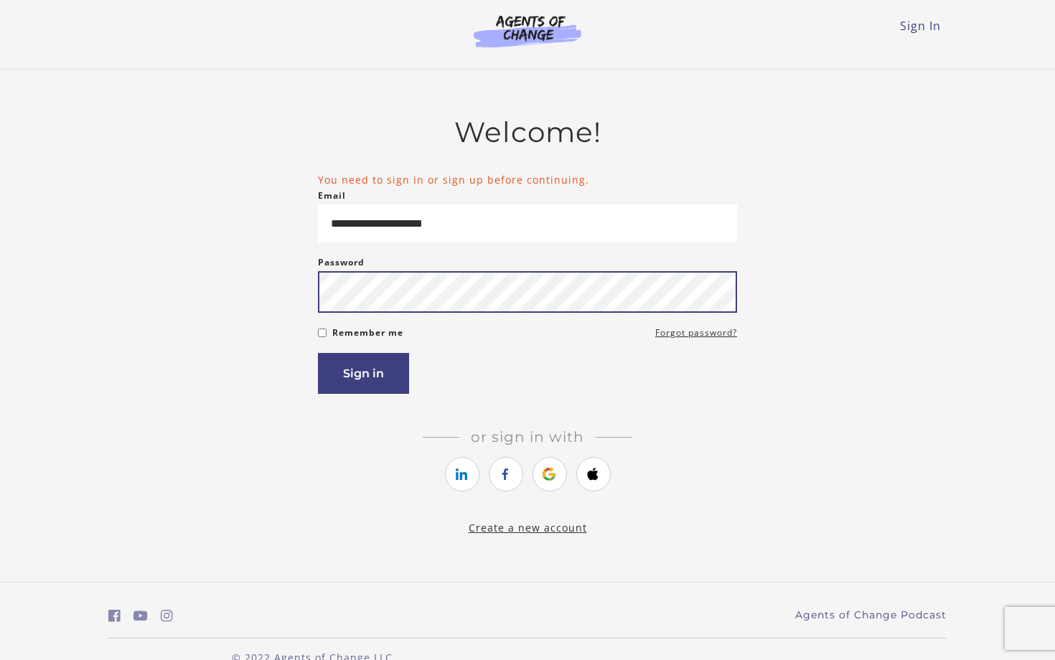
click at [363, 376] on button "Sign in" at bounding box center [363, 373] width 91 height 41
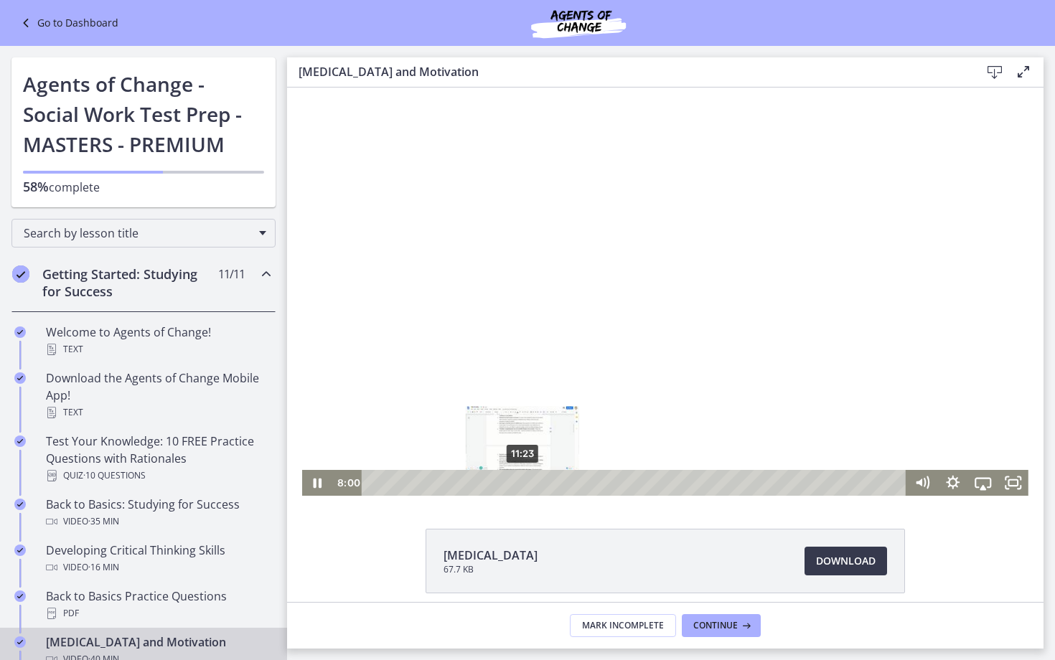
click at [522, 486] on div "11:23" at bounding box center [635, 483] width 527 height 26
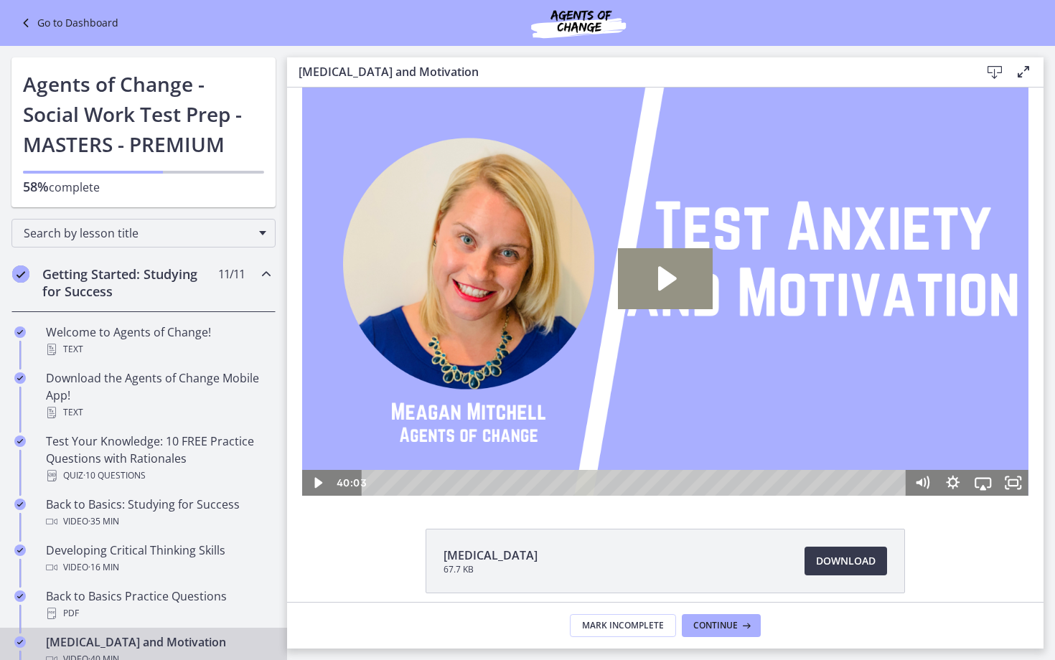
click at [668, 281] on icon "Play Video: ctfe73eqvn4c72r5t540.mp4" at bounding box center [667, 278] width 19 height 24
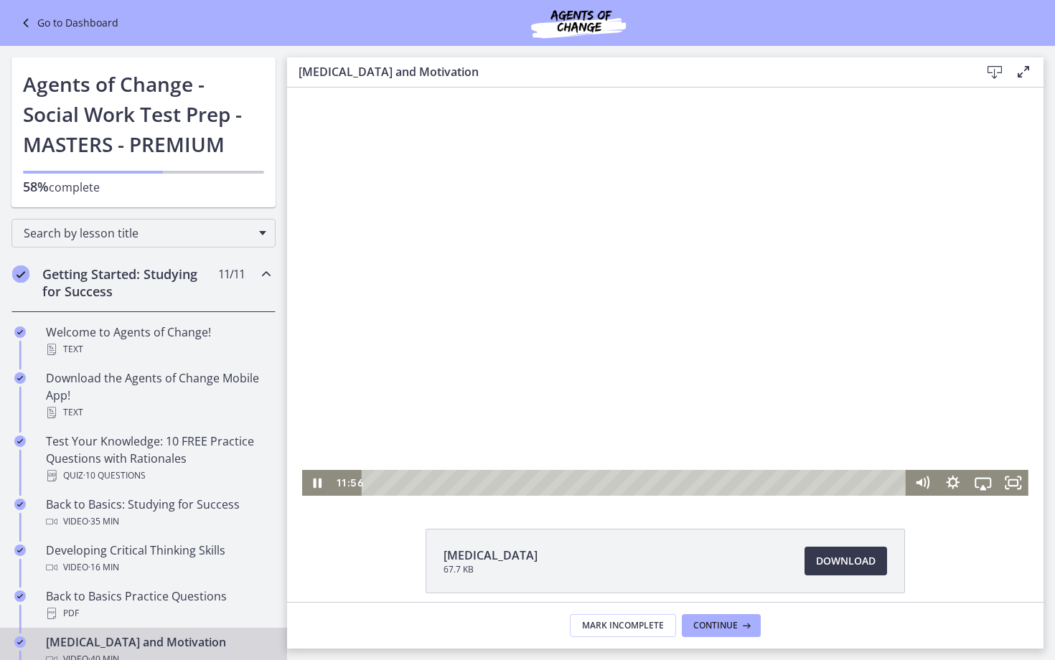
click at [448, 335] on div at bounding box center [665, 292] width 726 height 408
click at [497, 328] on div at bounding box center [665, 292] width 726 height 408
click at [424, 409] on div at bounding box center [665, 292] width 726 height 408
click at [387, 278] on div at bounding box center [665, 292] width 726 height 408
click at [696, 222] on div at bounding box center [665, 292] width 726 height 408
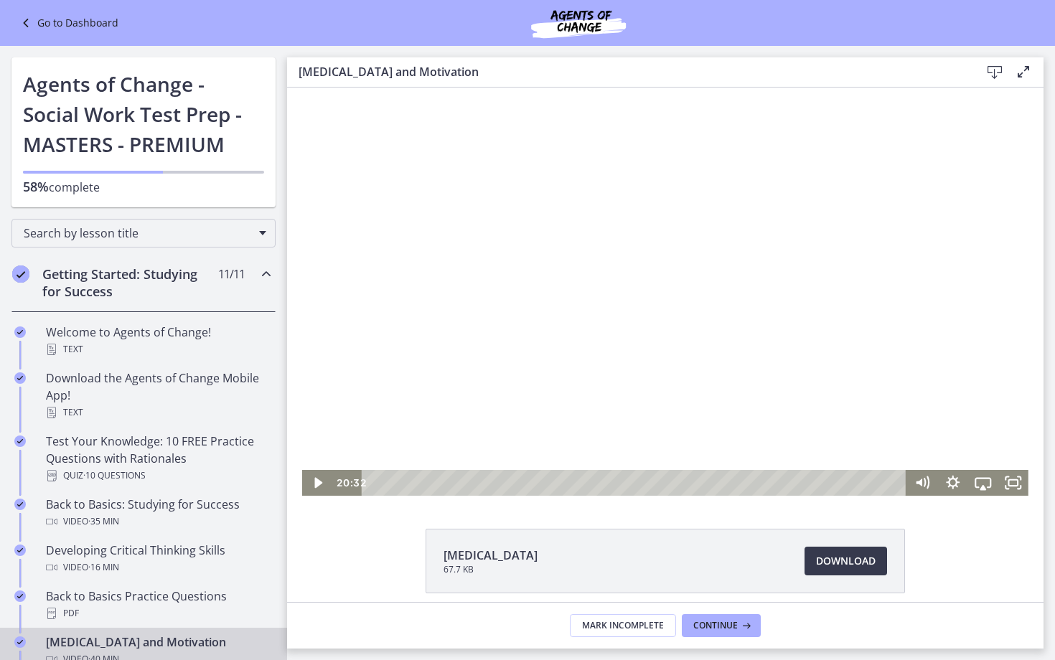
click at [718, 210] on div at bounding box center [665, 292] width 726 height 408
click at [688, 485] on div "23:58" at bounding box center [635, 483] width 527 height 26
click at [750, 479] on div "28:40" at bounding box center [635, 483] width 527 height 26
click at [732, 479] on div "27:18" at bounding box center [635, 483] width 527 height 26
click at [721, 480] on div "26:29" at bounding box center [635, 483] width 527 height 26
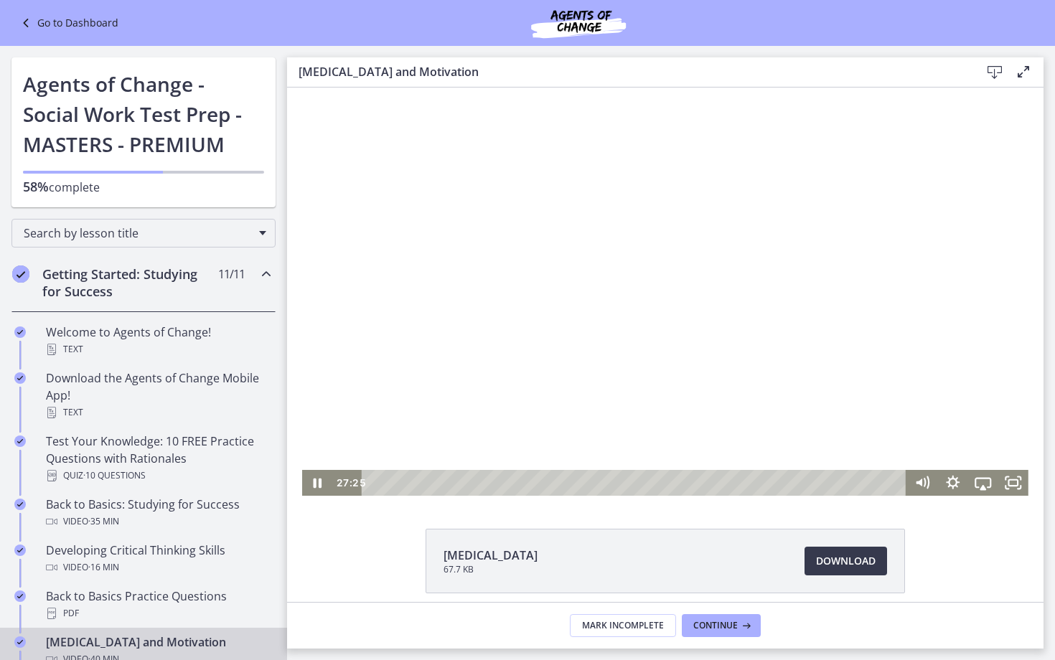
click at [623, 294] on div at bounding box center [665, 292] width 726 height 408
click at [572, 184] on div at bounding box center [665, 292] width 726 height 408
click at [826, 320] on div at bounding box center [665, 292] width 726 height 408
click at [760, 289] on div at bounding box center [665, 292] width 726 height 408
click at [819, 258] on div at bounding box center [665, 292] width 726 height 408
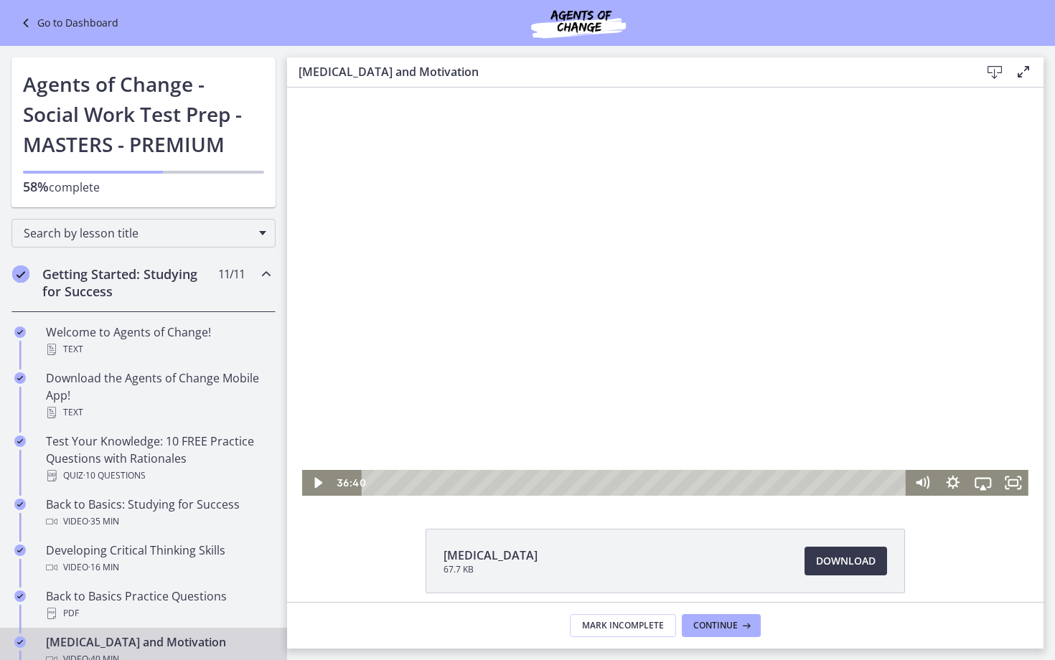
click at [767, 326] on div at bounding box center [665, 292] width 726 height 408
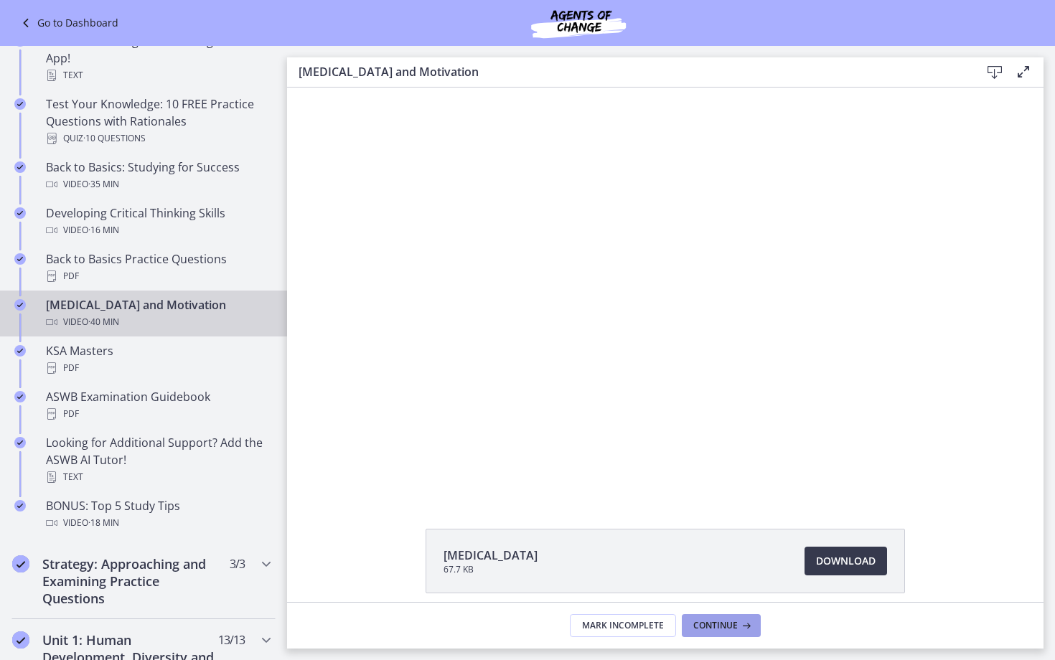
click at [718, 632] on button "Continue" at bounding box center [721, 625] width 79 height 23
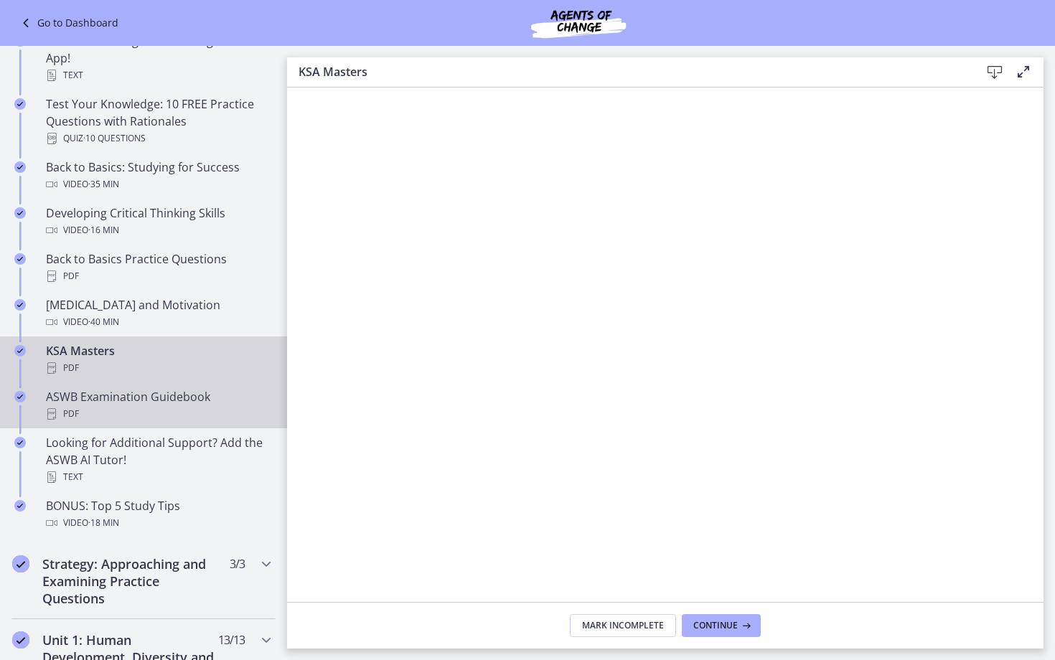
click at [176, 382] on link "ASWB Examination Guidebook PDF" at bounding box center [143, 405] width 287 height 46
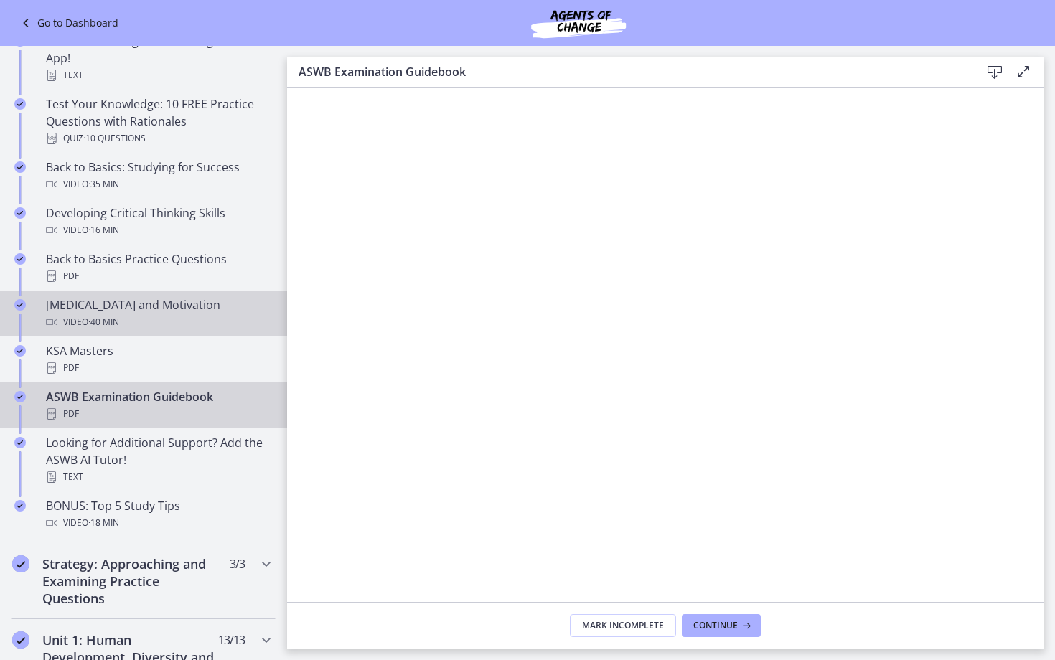
click at [118, 310] on div "Test Anxiety and Motivation Video · 40 min" at bounding box center [158, 313] width 224 height 34
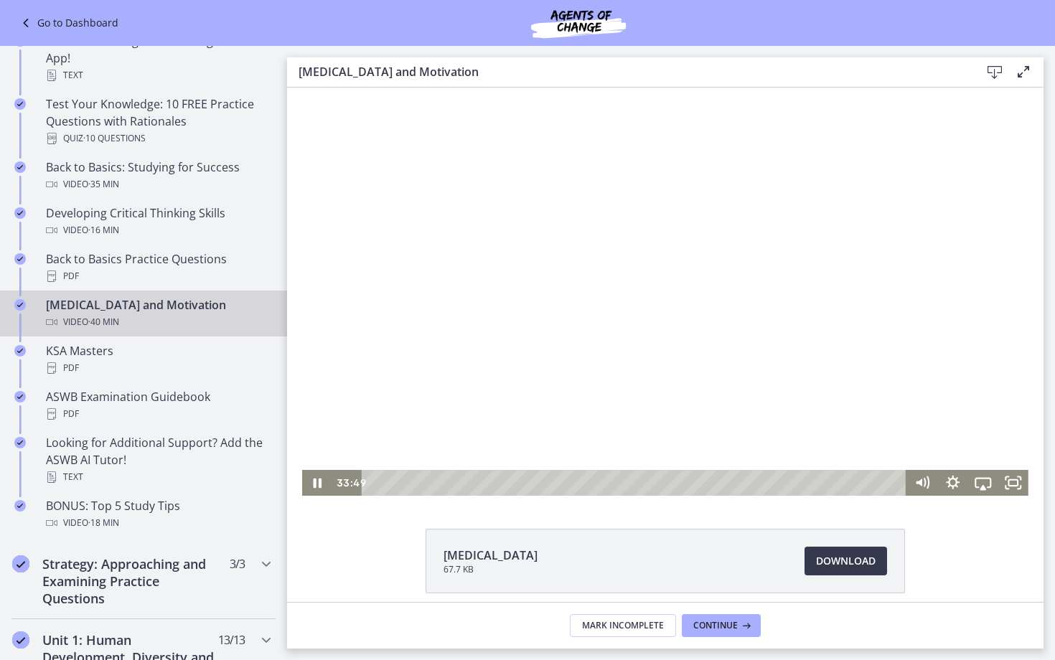
click at [789, 366] on div at bounding box center [665, 292] width 726 height 408
click at [822, 484] on div "34:10" at bounding box center [635, 483] width 527 height 26
click at [779, 481] on div "30:54" at bounding box center [635, 483] width 527 height 26
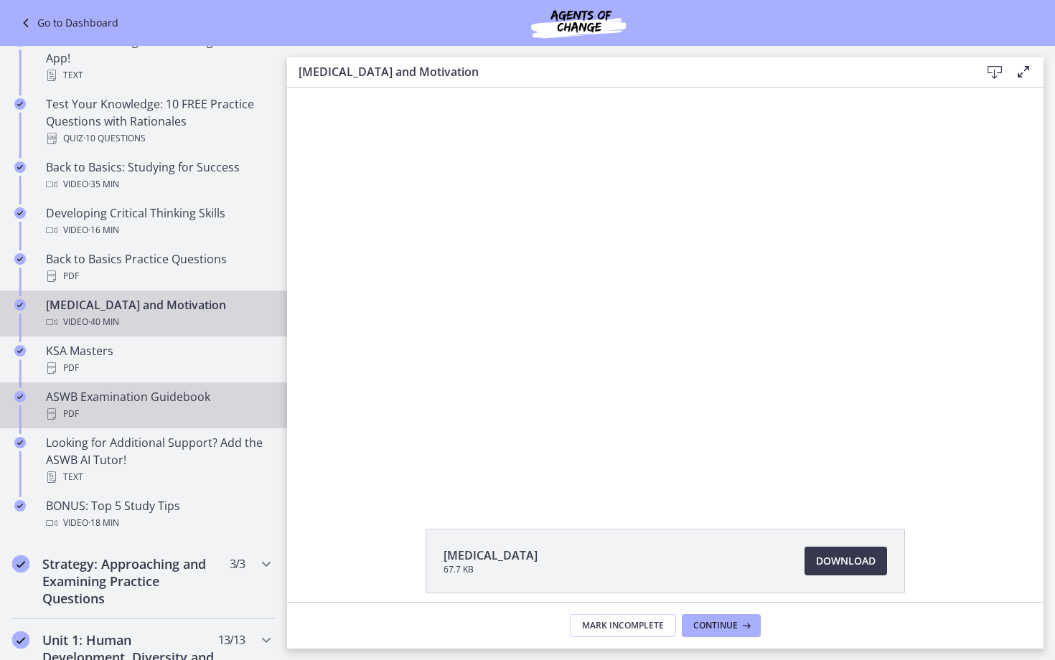
click at [144, 405] on div "PDF" at bounding box center [158, 413] width 224 height 17
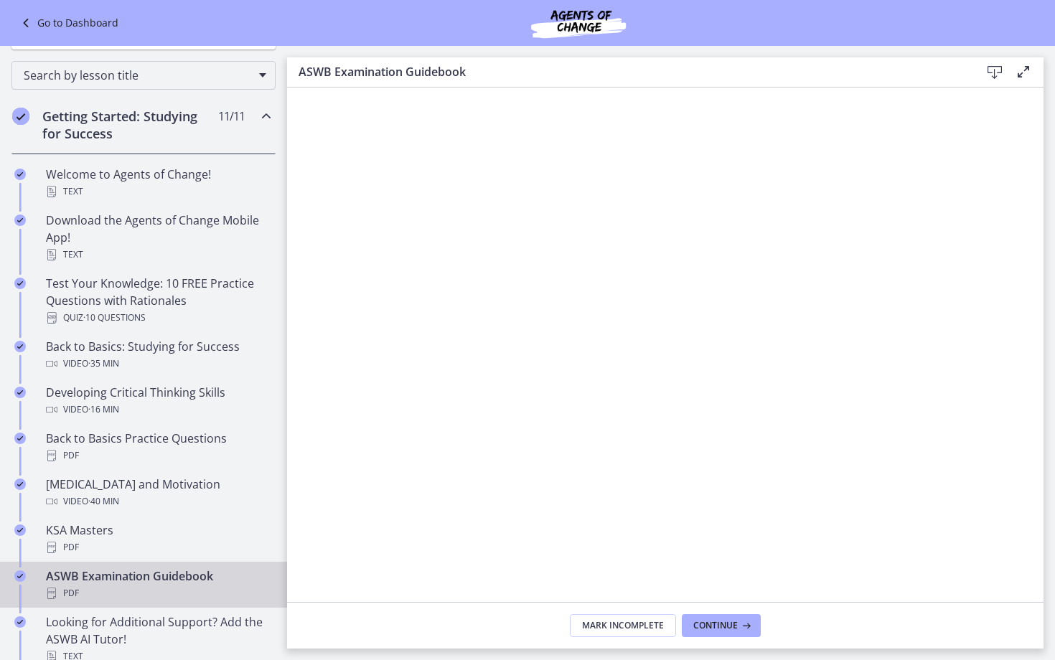
scroll to position [161, 0]
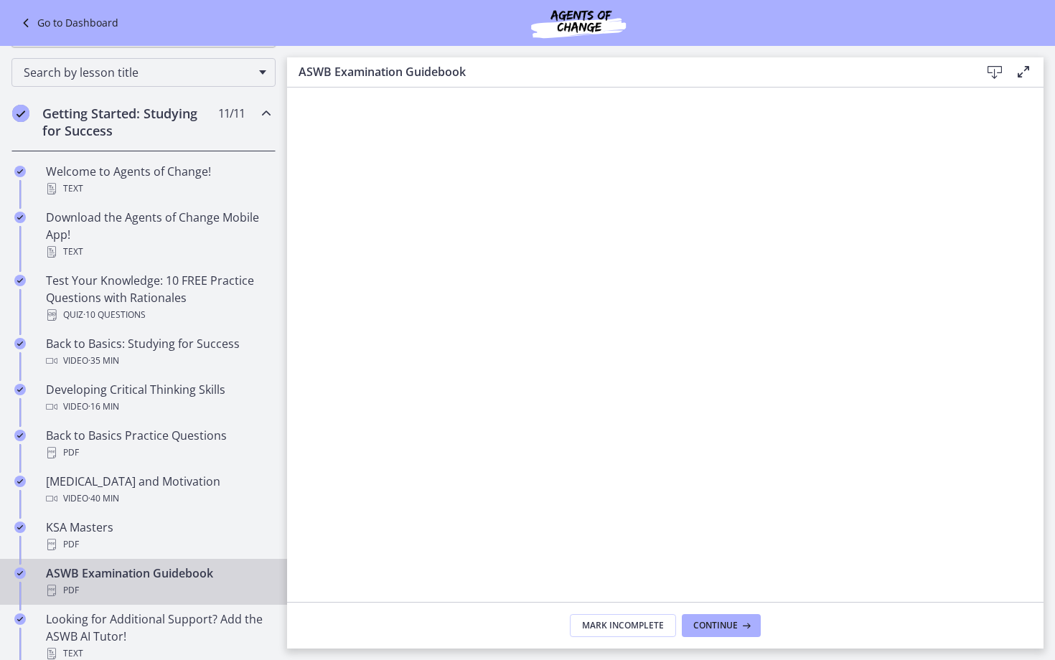
click at [144, 480] on div "[MEDICAL_DATA] and Motivation Video · 40 min" at bounding box center [158, 490] width 224 height 34
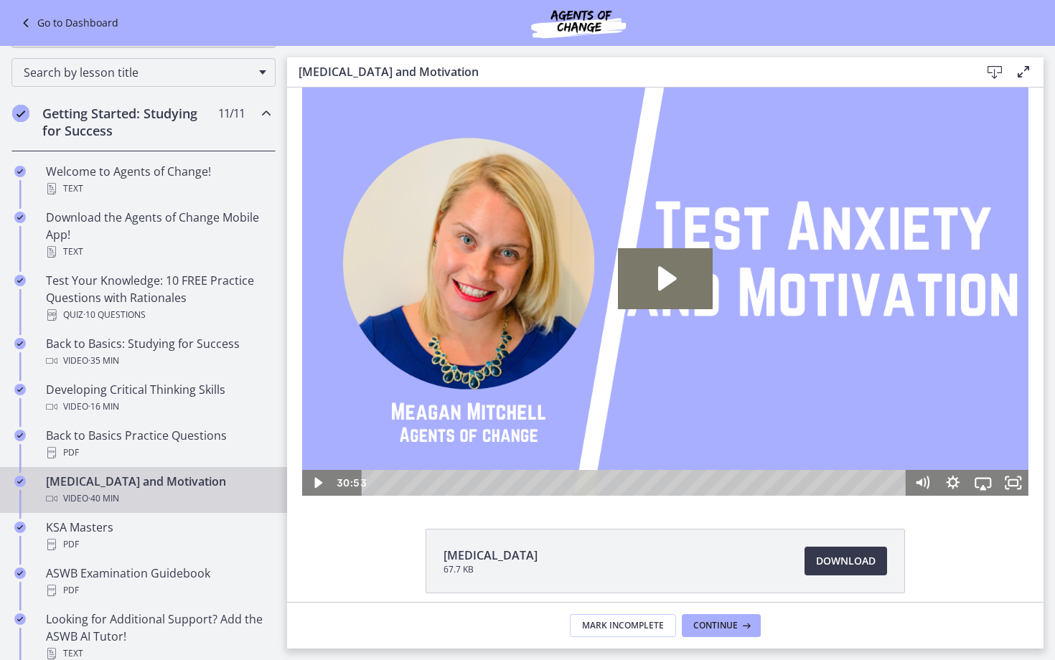
click at [654, 318] on img at bounding box center [665, 292] width 726 height 408
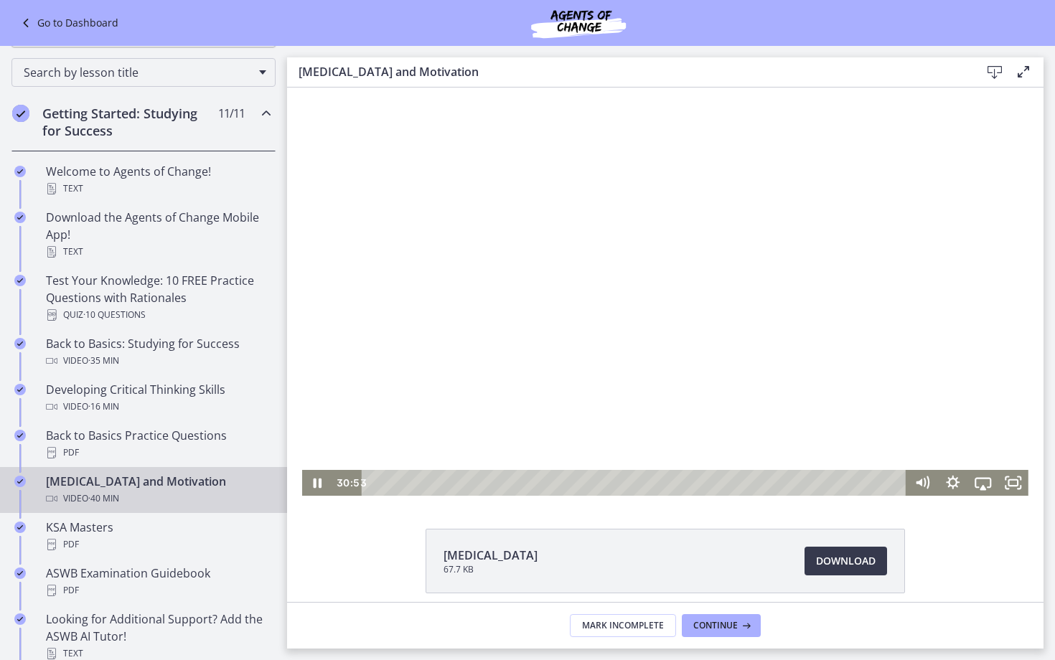
click at [649, 347] on div at bounding box center [665, 292] width 726 height 408
click at [802, 482] on div "32:39" at bounding box center [635, 483] width 527 height 26
click at [815, 482] on div "33:38" at bounding box center [635, 483] width 527 height 26
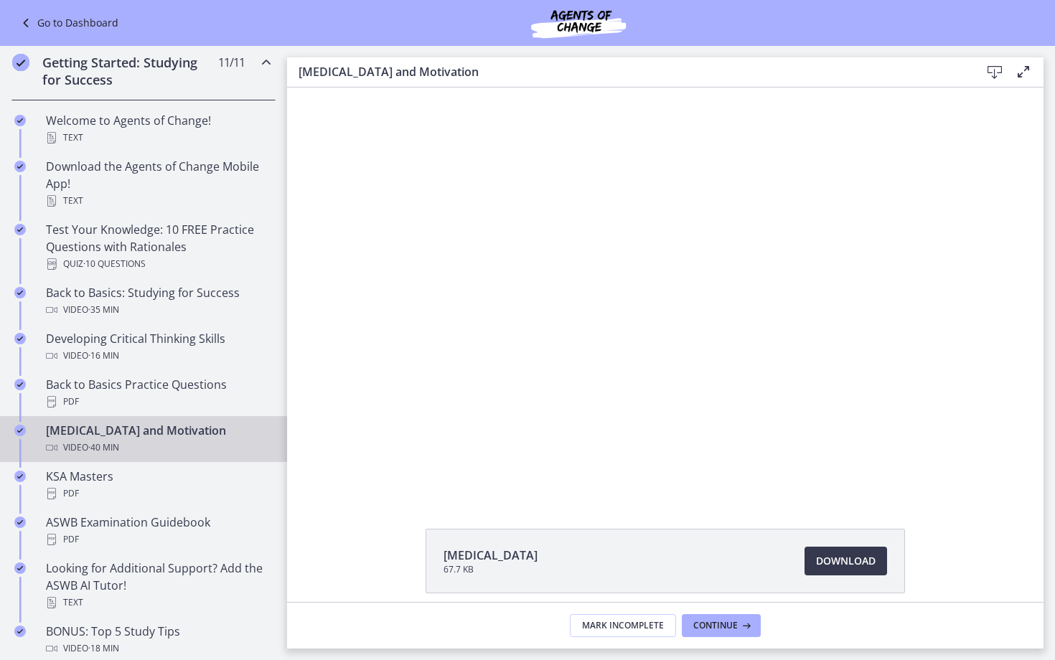
scroll to position [213, 0]
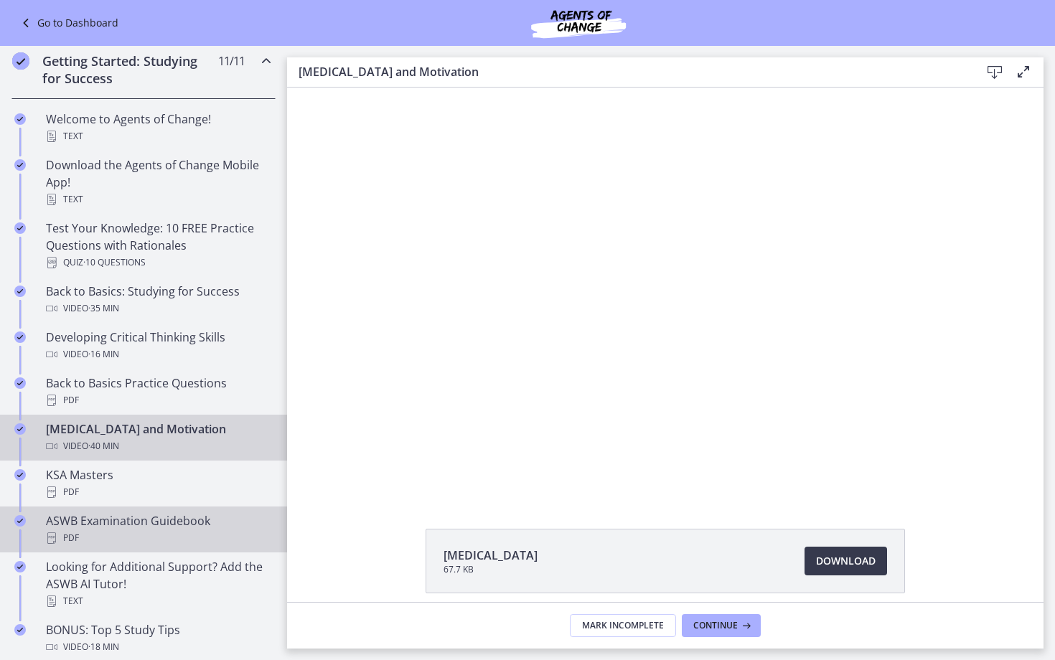
click at [145, 524] on div "ASWB Examination Guidebook PDF" at bounding box center [158, 529] width 224 height 34
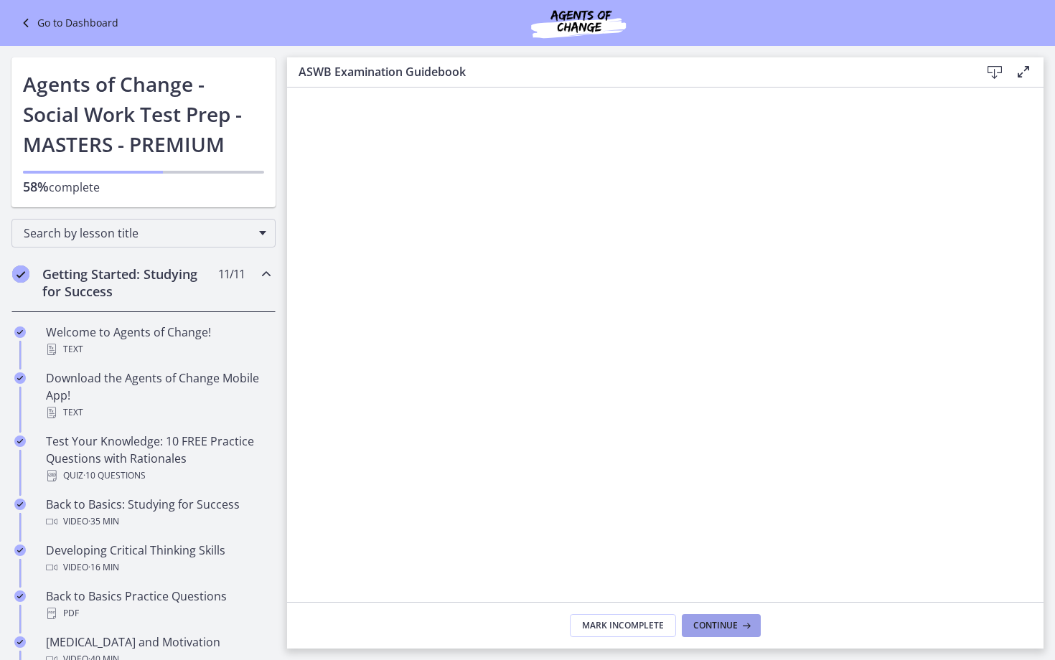
click at [740, 620] on icon at bounding box center [745, 625] width 14 height 11
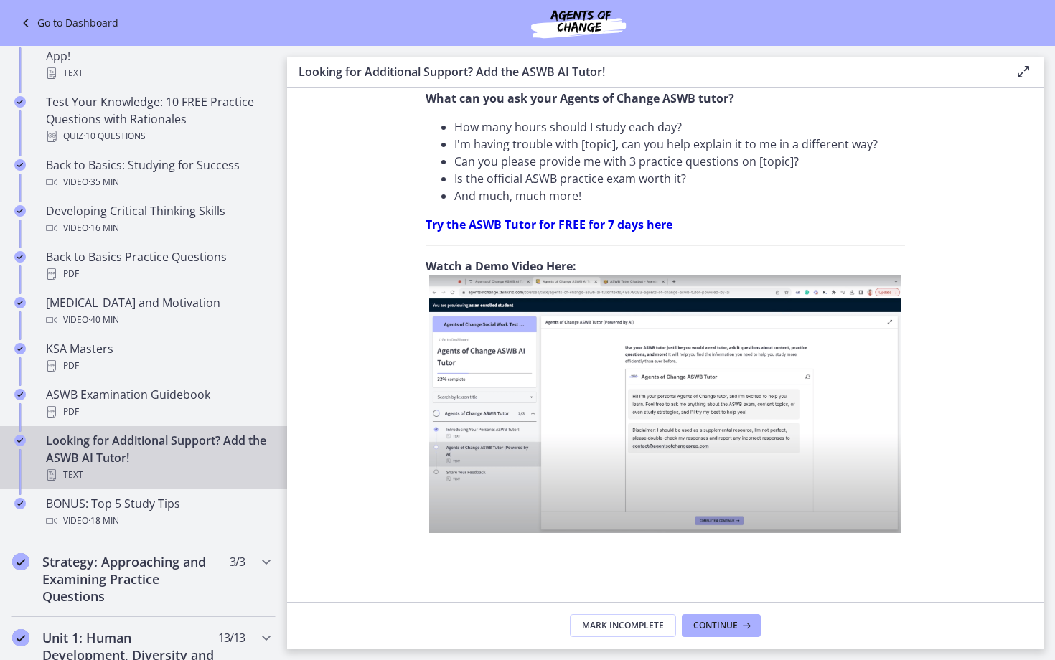
scroll to position [455, 0]
click at [738, 620] on div "Continue" at bounding box center [722, 625] width 59 height 11
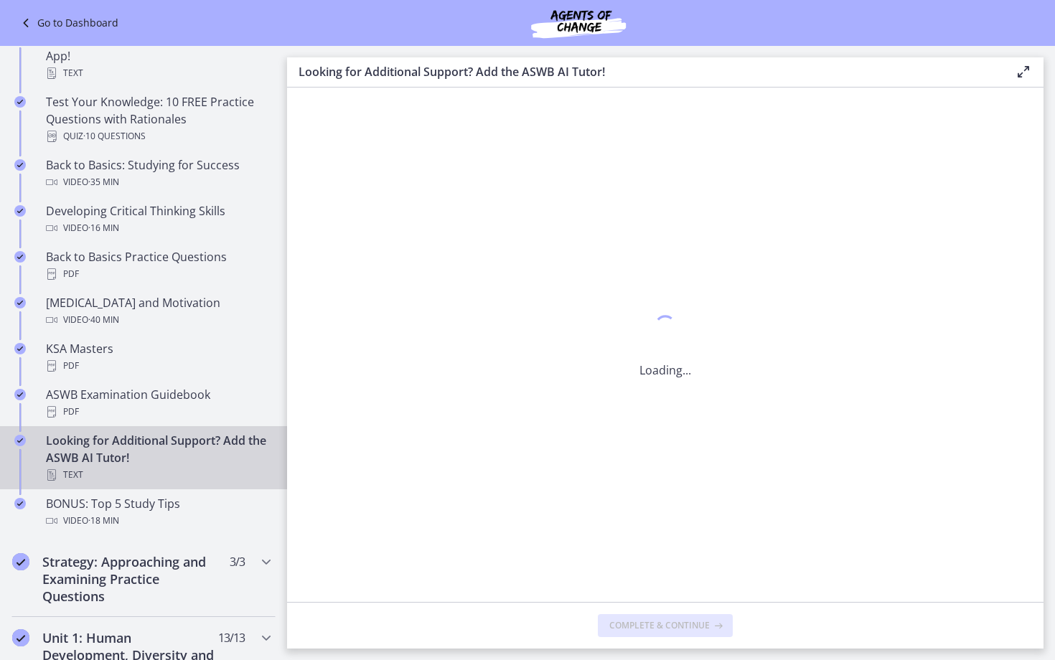
scroll to position [0, 0]
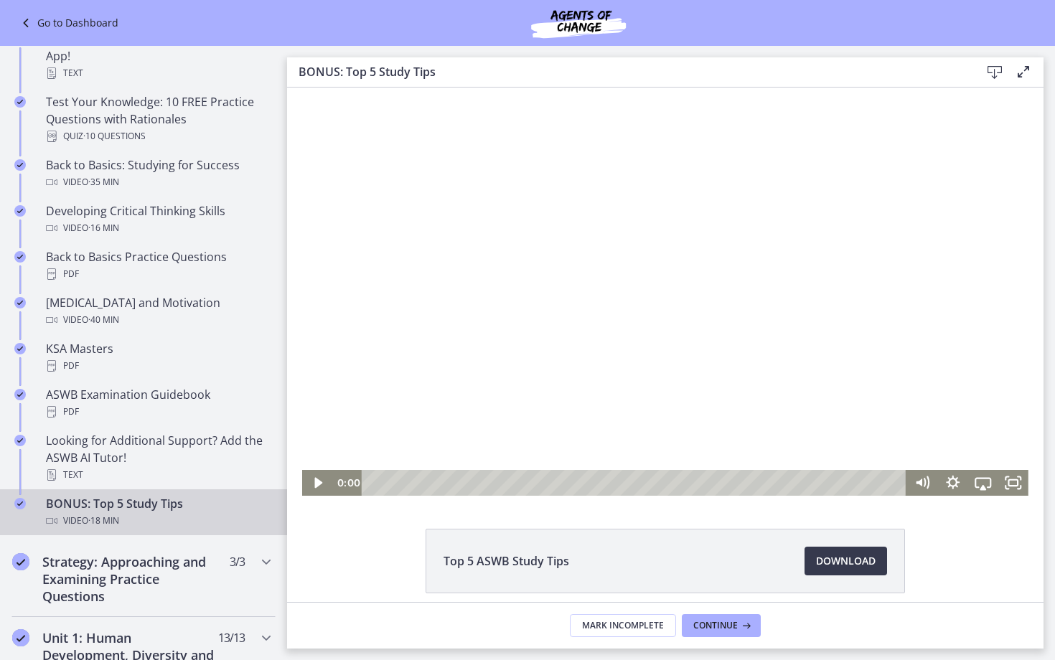
click at [287, 403] on html "Click for sound @keyframes VOLUME_SMALL_WAVE_FLASH { 0% { opacity: 0; } 33% { o…" at bounding box center [665, 292] width 756 height 408
click at [659, 267] on div at bounding box center [665, 292] width 726 height 408
click at [657, 243] on div at bounding box center [665, 292] width 726 height 408
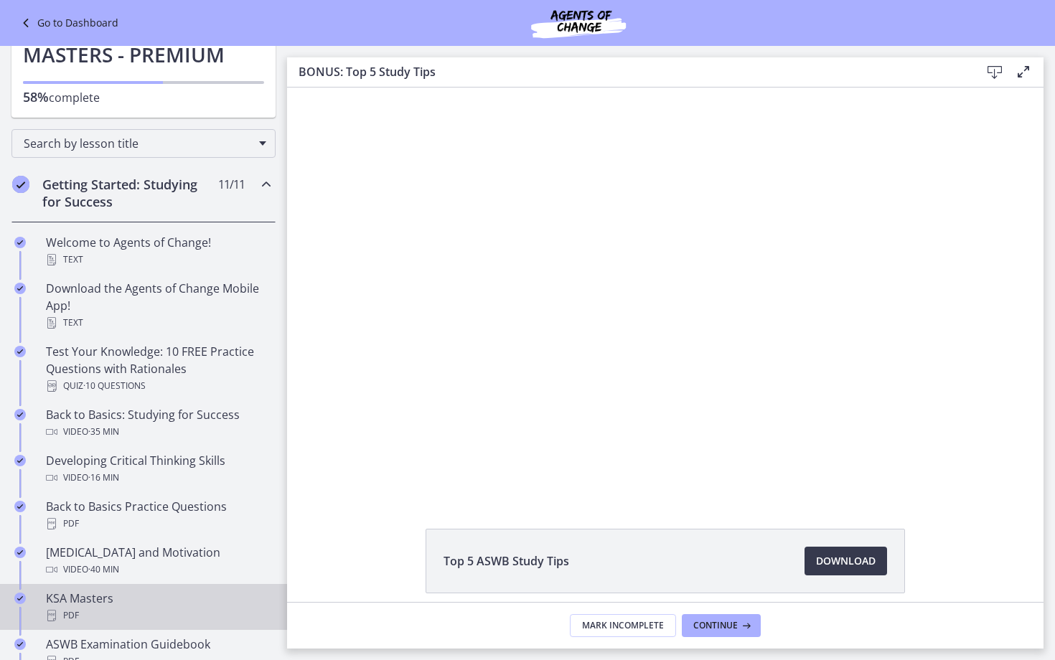
scroll to position [86, 0]
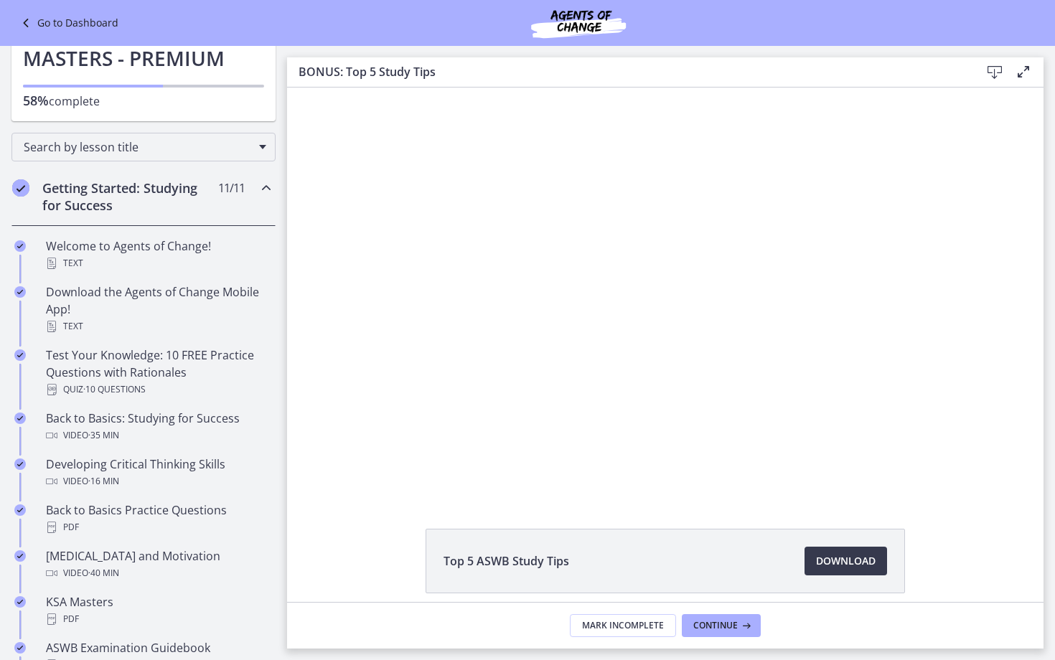
click at [497, 250] on div at bounding box center [665, 292] width 726 height 408
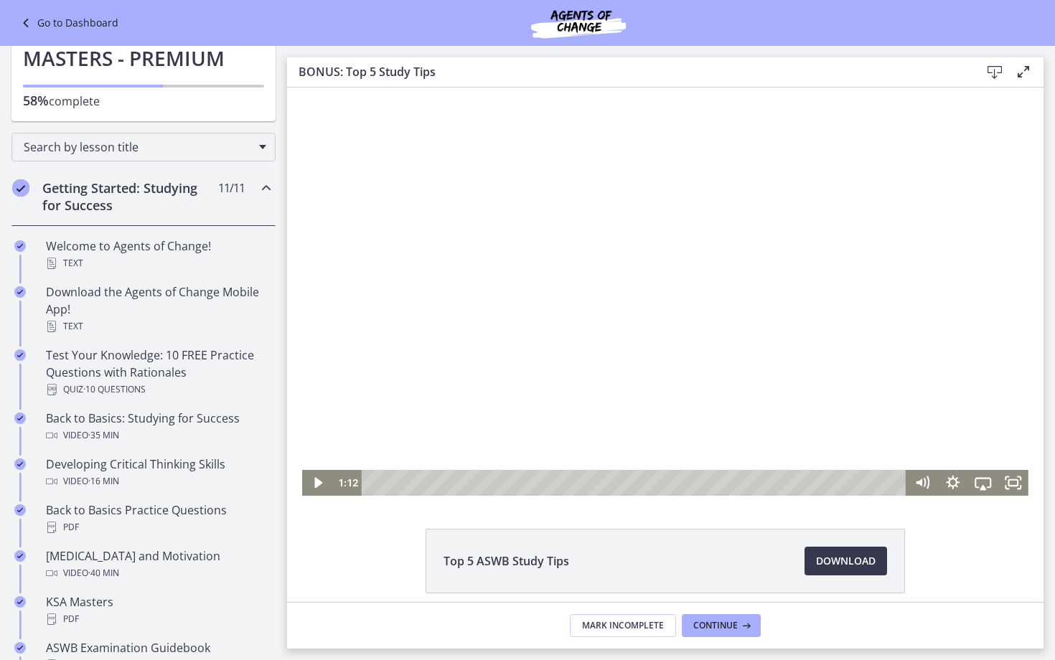
click at [433, 400] on div at bounding box center [665, 292] width 726 height 408
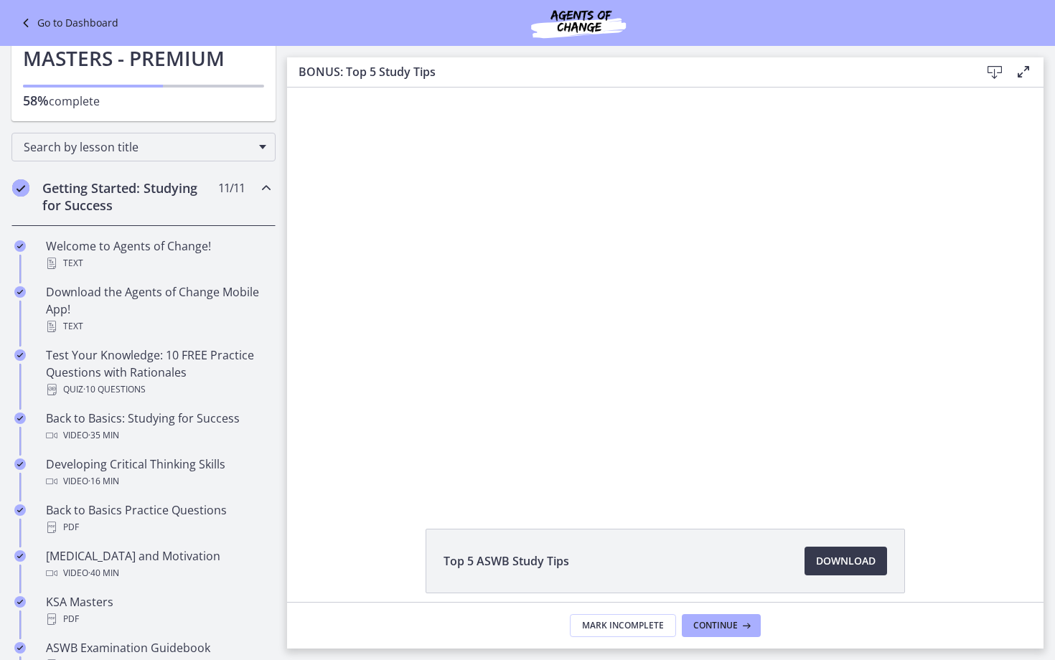
click at [321, 488] on icon "Play Video" at bounding box center [319, 483] width 30 height 26
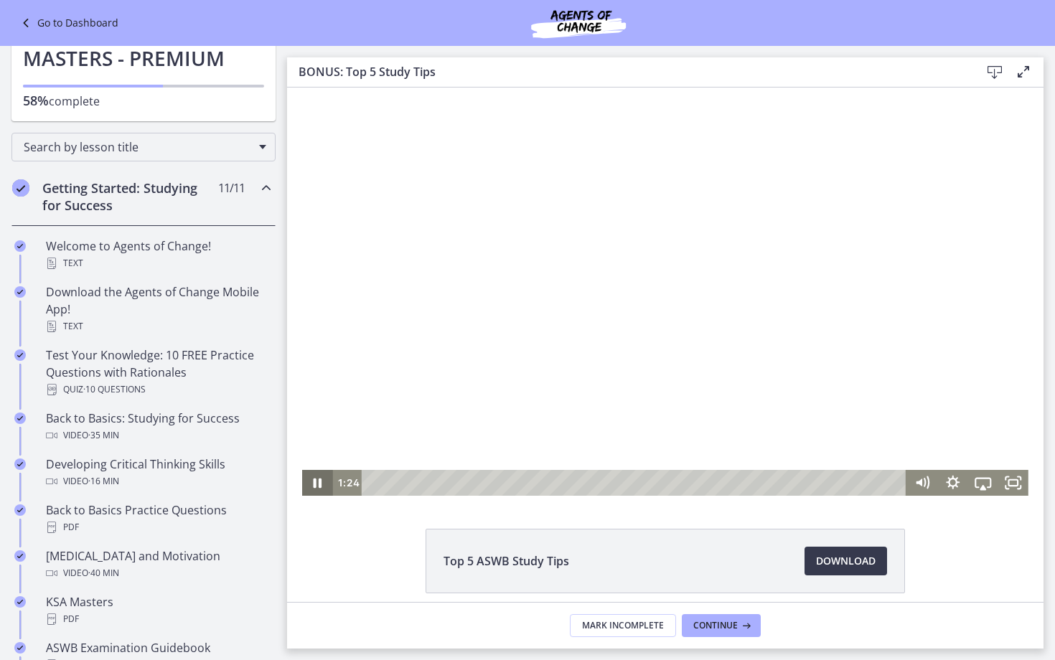
click at [316, 487] on icon "Pause" at bounding box center [317, 483] width 30 height 26
click at [599, 265] on div at bounding box center [665, 292] width 726 height 408
click at [587, 481] on div "7:14" at bounding box center [635, 483] width 527 height 26
click at [850, 481] on div "16:07" at bounding box center [635, 483] width 527 height 26
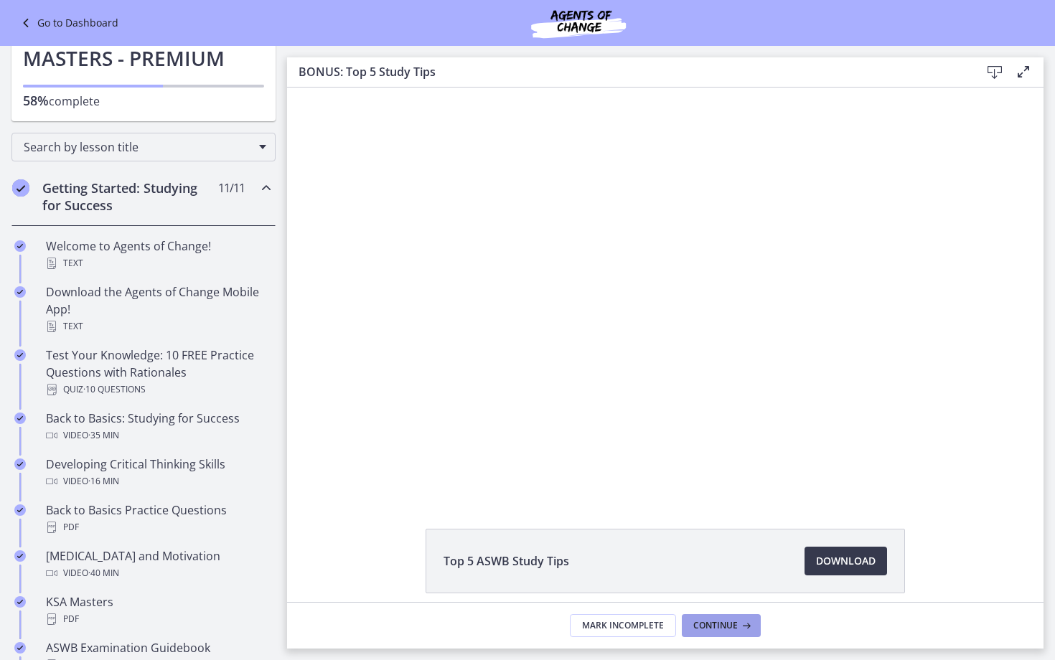
click at [732, 614] on button "Continue" at bounding box center [721, 625] width 79 height 23
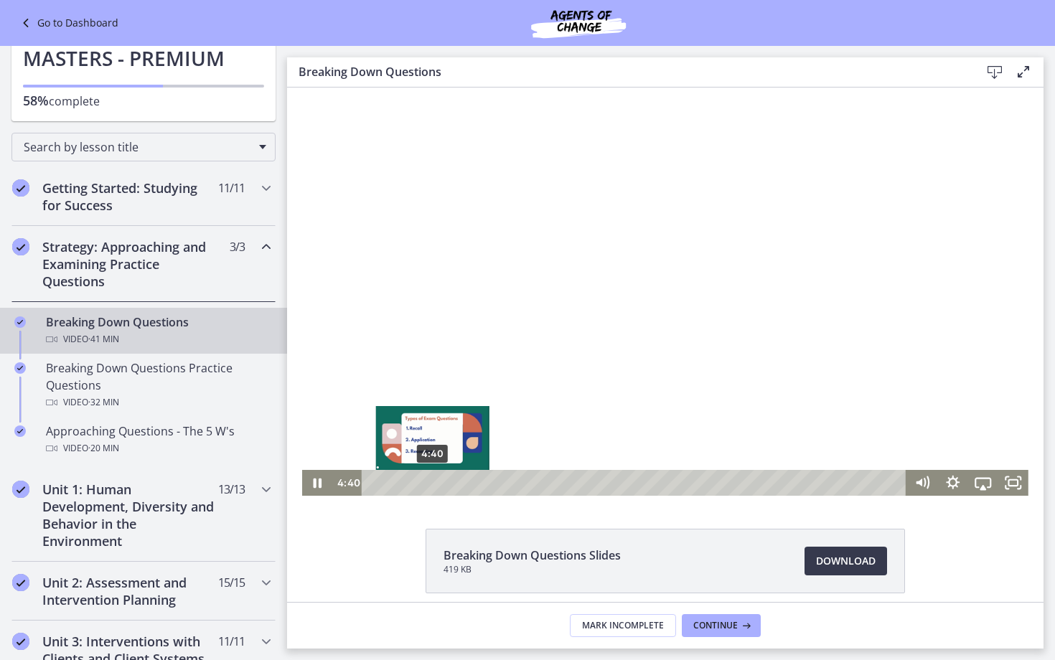
click at [433, 480] on div "4:40" at bounding box center [635, 483] width 527 height 26
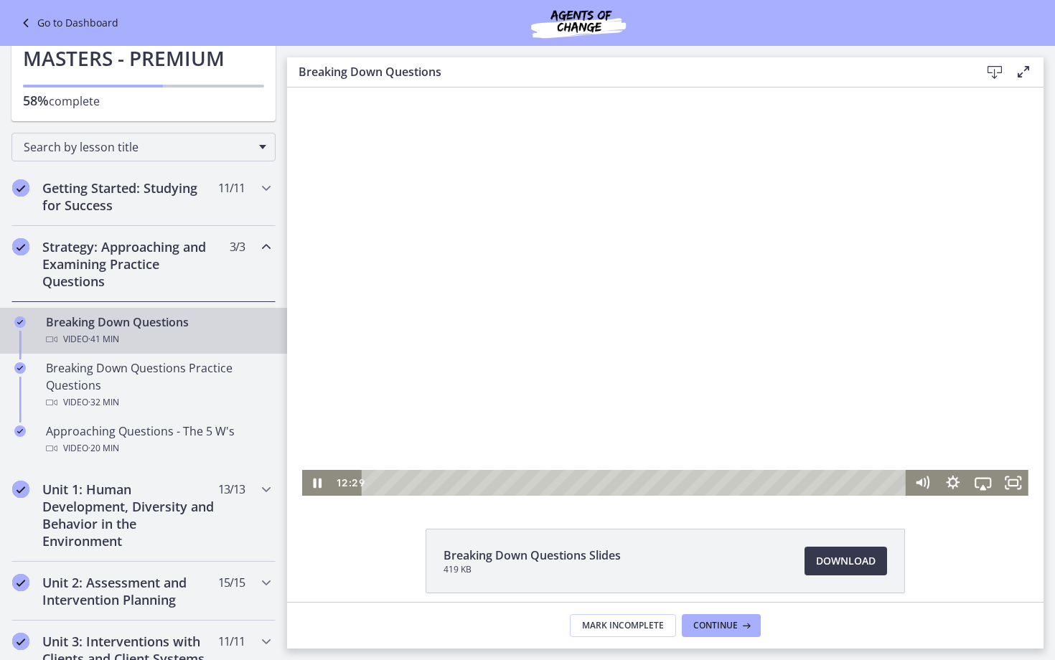
click at [526, 243] on div at bounding box center [665, 292] width 726 height 408
click at [550, 384] on div at bounding box center [665, 292] width 726 height 408
click at [461, 290] on div at bounding box center [665, 292] width 726 height 408
click at [460, 290] on div at bounding box center [665, 292] width 726 height 408
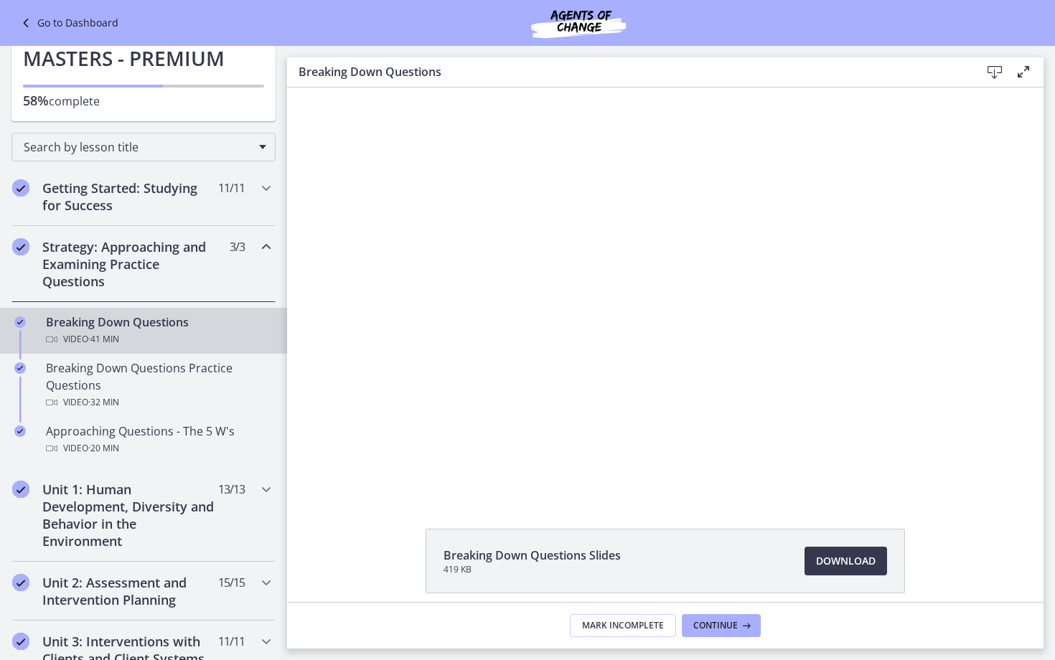
click at [302, 88] on button "Pause: cbe18pht4o1cl02sia30.mp4" at bounding box center [302, 88] width 1 height 1
click at [302, 88] on button "Play Video: cbe18pht4o1cl02sia30.mp4" at bounding box center [302, 88] width 1 height 1
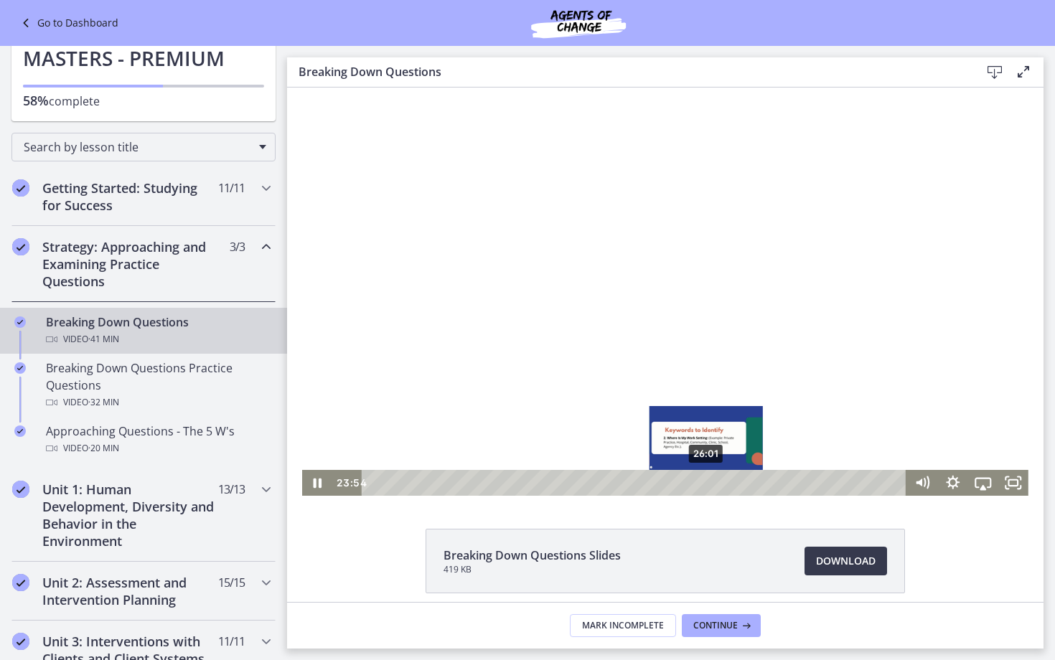
click at [707, 483] on div "26:01" at bounding box center [635, 483] width 527 height 26
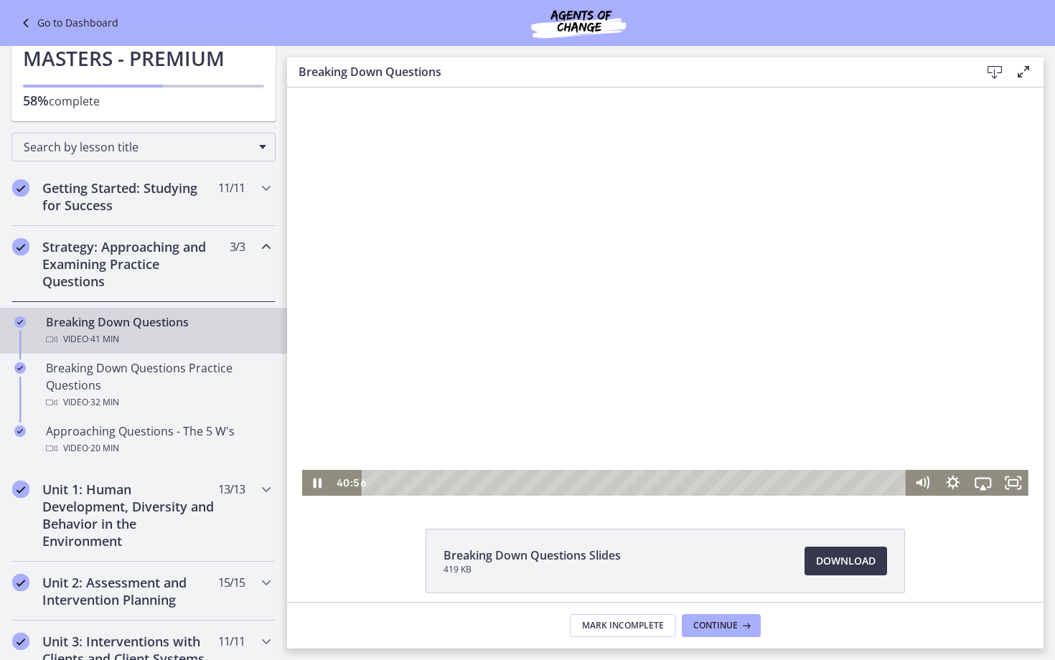
click at [827, 291] on div at bounding box center [665, 292] width 726 height 408
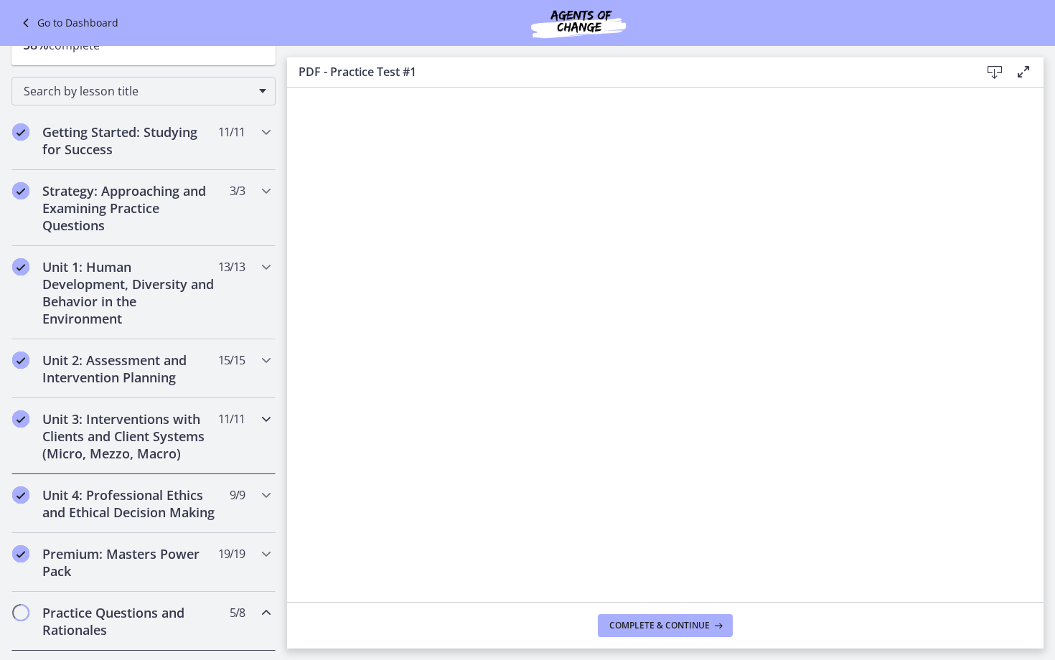
scroll to position [143, 0]
click at [269, 188] on icon "Chapters" at bounding box center [266, 190] width 17 height 17
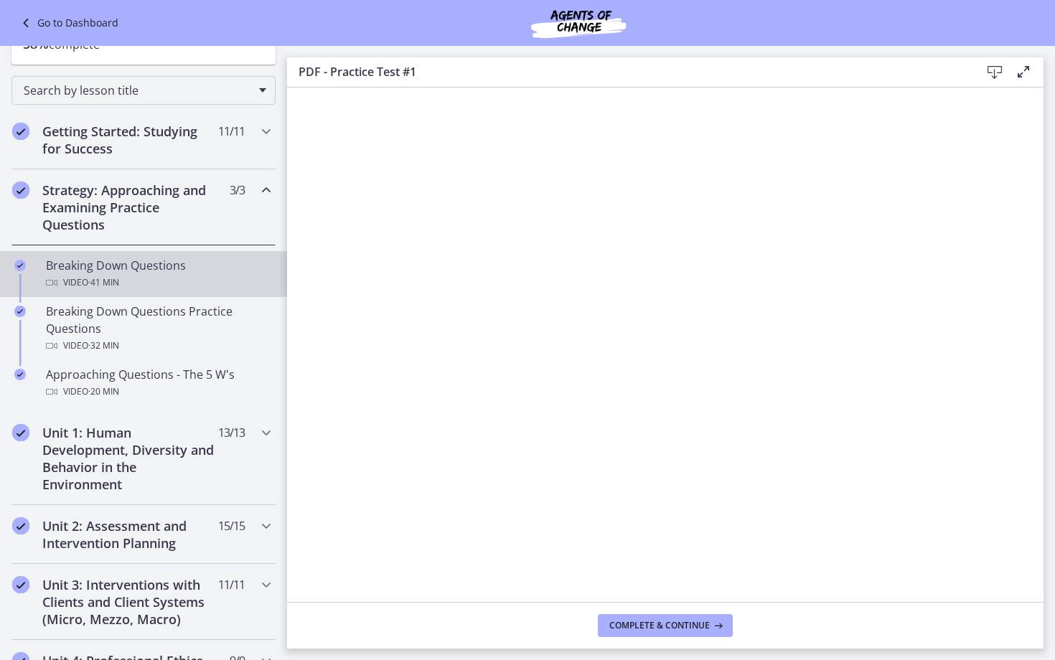
click at [156, 293] on link "Breaking Down Questions Video · 41 min" at bounding box center [143, 274] width 287 height 46
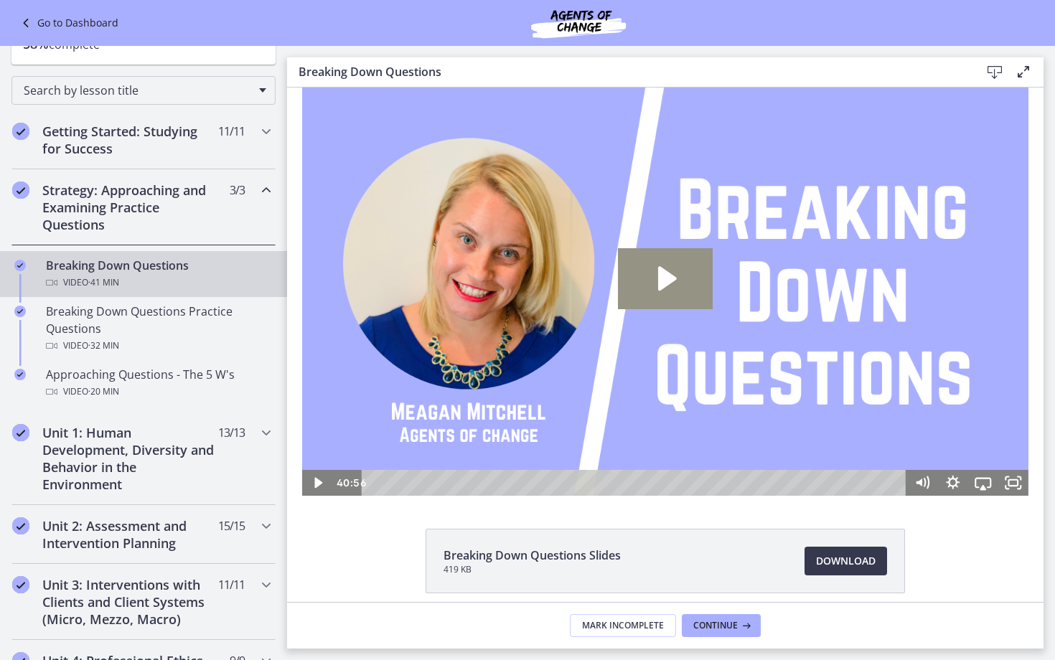
click at [678, 286] on icon "Play Video: cbe18pht4o1cl02sia30.mp4" at bounding box center [665, 278] width 95 height 60
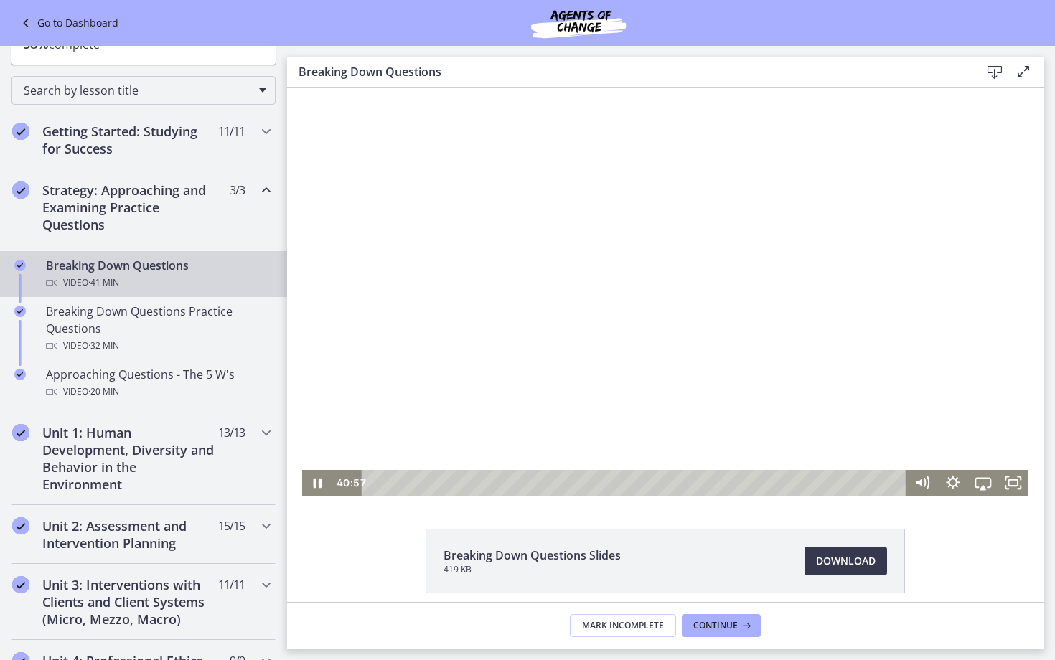
click at [726, 331] on div at bounding box center [665, 292] width 726 height 408
click at [633, 270] on div at bounding box center [665, 292] width 726 height 408
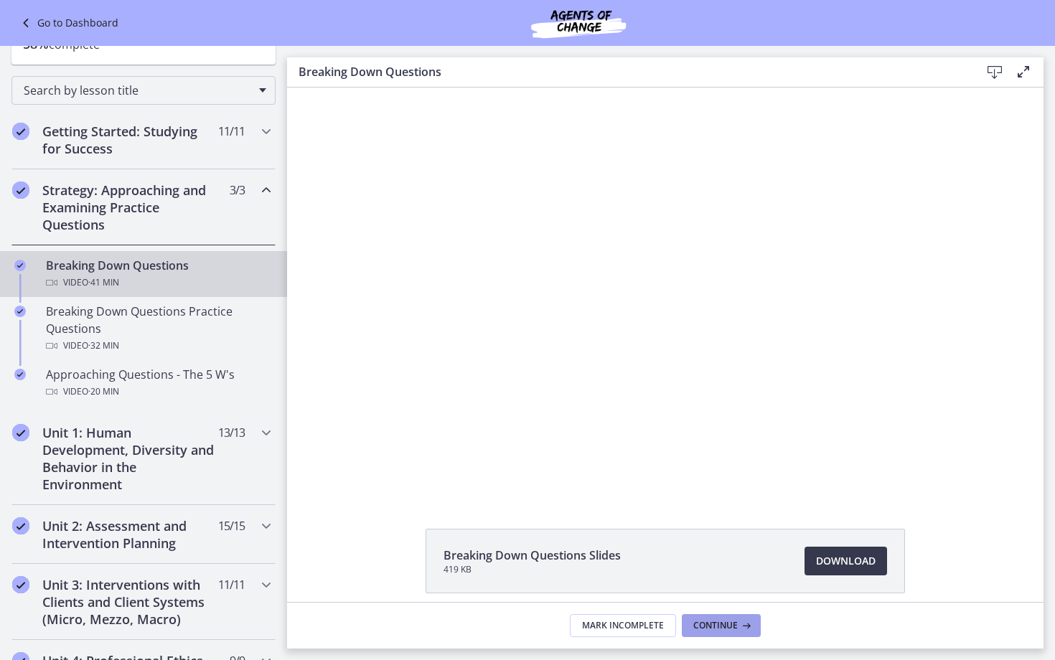
click at [735, 625] on span "Continue" at bounding box center [715, 625] width 44 height 11
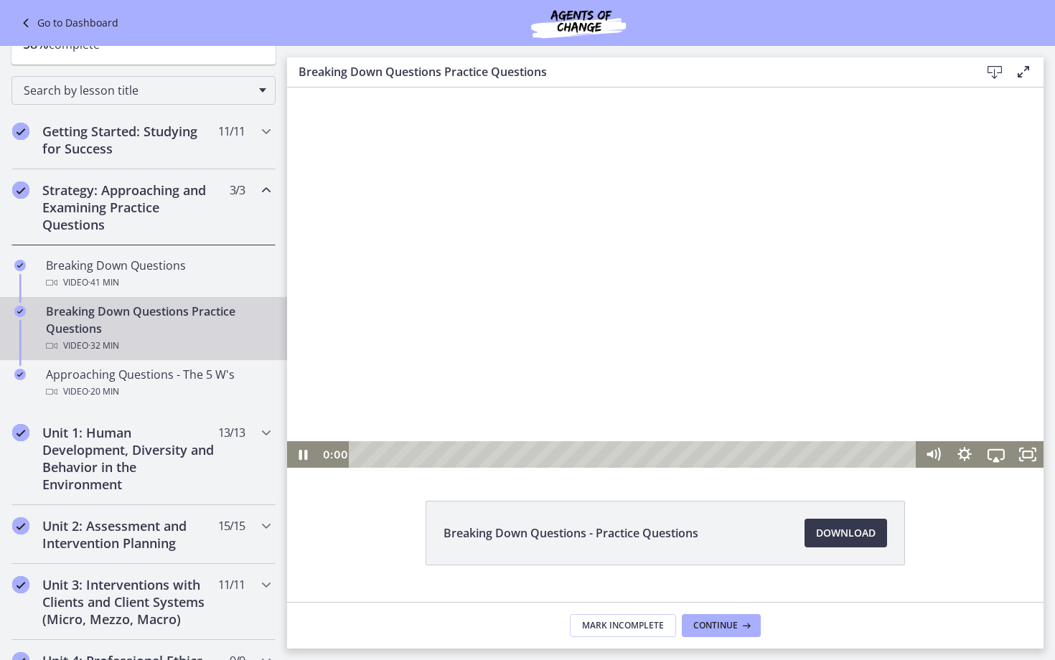
click at [317, 461] on div "0:00 0:00" at bounding box center [665, 454] width 756 height 27
click at [494, 326] on div at bounding box center [665, 278] width 756 height 380
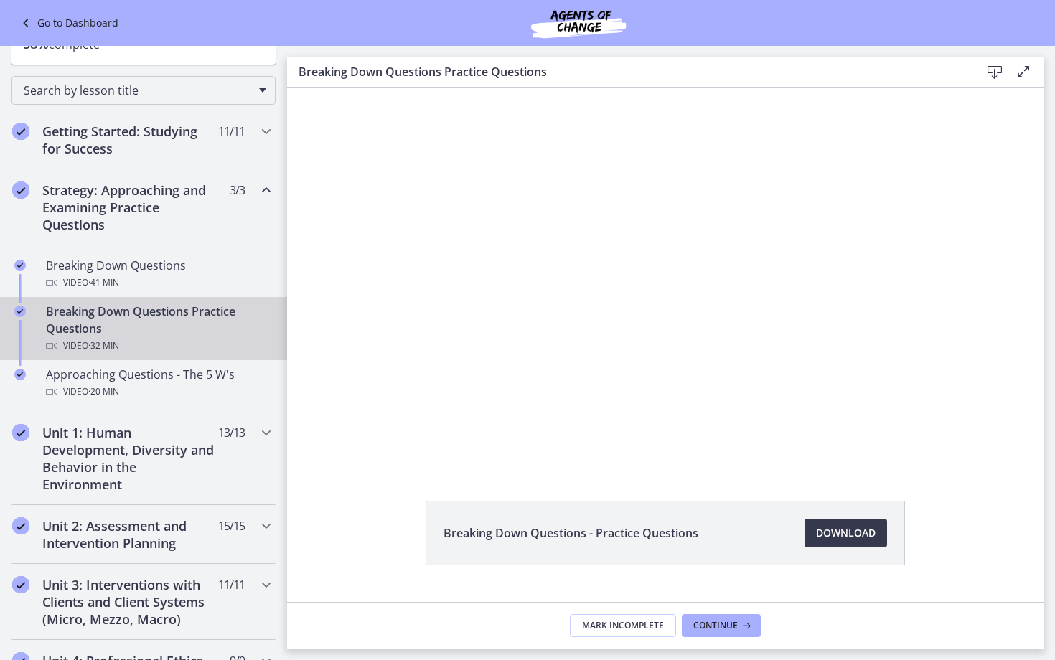
click at [494, 326] on div at bounding box center [665, 278] width 756 height 380
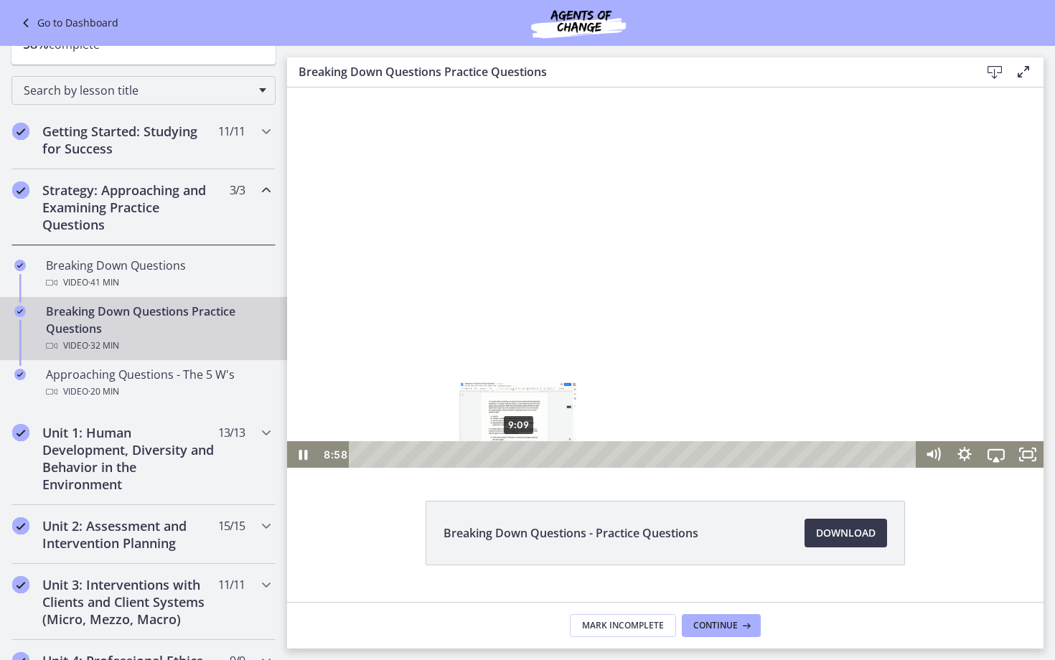
click at [519, 455] on div "Playbar" at bounding box center [515, 454] width 9 height 9
click at [513, 388] on div at bounding box center [665, 278] width 756 height 380
click at [728, 296] on div at bounding box center [665, 278] width 756 height 380
click at [599, 266] on div at bounding box center [665, 278] width 756 height 380
